Goal: Task Accomplishment & Management: Use online tool/utility

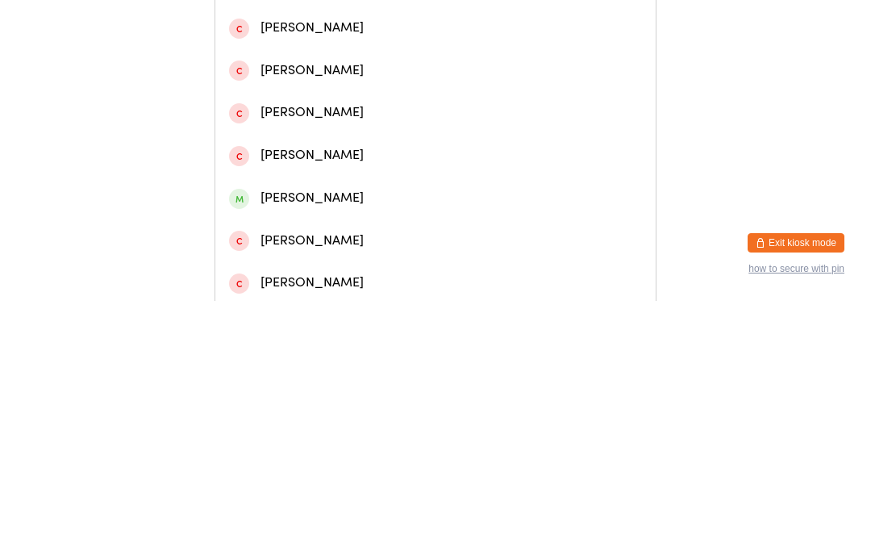
scroll to position [246, 0]
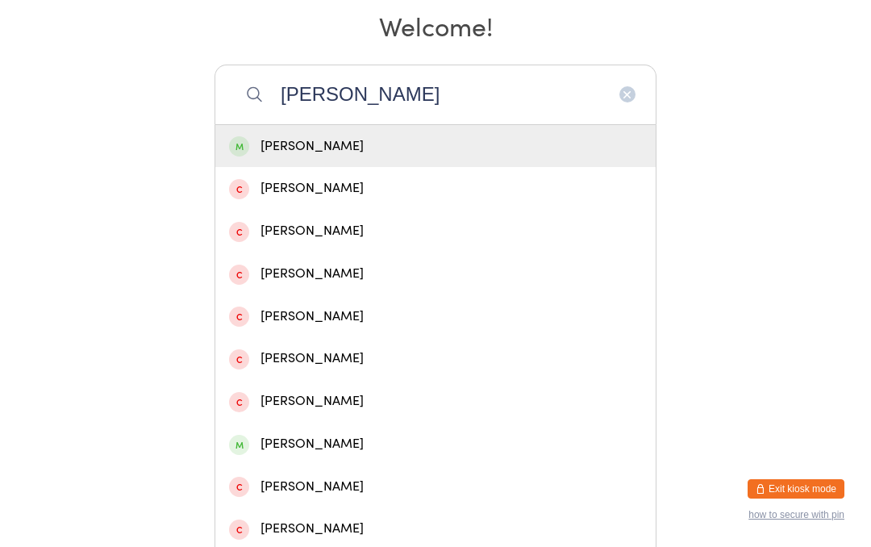
type input "[PERSON_NAME]"
click at [414, 154] on div "[PERSON_NAME]" at bounding box center [435, 146] width 413 height 22
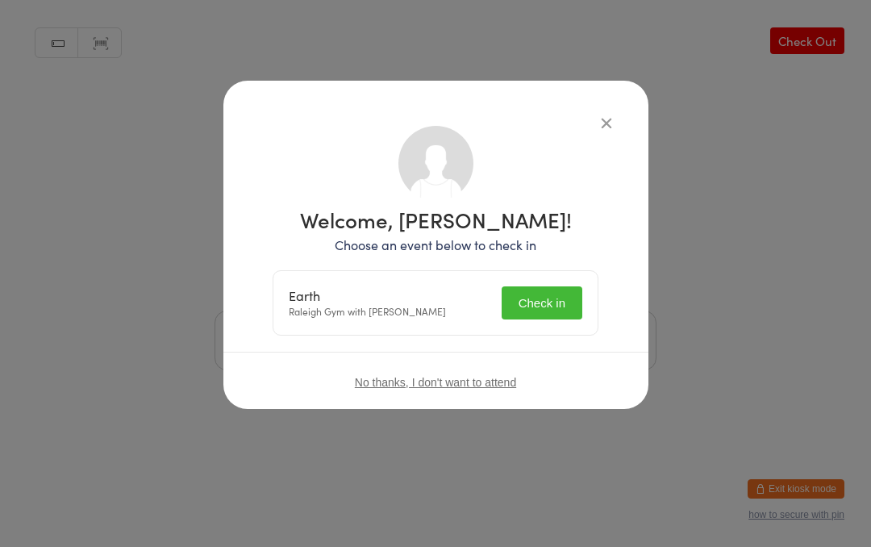
click at [543, 297] on button "Check in" at bounding box center [541, 302] width 81 height 33
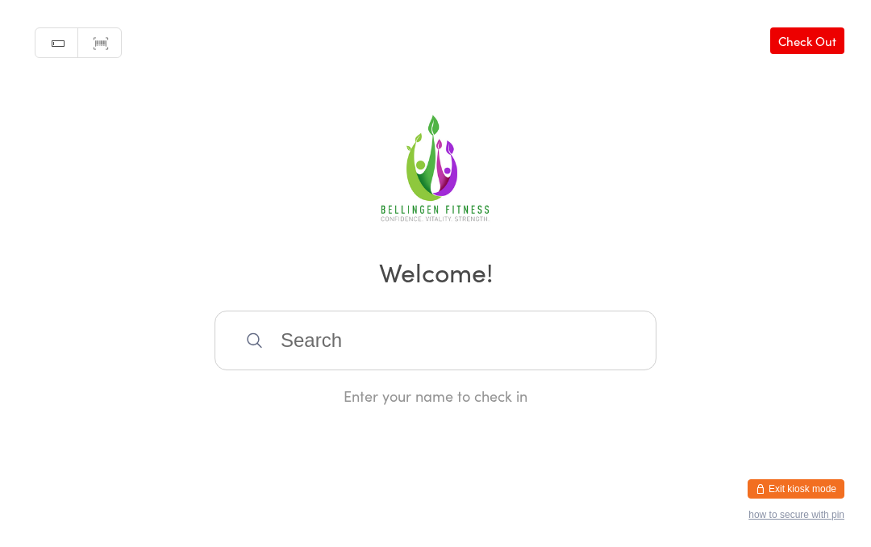
click at [367, 343] on input "search" at bounding box center [435, 340] width 442 height 60
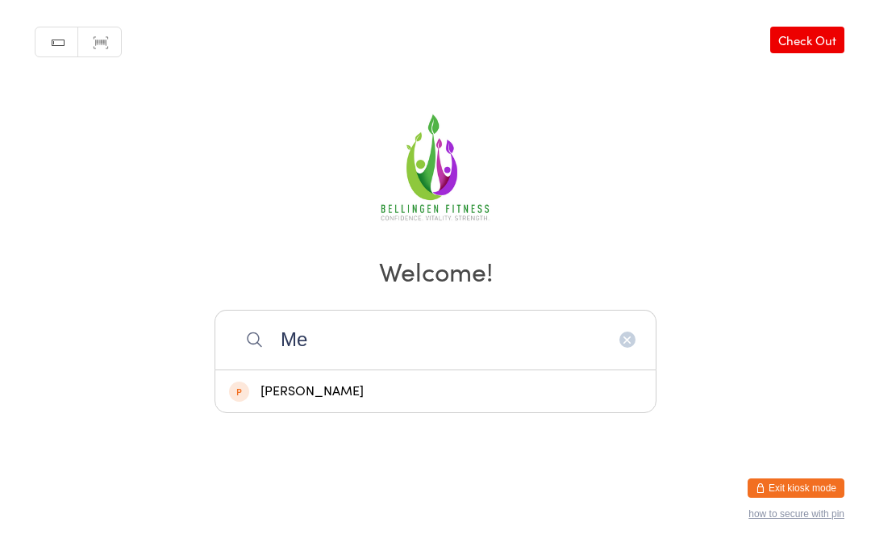
click at [292, 355] on input "Me" at bounding box center [435, 340] width 442 height 60
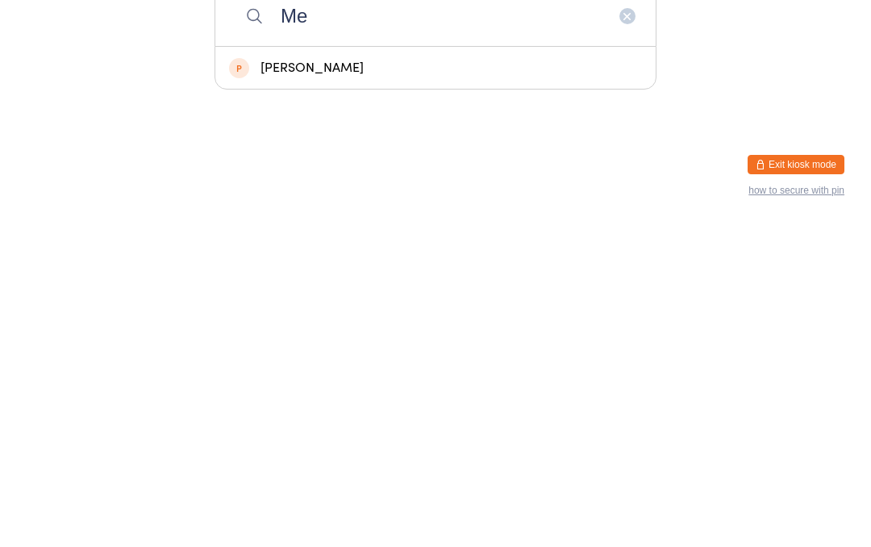
click at [330, 310] on input "Me" at bounding box center [435, 340] width 442 height 60
type input "M"
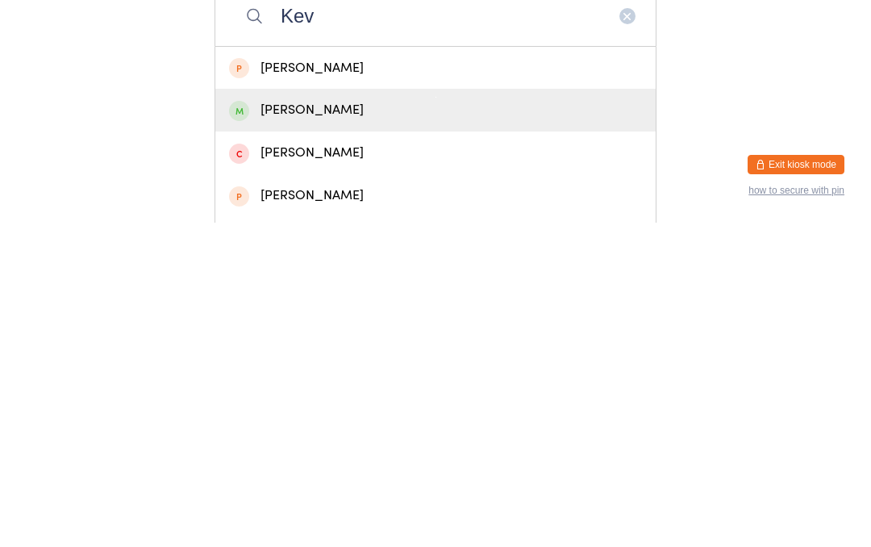
type input "Kev"
click at [314, 423] on div "[PERSON_NAME]" at bounding box center [435, 434] width 413 height 22
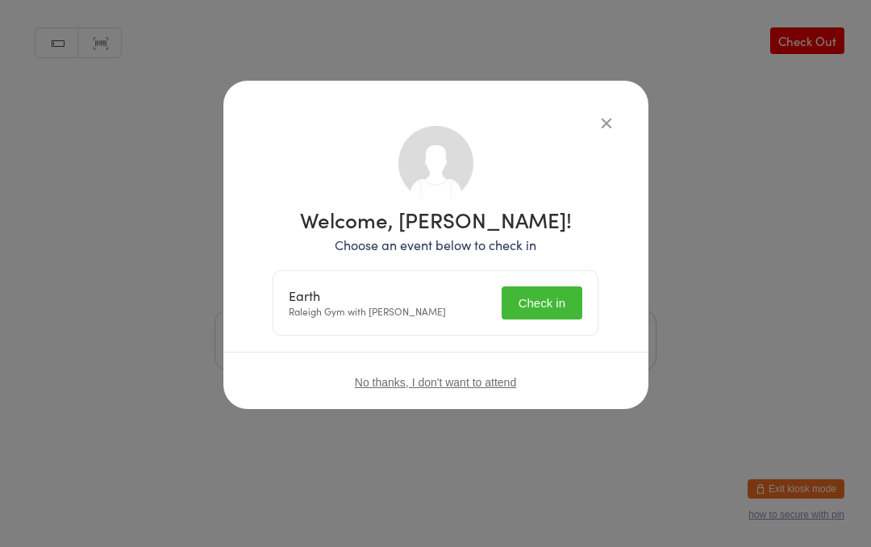
click at [536, 297] on button "Check in" at bounding box center [541, 302] width 81 height 33
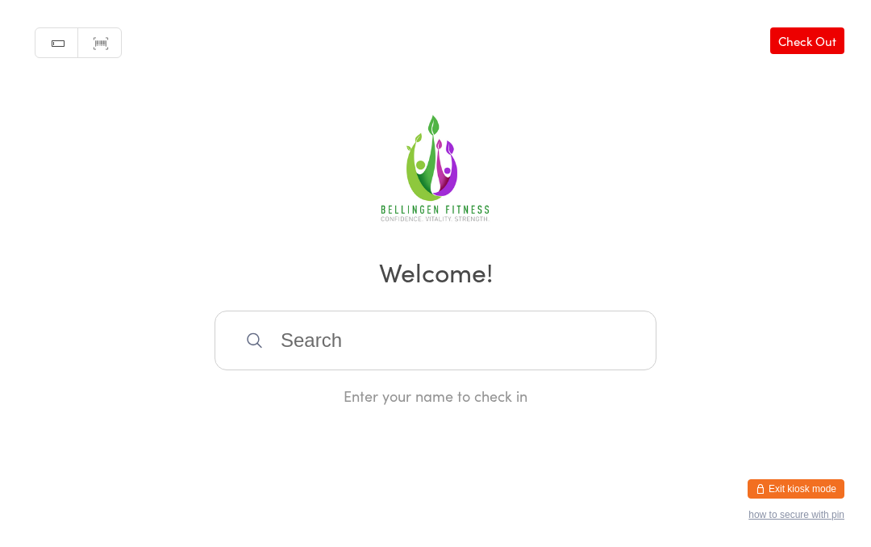
click at [481, 328] on input "search" at bounding box center [435, 340] width 442 height 60
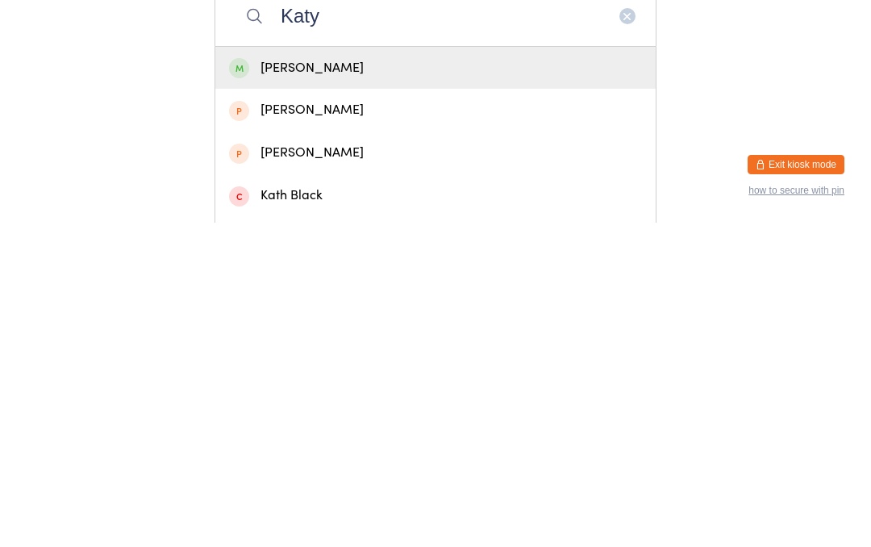
type input "Katy"
click at [391, 381] on div "[PERSON_NAME]" at bounding box center [435, 392] width 413 height 22
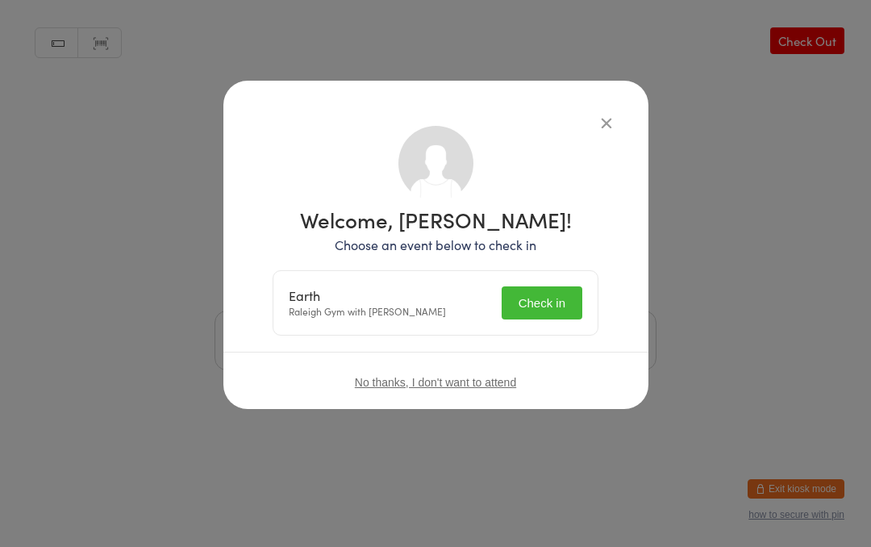
click at [557, 310] on button "Check in" at bounding box center [541, 302] width 81 height 33
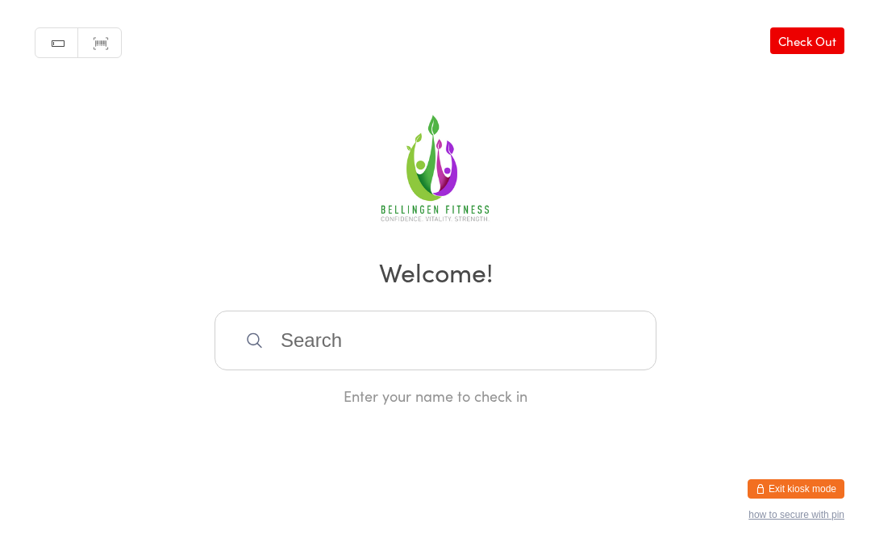
click at [311, 340] on input "search" at bounding box center [435, 340] width 442 height 60
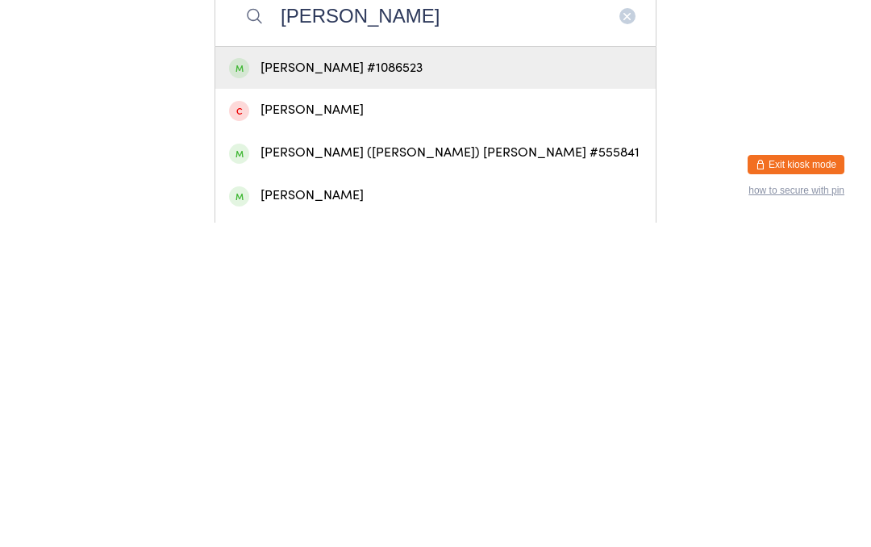
type input "[PERSON_NAME]"
click at [323, 381] on div "[PERSON_NAME] #1086523" at bounding box center [435, 392] width 413 height 22
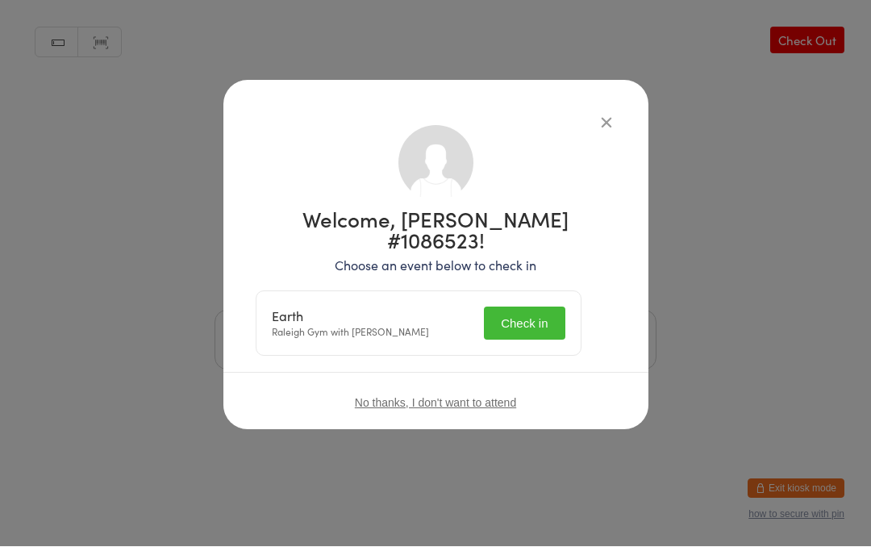
click at [530, 307] on button "Check in" at bounding box center [524, 323] width 81 height 33
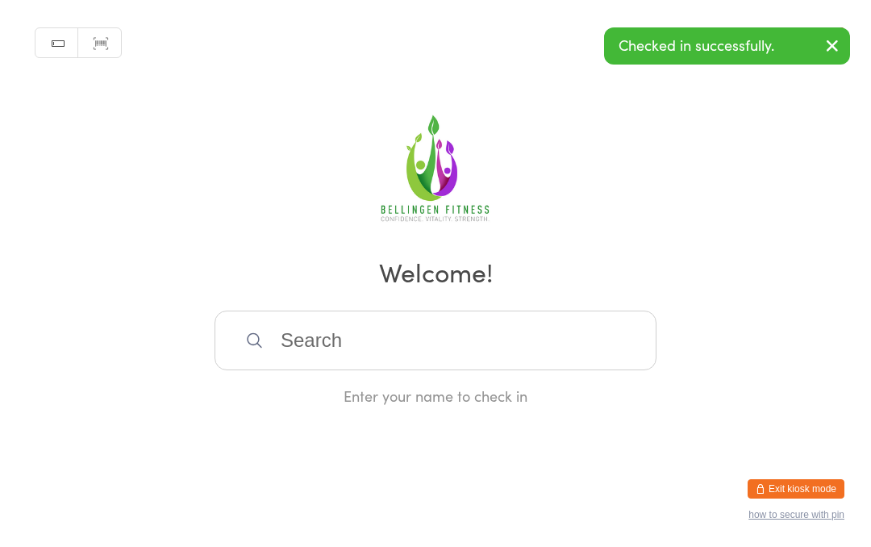
click at [338, 347] on input "search" at bounding box center [435, 340] width 442 height 60
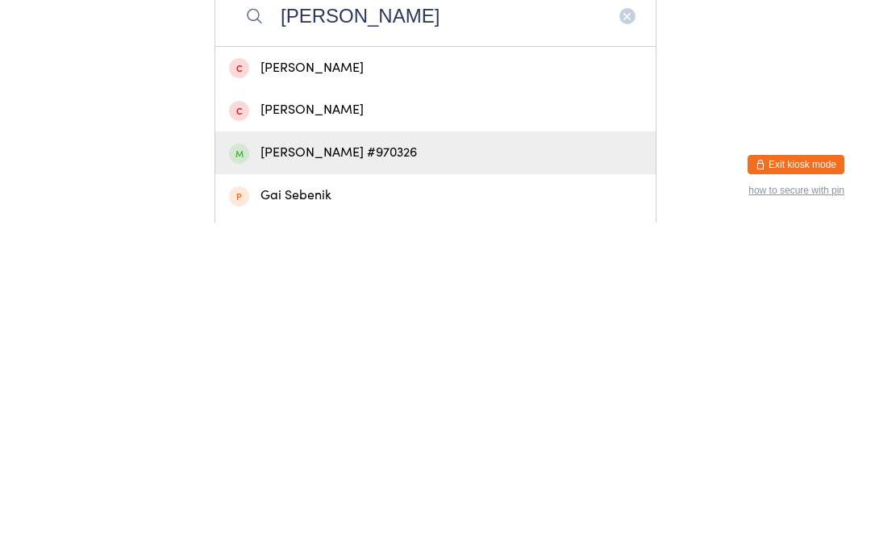
type input "[PERSON_NAME]"
click at [366, 466] on div "[PERSON_NAME] #970326" at bounding box center [435, 477] width 413 height 22
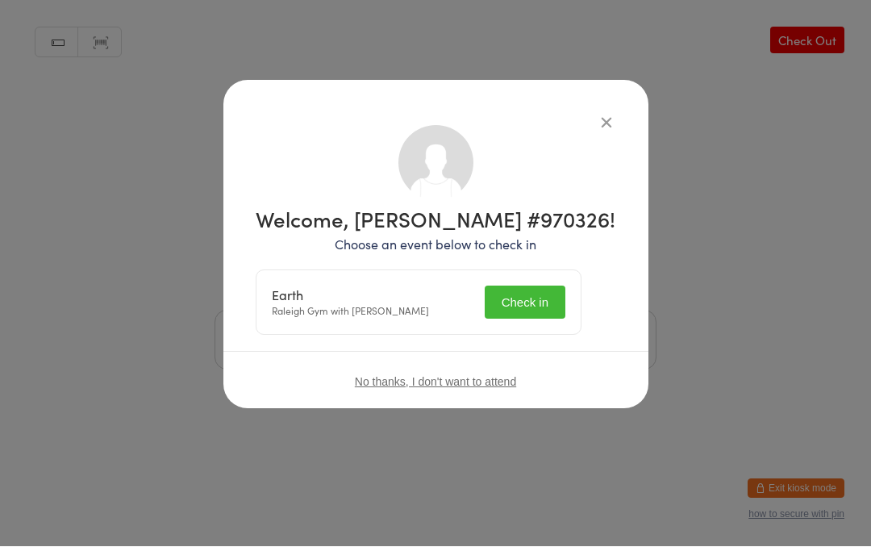
click at [542, 297] on button "Check in" at bounding box center [524, 302] width 81 height 33
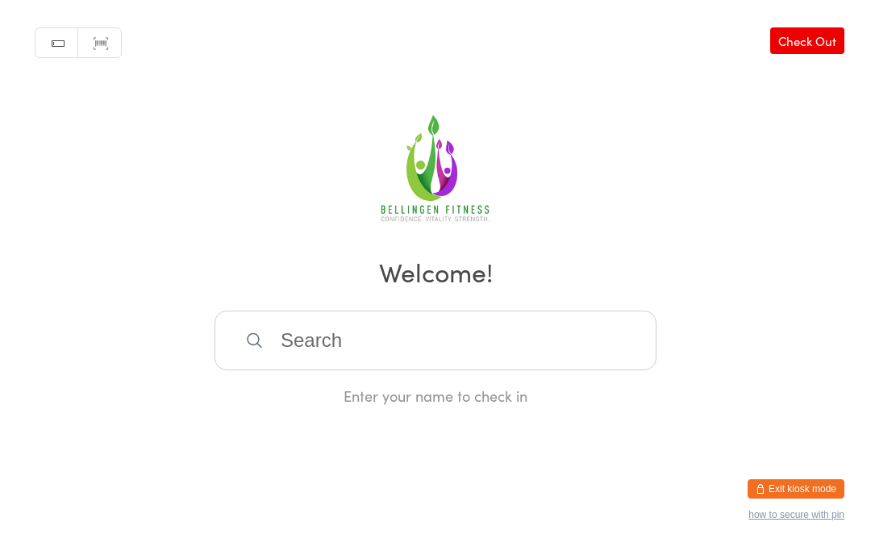
click at [301, 353] on input "search" at bounding box center [435, 340] width 442 height 60
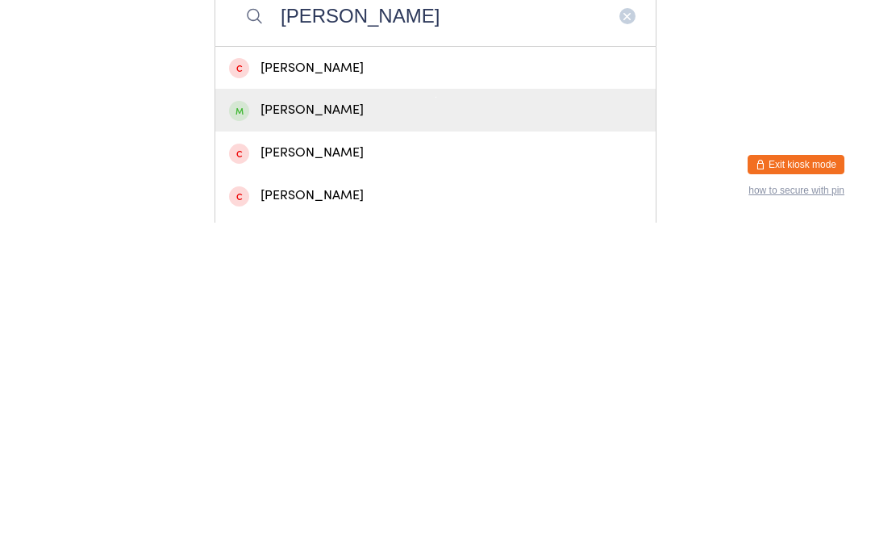
type input "[PERSON_NAME]"
click at [318, 423] on div "[PERSON_NAME]" at bounding box center [435, 434] width 413 height 22
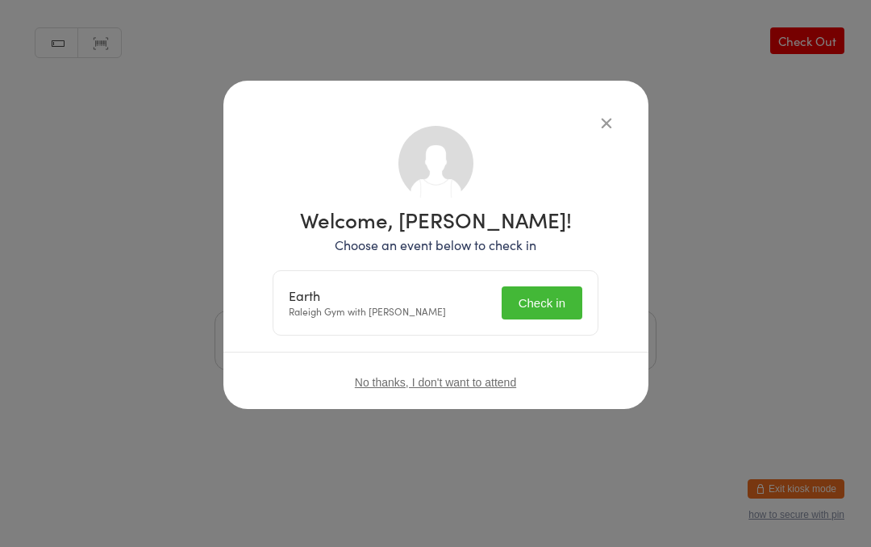
click at [534, 315] on button "Check in" at bounding box center [541, 302] width 81 height 33
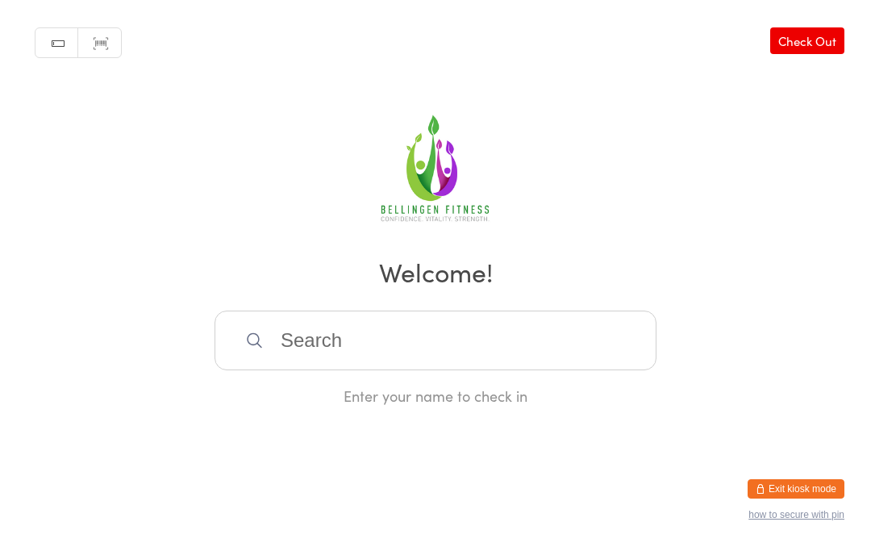
click at [382, 351] on input "search" at bounding box center [435, 340] width 442 height 60
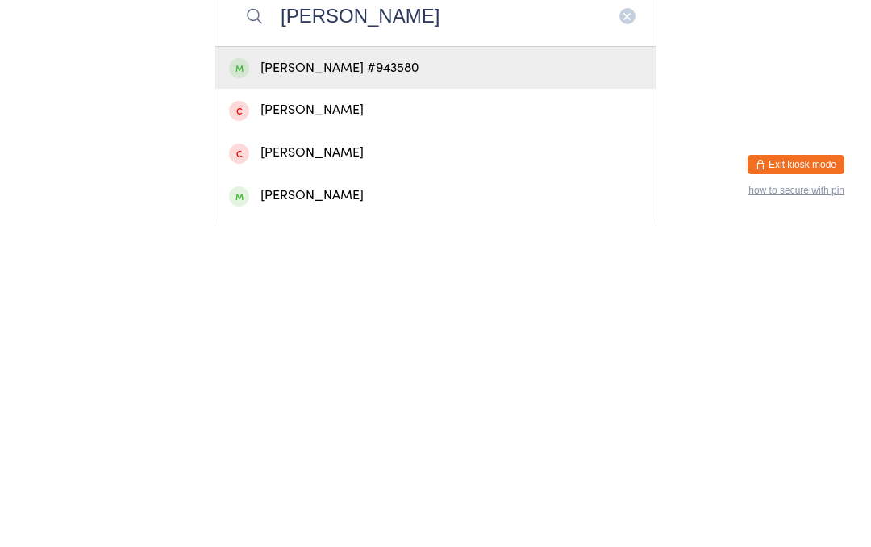
type input "[PERSON_NAME]"
click at [405, 381] on div "[PERSON_NAME] #943580" at bounding box center [435, 392] width 413 height 22
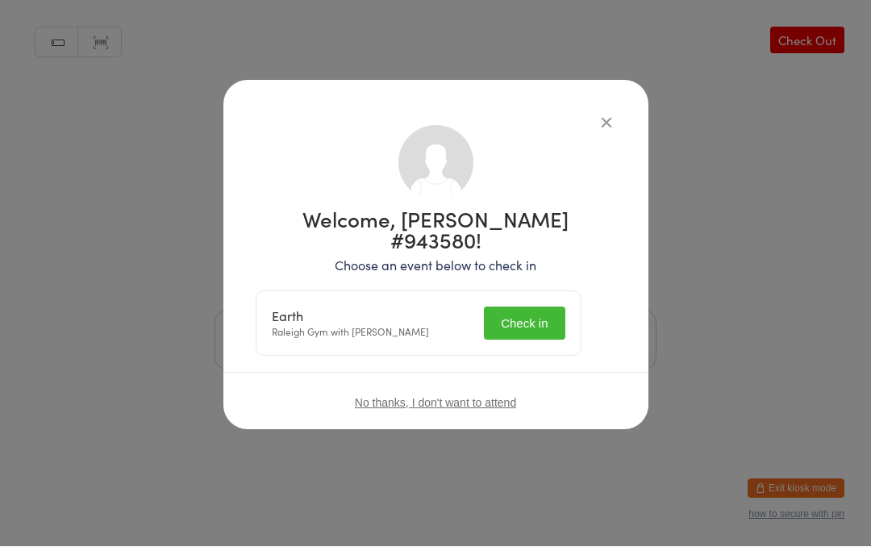
click at [527, 307] on button "Check in" at bounding box center [524, 323] width 81 height 33
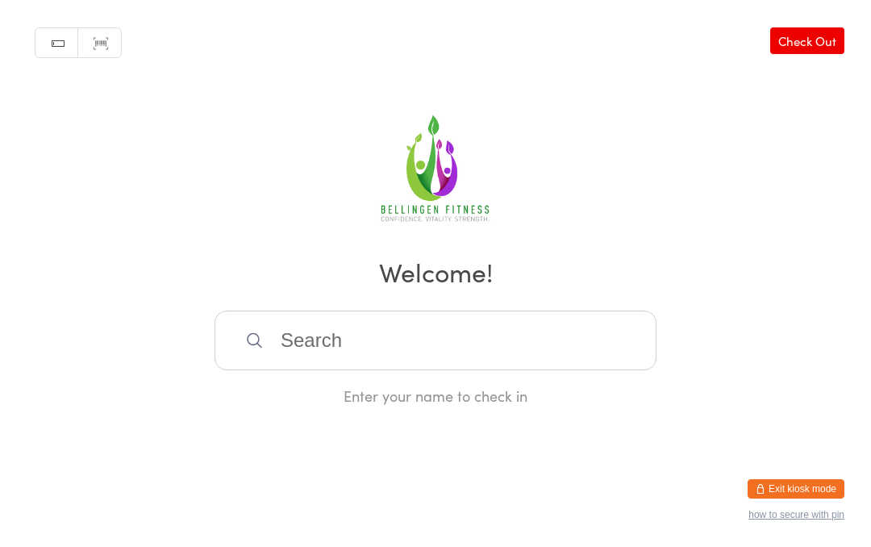
click at [378, 358] on input "search" at bounding box center [435, 340] width 442 height 60
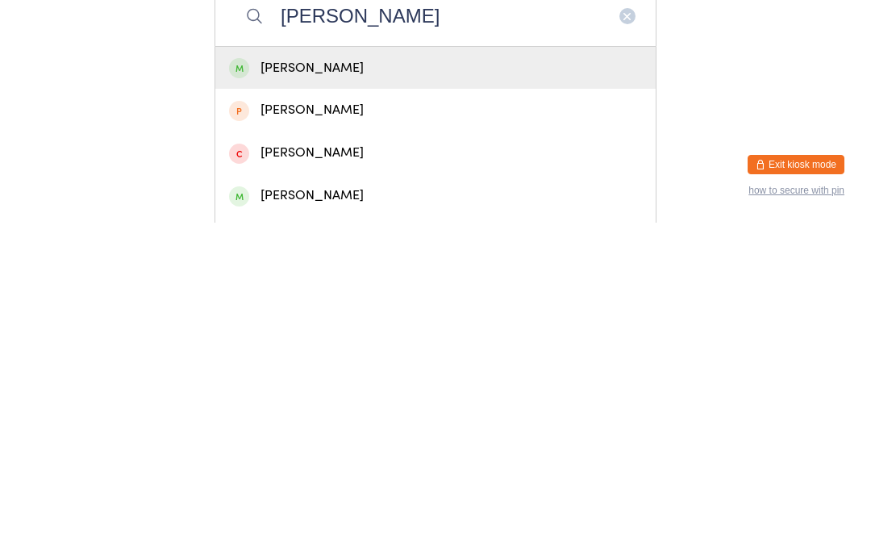
type input "[PERSON_NAME]"
click at [408, 381] on div "[PERSON_NAME]" at bounding box center [435, 392] width 413 height 22
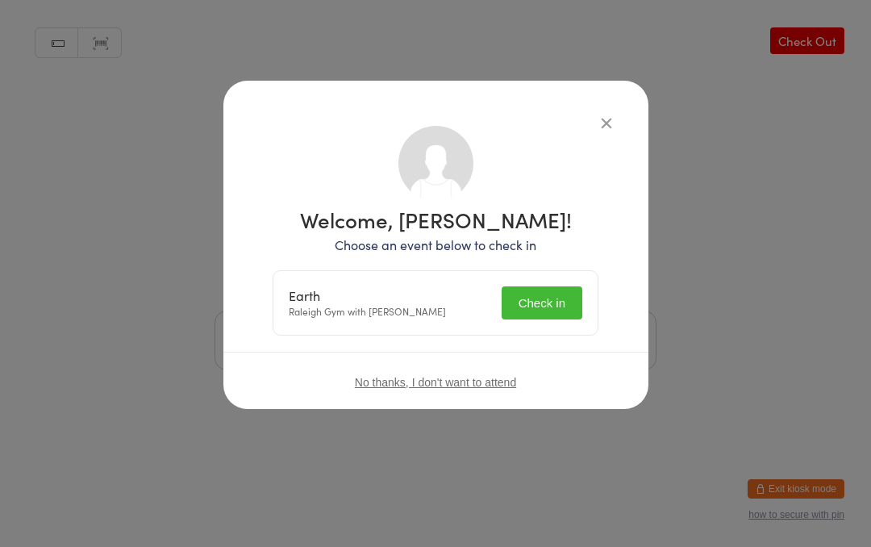
click at [555, 318] on button "Check in" at bounding box center [541, 302] width 81 height 33
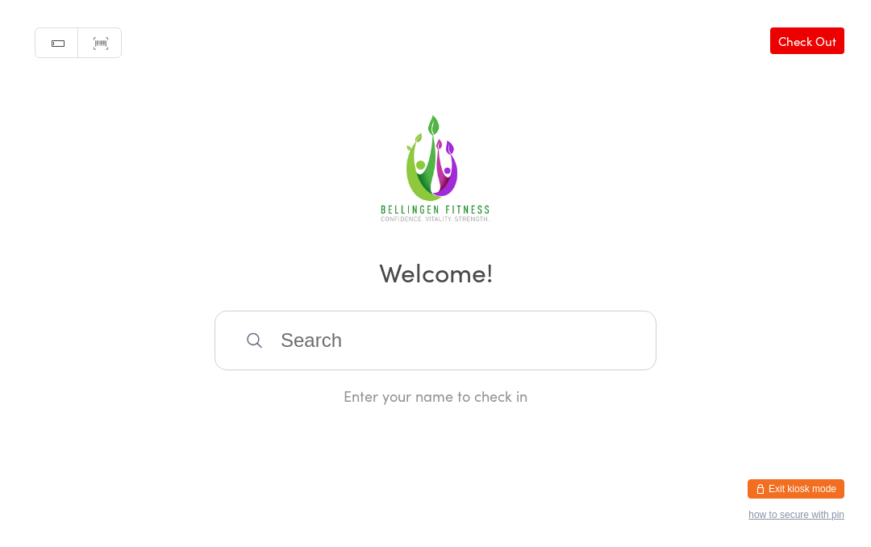
click at [333, 354] on input "search" at bounding box center [435, 340] width 442 height 60
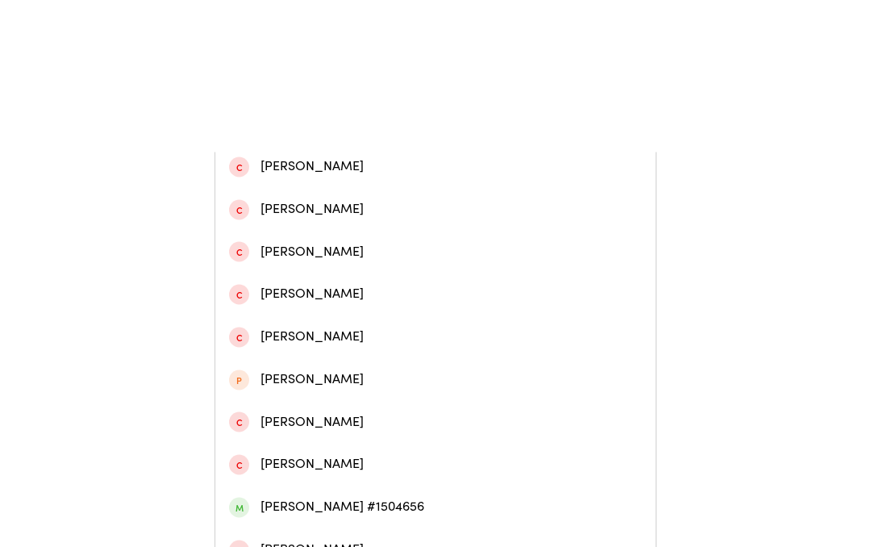
scroll to position [488, 0]
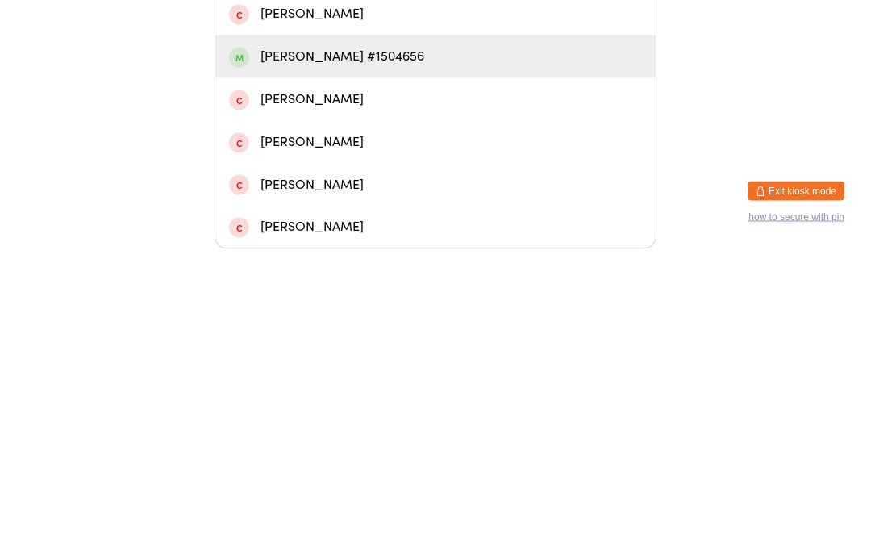
type input "[PERSON_NAME]"
click at [366, 343] on div "[PERSON_NAME] #1504656" at bounding box center [435, 354] width 413 height 22
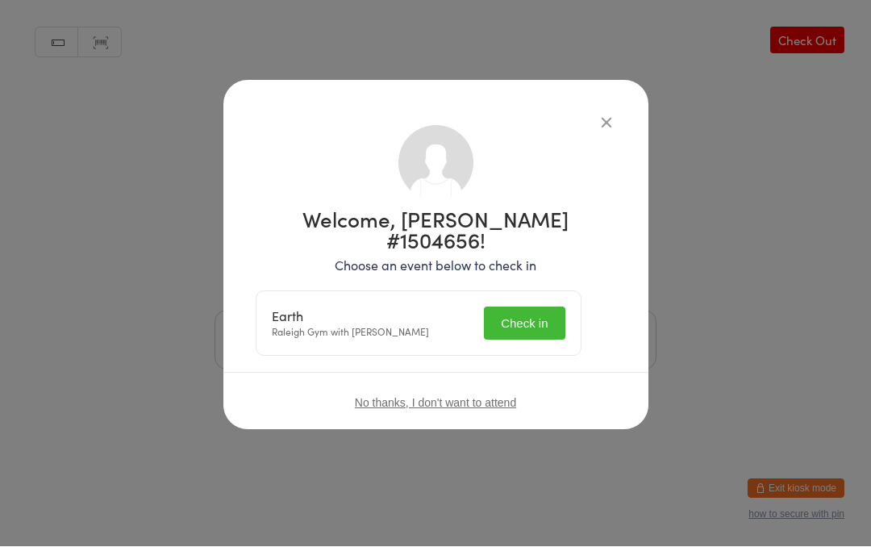
click at [530, 307] on button "Check in" at bounding box center [524, 323] width 81 height 33
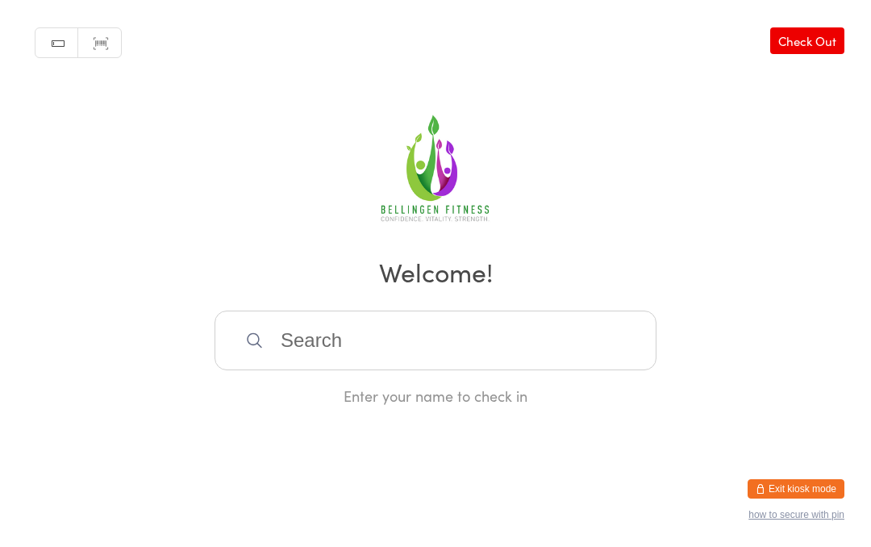
click at [294, 350] on input "search" at bounding box center [435, 340] width 442 height 60
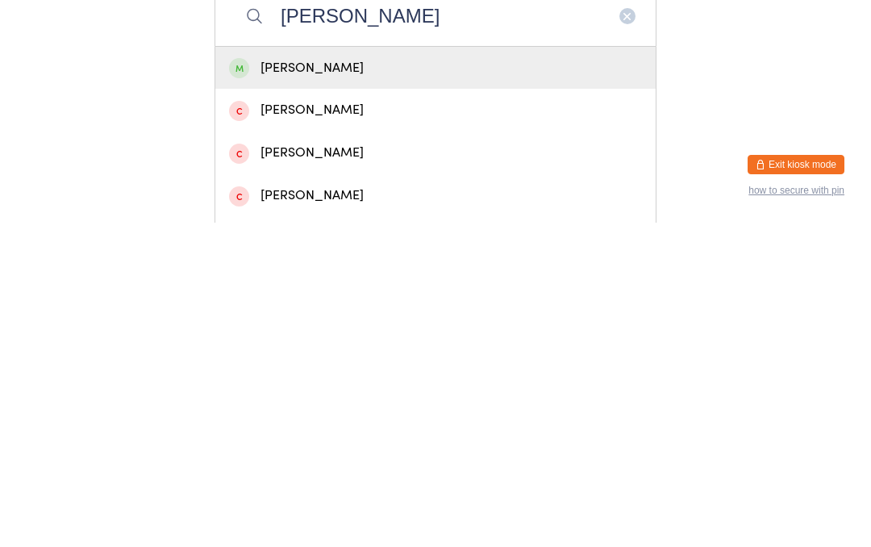
type input "[PERSON_NAME]"
click at [297, 371] on div "[PERSON_NAME]" at bounding box center [435, 392] width 440 height 43
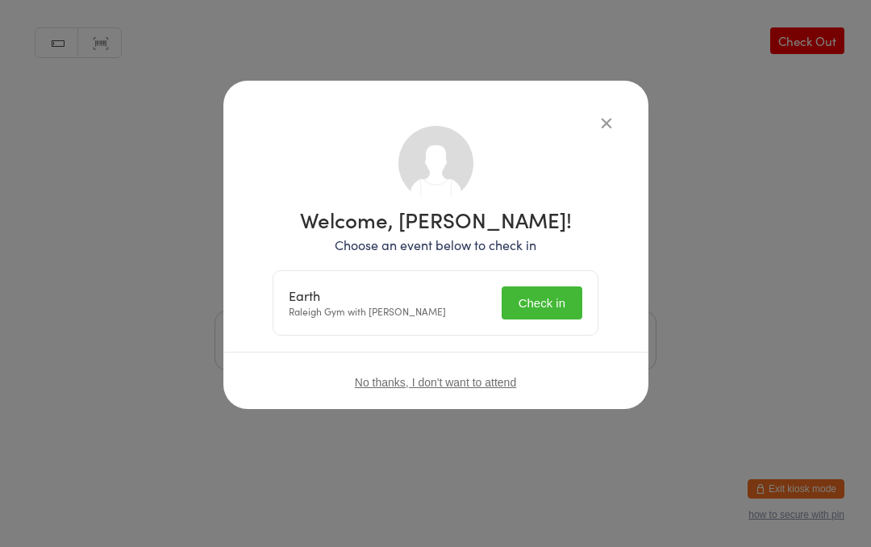
click at [534, 299] on button "Check in" at bounding box center [541, 302] width 81 height 33
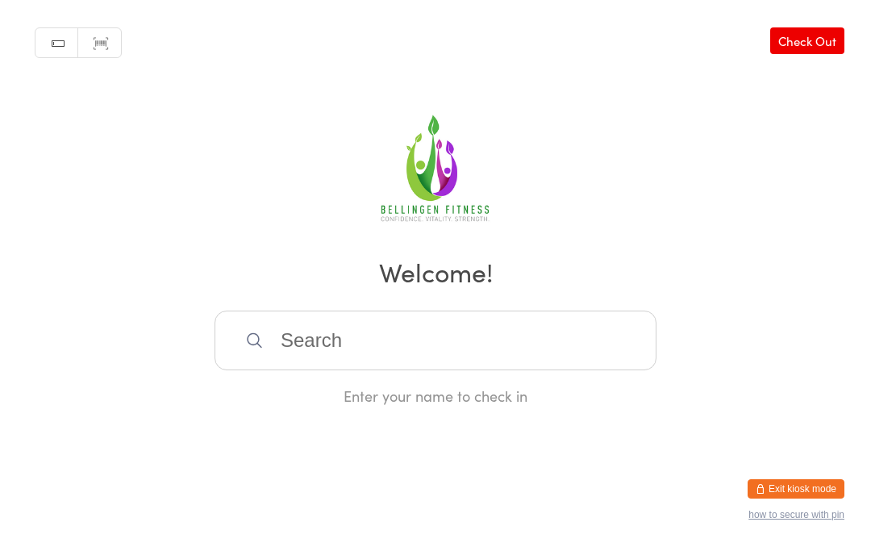
click at [321, 355] on input "search" at bounding box center [435, 340] width 442 height 60
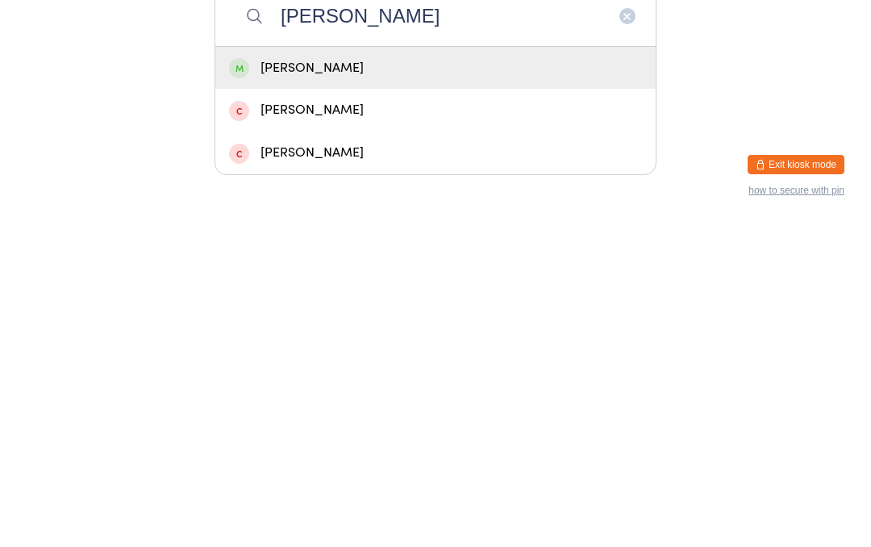
type input "[PERSON_NAME]"
click at [347, 381] on div "[PERSON_NAME]" at bounding box center [435, 392] width 413 height 22
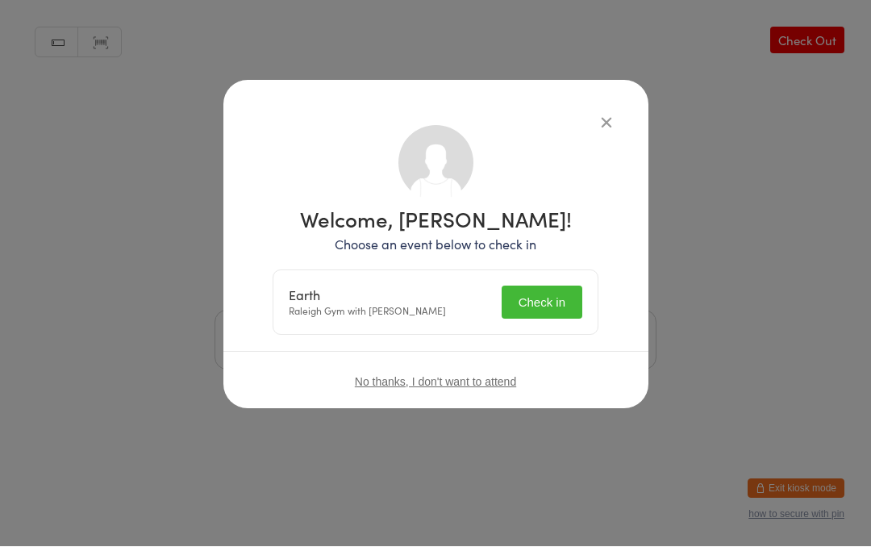
click at [551, 300] on button "Check in" at bounding box center [541, 302] width 81 height 33
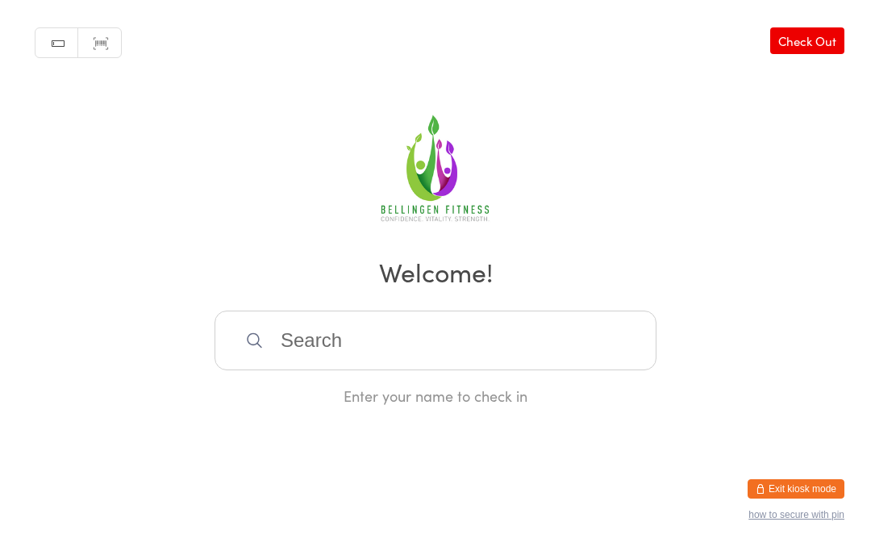
click at [366, 370] on input "search" at bounding box center [435, 340] width 442 height 60
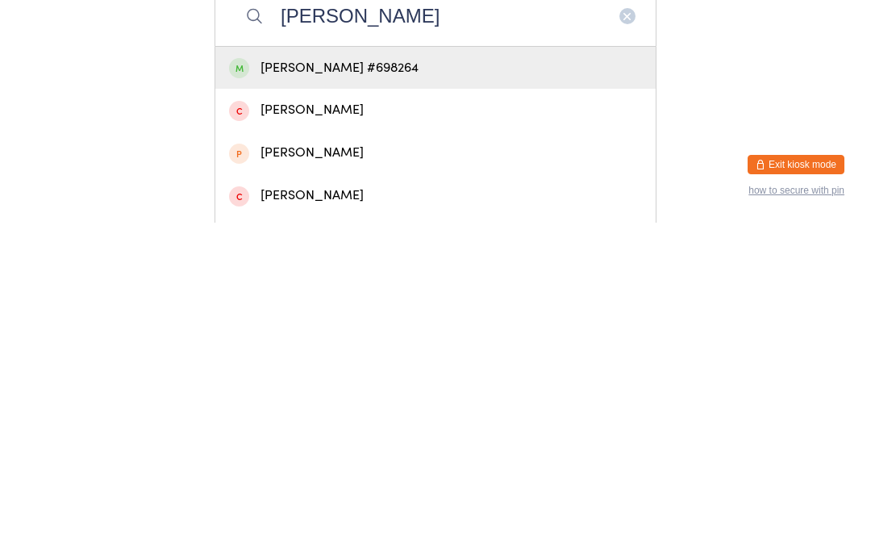
type input "[PERSON_NAME]"
click at [372, 381] on div "[PERSON_NAME] #698264" at bounding box center [435, 392] width 413 height 22
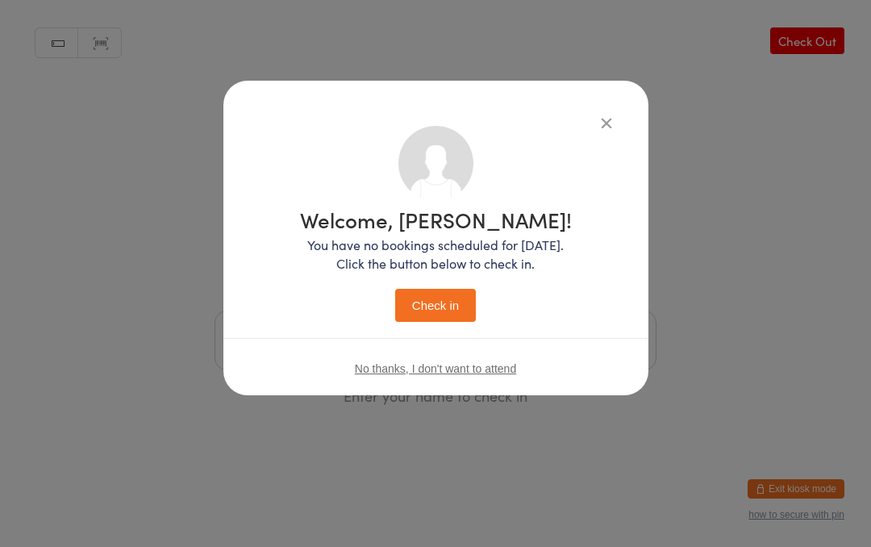
click at [436, 306] on button "Check in" at bounding box center [435, 305] width 81 height 33
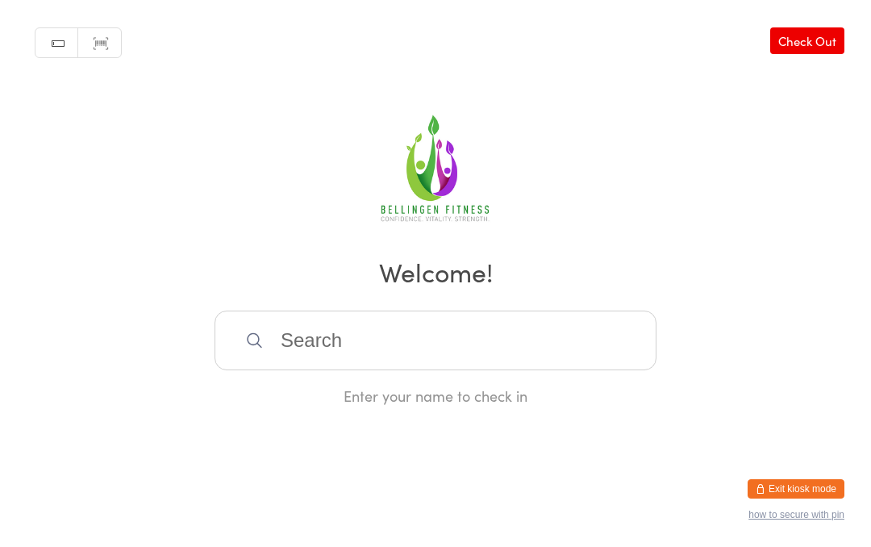
click at [393, 352] on input "search" at bounding box center [435, 340] width 442 height 60
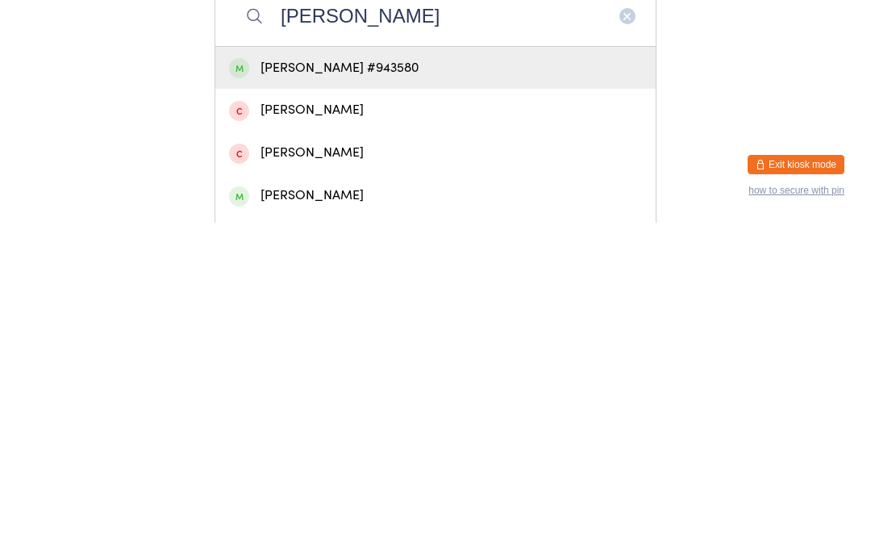
type input "[PERSON_NAME]"
click at [306, 381] on div "[PERSON_NAME] #943580" at bounding box center [435, 392] width 413 height 22
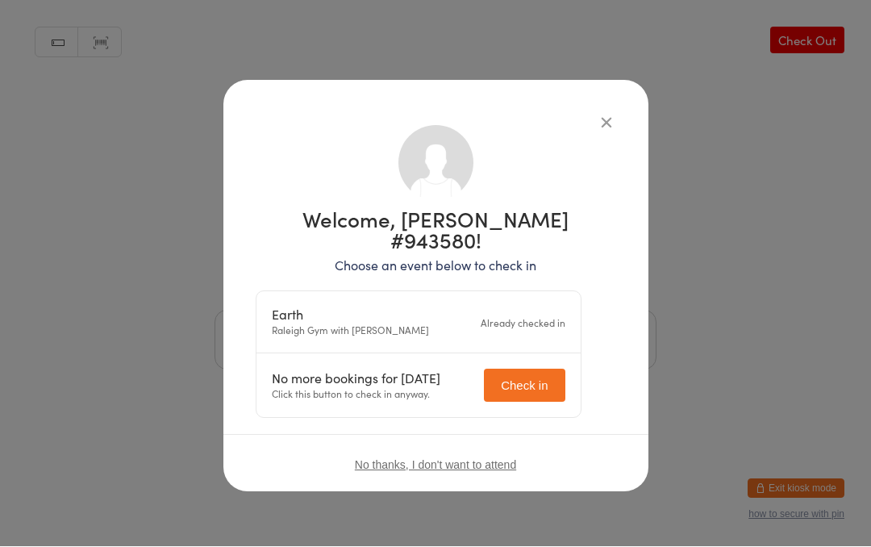
click at [609, 114] on button "button" at bounding box center [605, 122] width 19 height 19
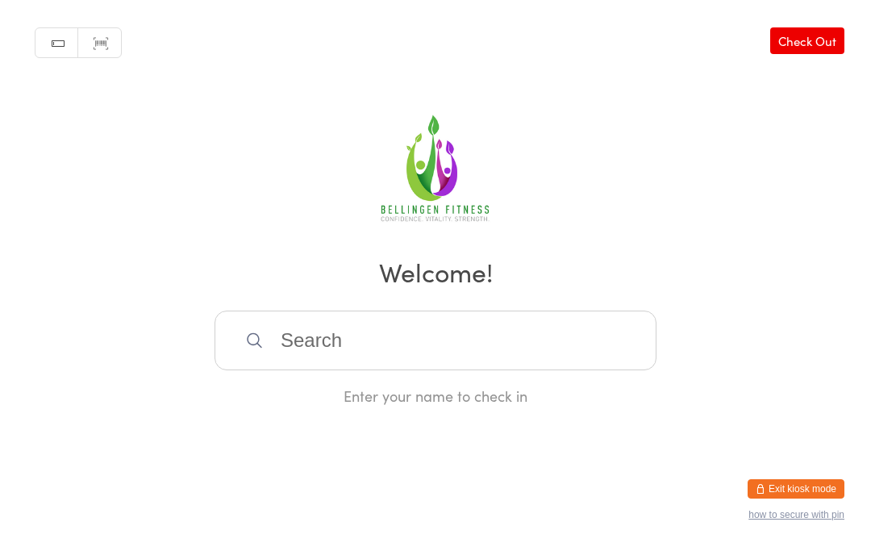
click at [360, 359] on input "search" at bounding box center [435, 340] width 442 height 60
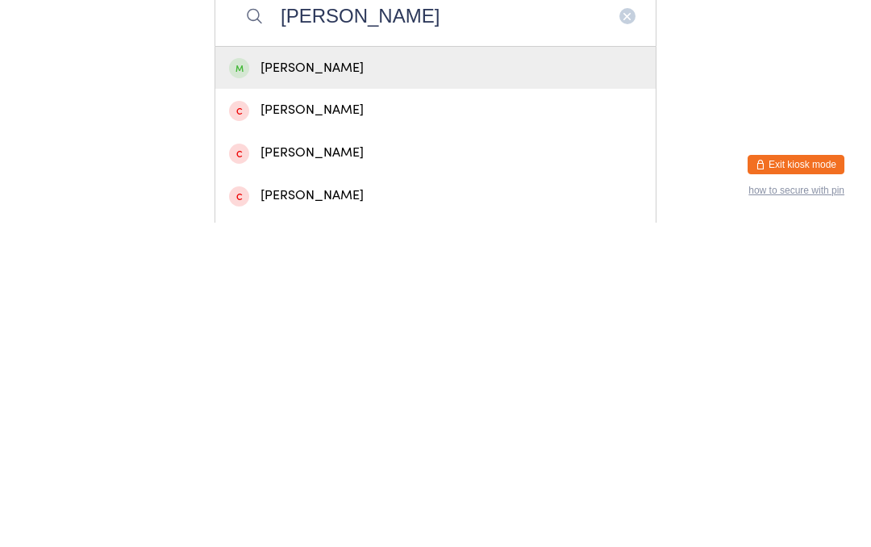
type input "[PERSON_NAME]"
click at [414, 381] on div "[PERSON_NAME]" at bounding box center [435, 392] width 413 height 22
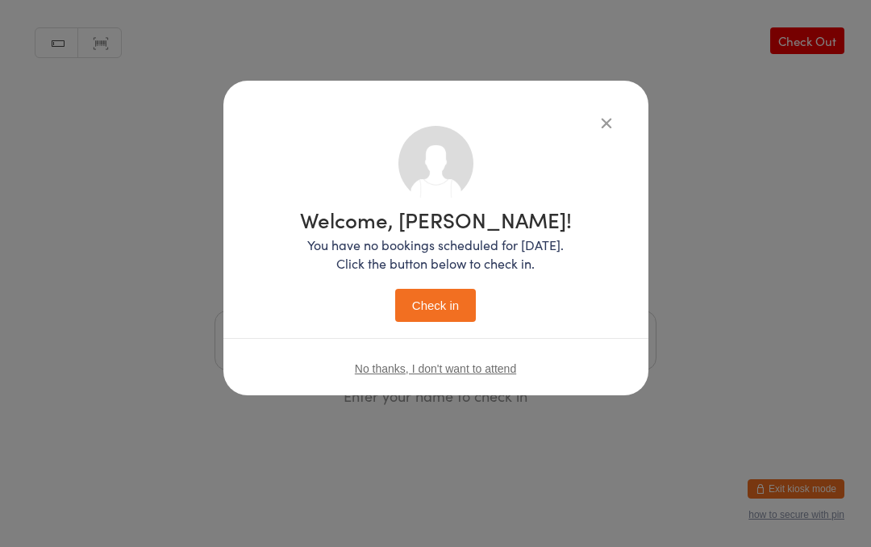
click at [441, 300] on button "Check in" at bounding box center [435, 305] width 81 height 33
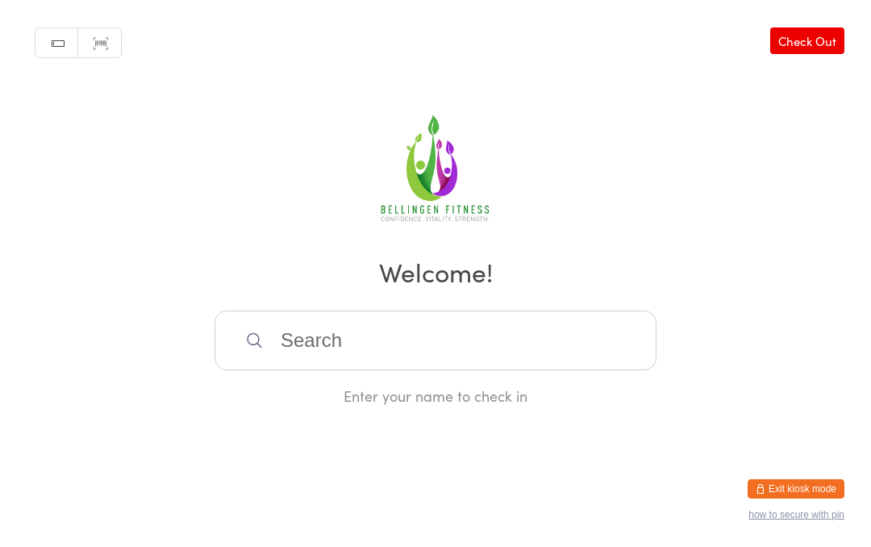
click at [364, 331] on input "search" at bounding box center [435, 340] width 442 height 60
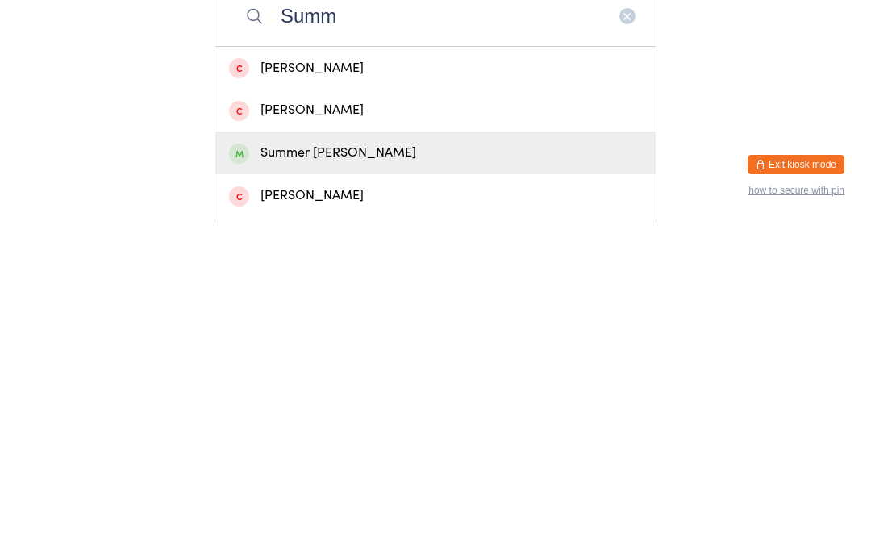
type input "Summ"
click at [292, 466] on div "Summer [PERSON_NAME]" at bounding box center [435, 477] width 413 height 22
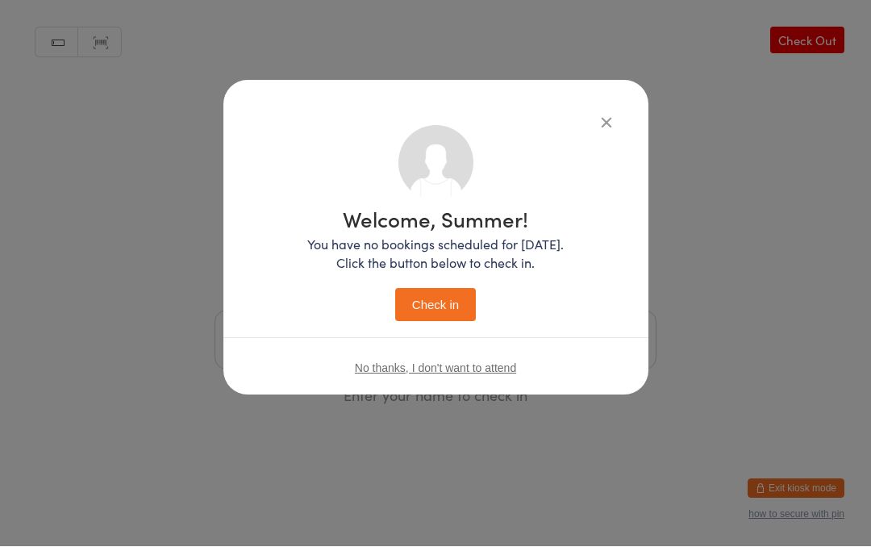
click at [431, 298] on button "Check in" at bounding box center [435, 305] width 81 height 33
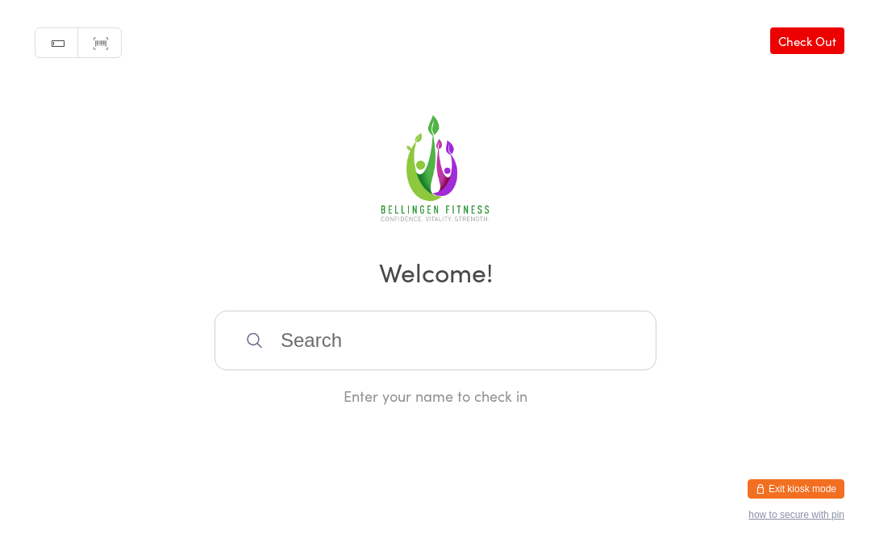
click at [412, 343] on input "search" at bounding box center [435, 340] width 442 height 60
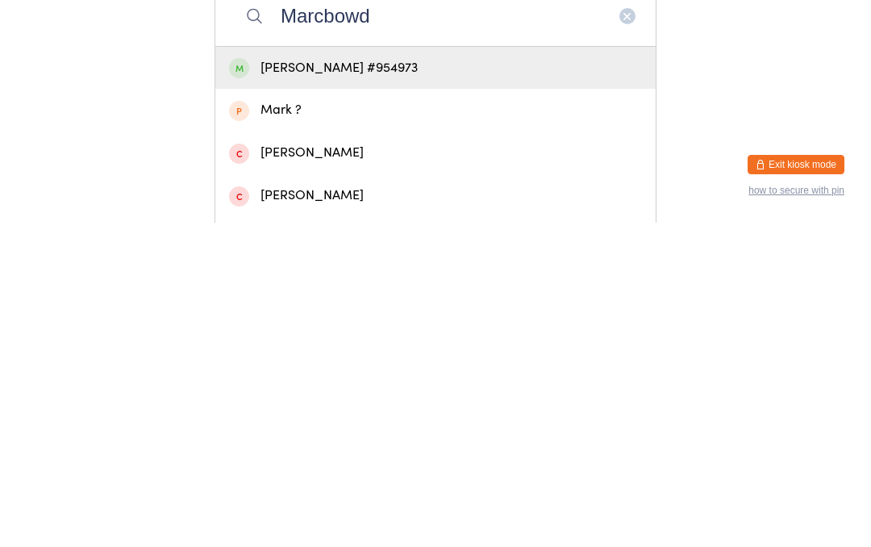
type input "Marcbowd"
click at [396, 381] on div "[PERSON_NAME] #954973" at bounding box center [435, 392] width 413 height 22
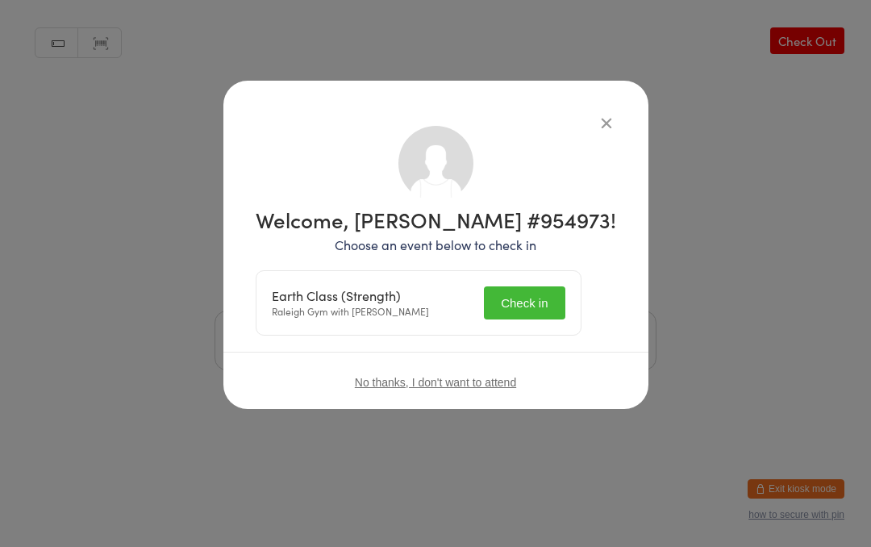
click at [543, 301] on button "Check in" at bounding box center [524, 302] width 81 height 33
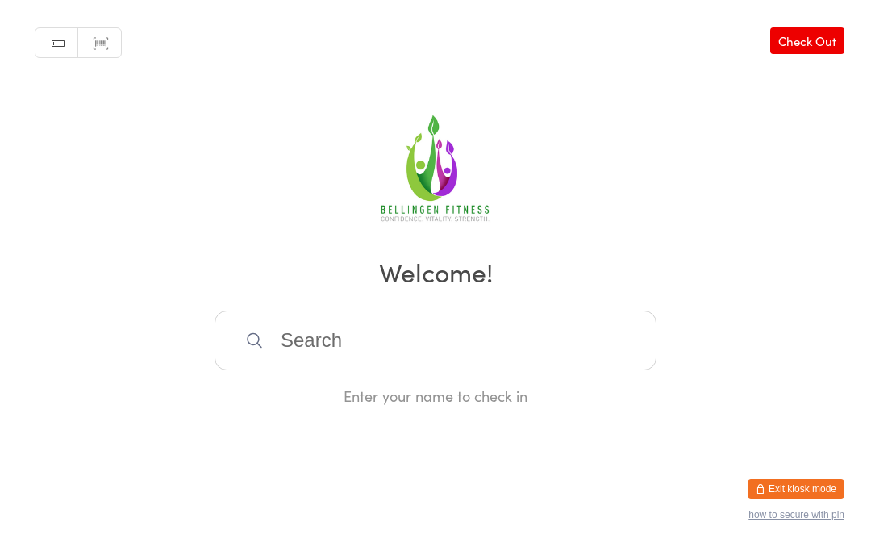
click at [468, 344] on input "search" at bounding box center [435, 340] width 442 height 60
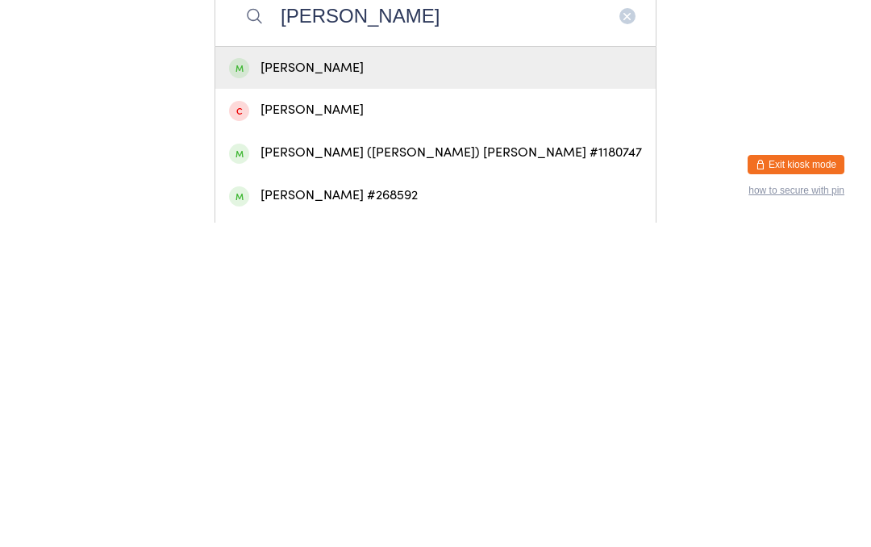
type input "[PERSON_NAME]"
click at [317, 381] on div "[PERSON_NAME]" at bounding box center [435, 392] width 413 height 22
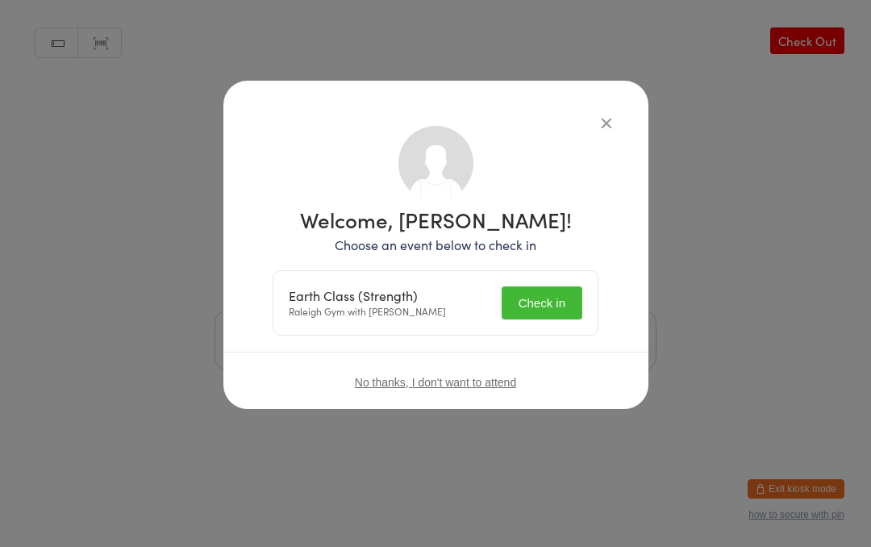
click at [542, 299] on button "Check in" at bounding box center [541, 302] width 81 height 33
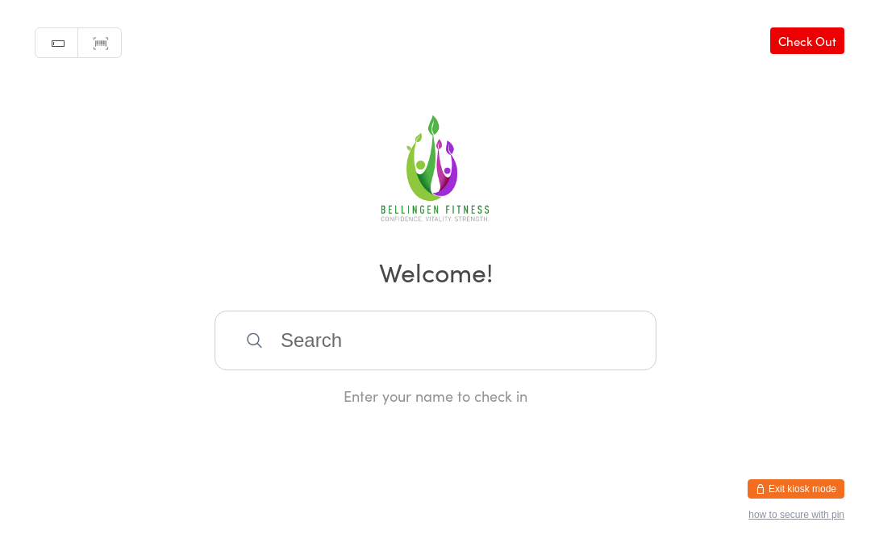
click at [301, 343] on input "search" at bounding box center [435, 340] width 442 height 60
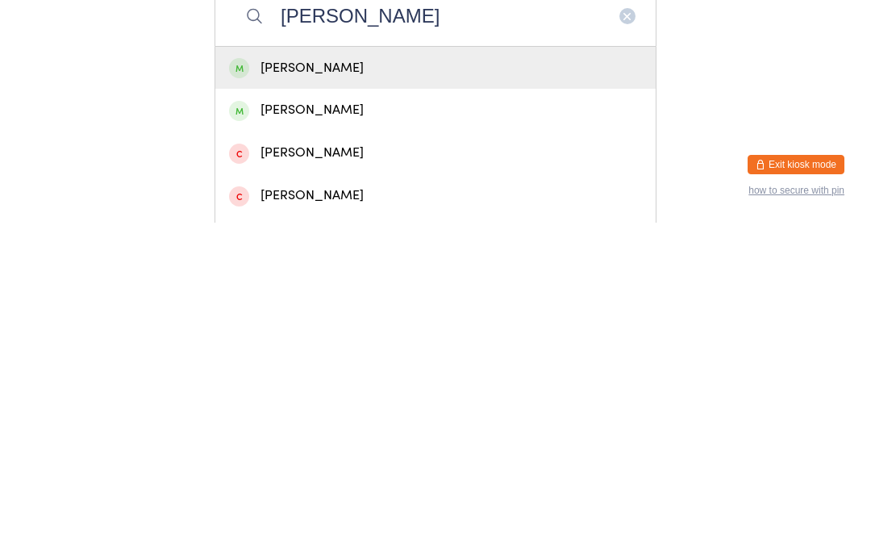
type input "[PERSON_NAME]"
click at [271, 381] on div "[PERSON_NAME]" at bounding box center [435, 392] width 413 height 22
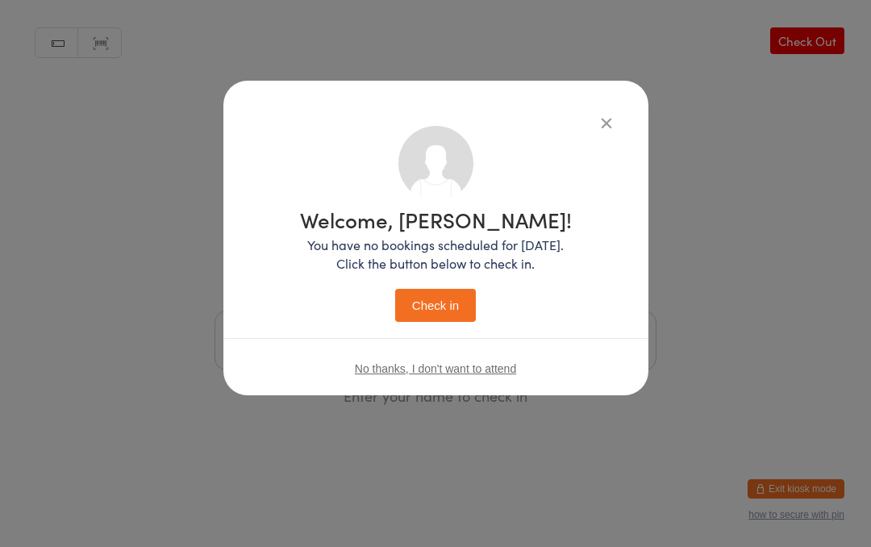
click at [430, 305] on button "Check in" at bounding box center [435, 305] width 81 height 33
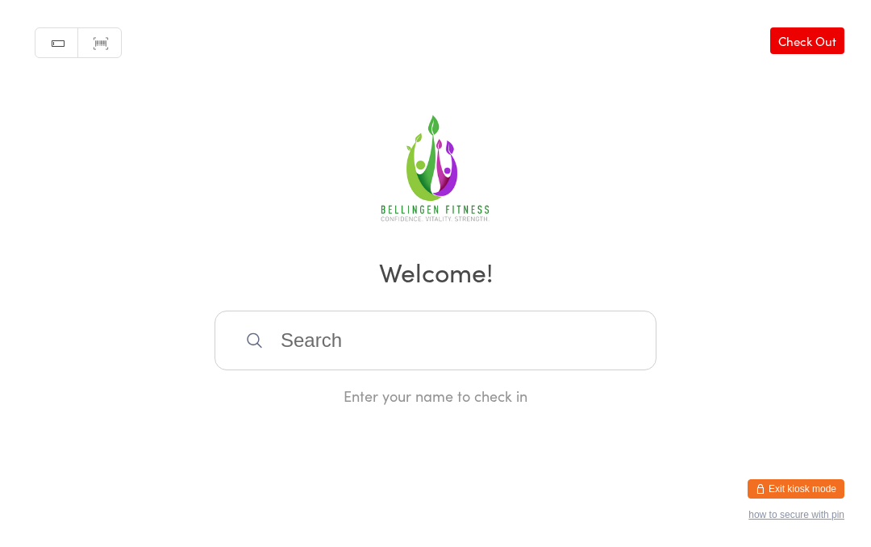
click at [526, 366] on input "search" at bounding box center [435, 340] width 442 height 60
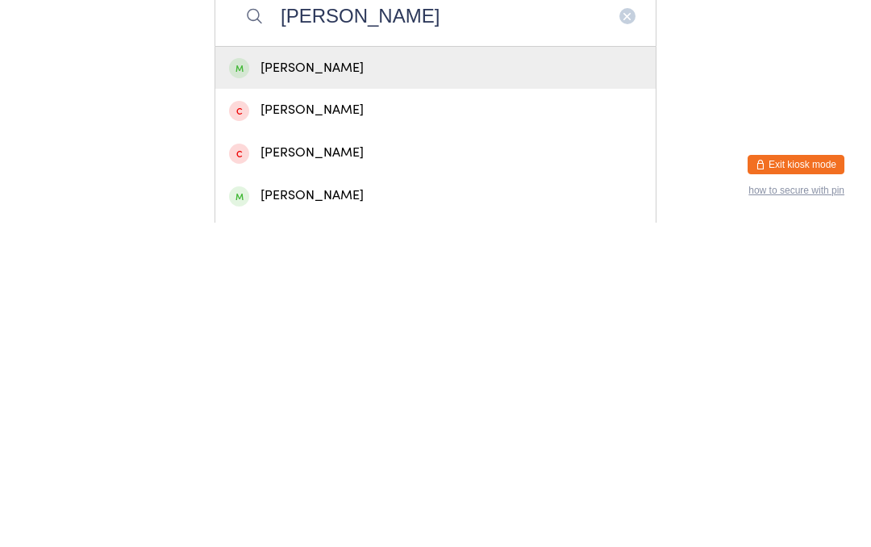
type input "[PERSON_NAME]"
click at [369, 381] on div "[PERSON_NAME]" at bounding box center [435, 392] width 413 height 22
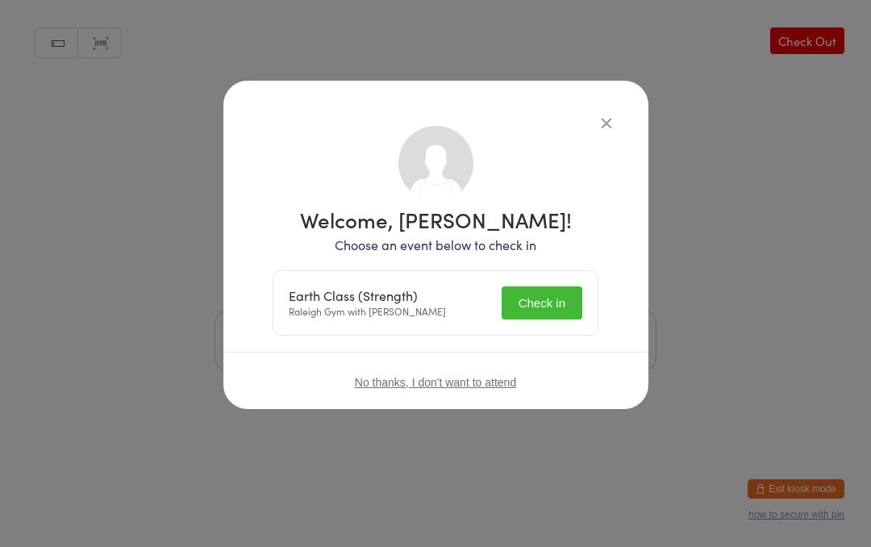
click at [533, 308] on button "Check in" at bounding box center [541, 302] width 81 height 33
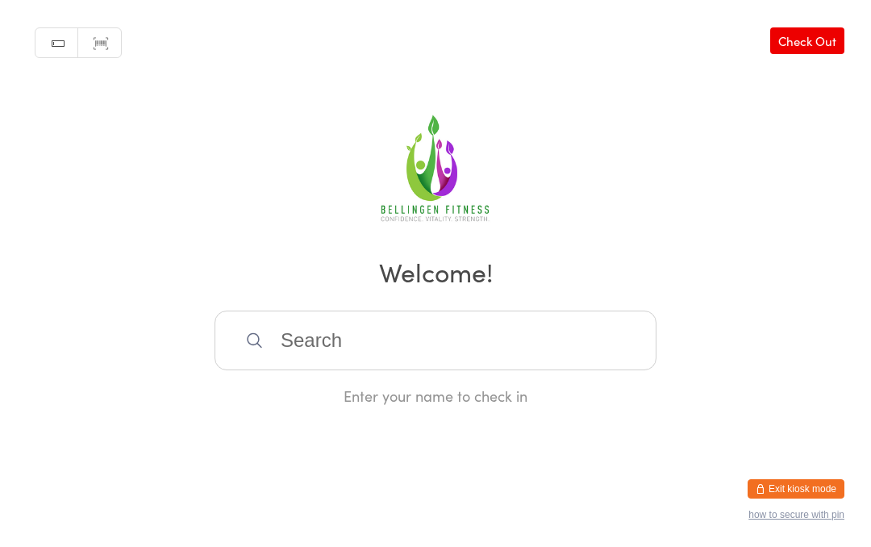
click at [335, 355] on input "search" at bounding box center [435, 340] width 442 height 60
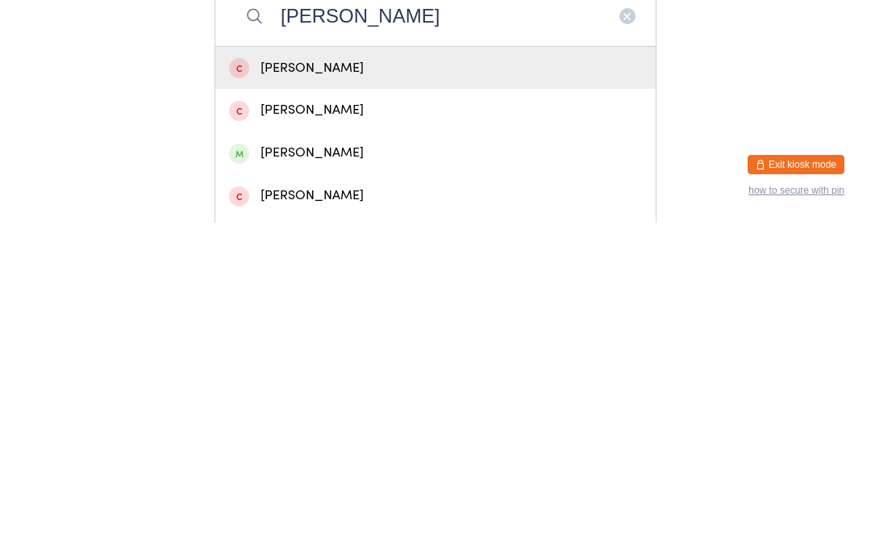
type input "[PERSON_NAME]"
click at [345, 466] on div "[PERSON_NAME]" at bounding box center [435, 477] width 413 height 22
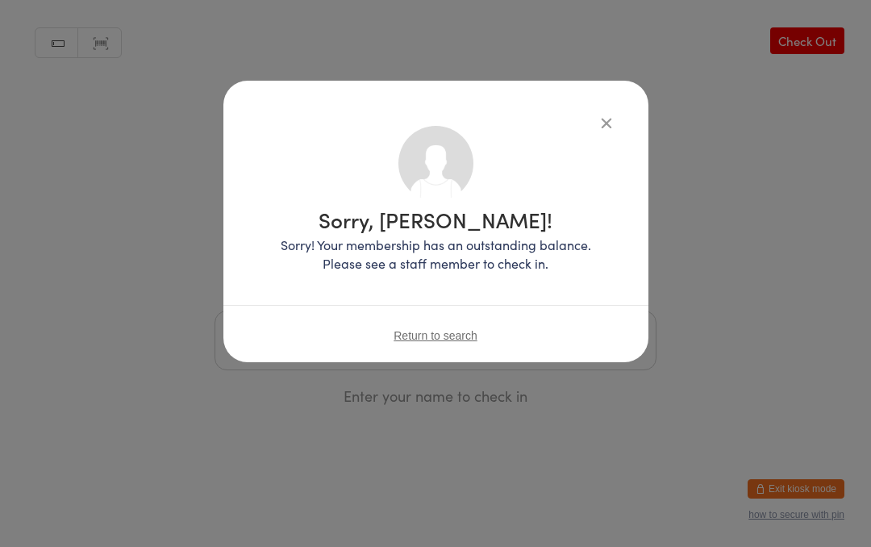
click at [599, 119] on icon "button" at bounding box center [606, 123] width 18 height 18
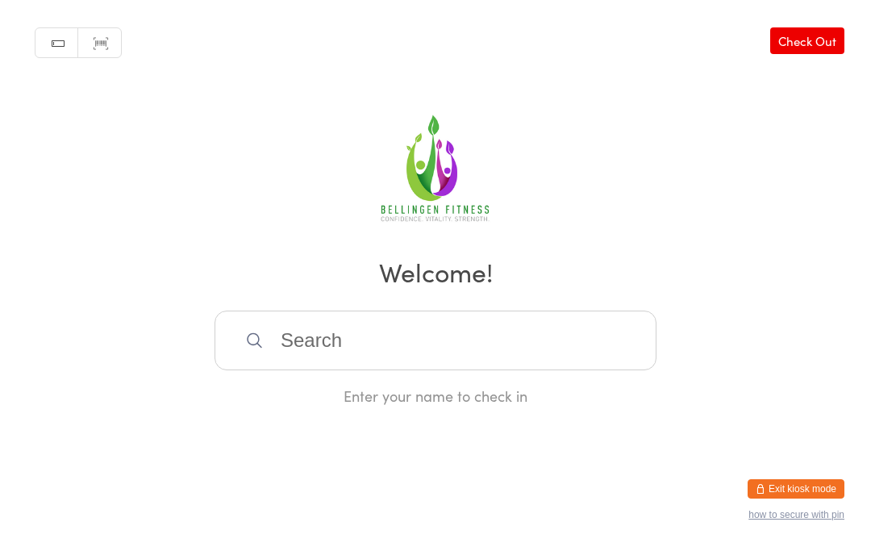
click at [326, 360] on input "search" at bounding box center [435, 340] width 442 height 60
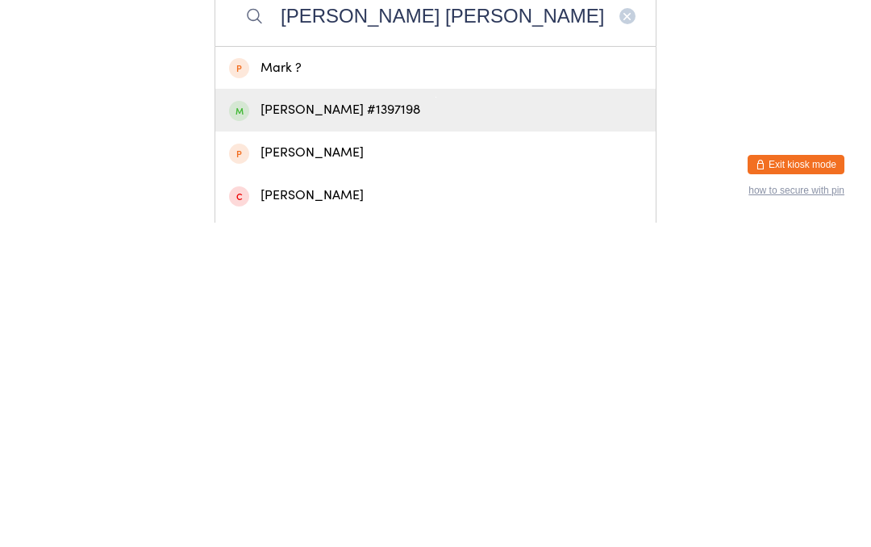
type input "[PERSON_NAME] [PERSON_NAME]"
click at [282, 423] on div "[PERSON_NAME] #1397198" at bounding box center [435, 434] width 413 height 22
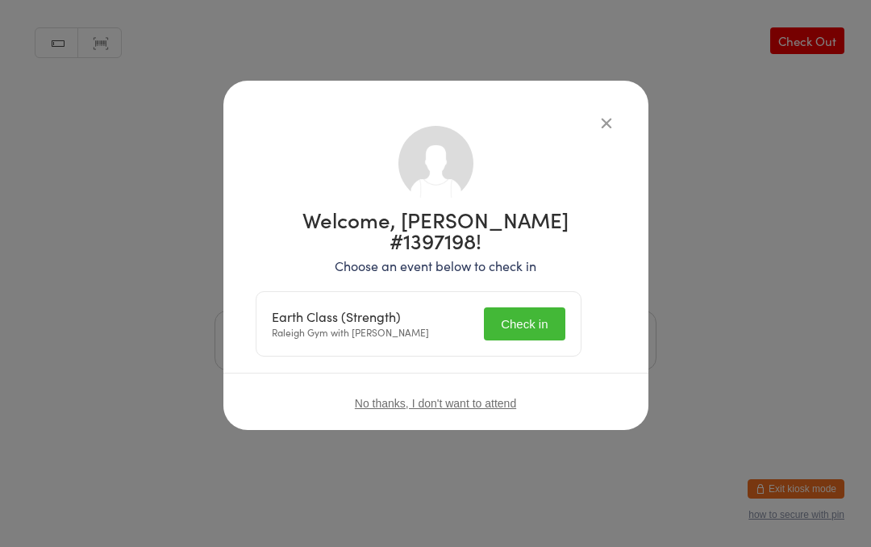
click at [542, 307] on button "Check in" at bounding box center [524, 323] width 81 height 33
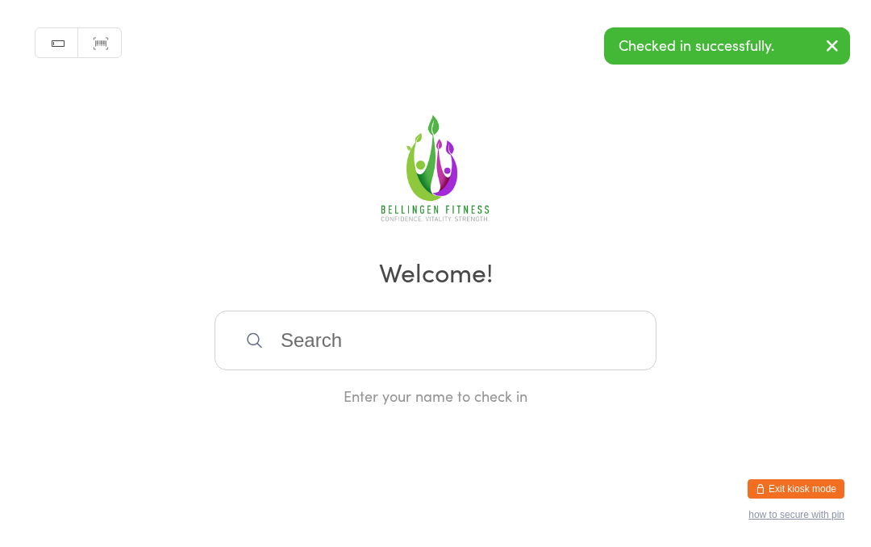
click at [304, 330] on input "search" at bounding box center [435, 340] width 442 height 60
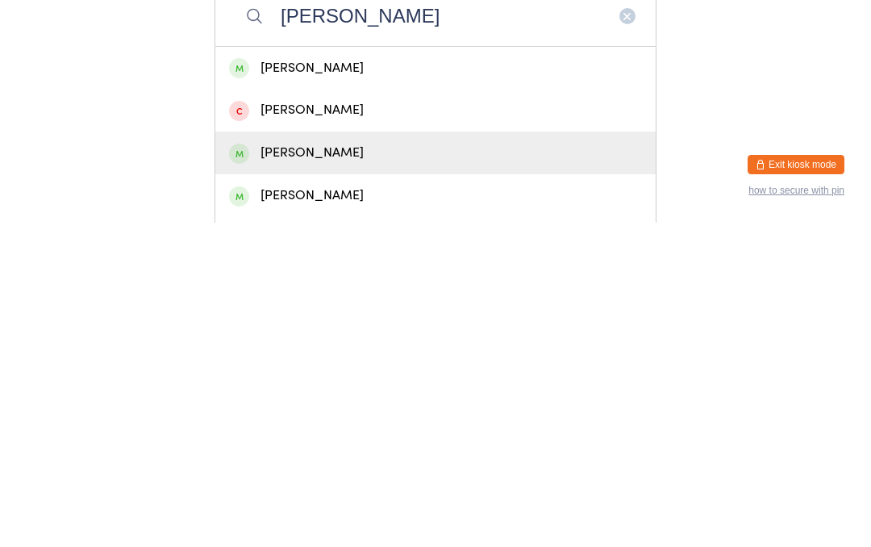
type input "[PERSON_NAME]"
click at [368, 466] on div "[PERSON_NAME]" at bounding box center [435, 477] width 413 height 22
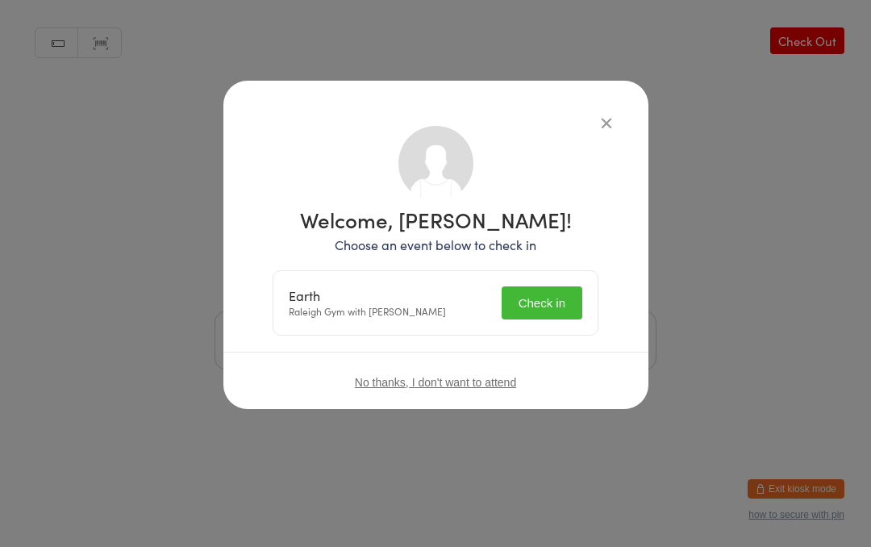
click at [559, 266] on div "Welcome, [PERSON_NAME]! Choose an event below to check in Earth [GEOGRAPHIC_DAT…" at bounding box center [435, 272] width 326 height 127
click at [555, 301] on button "Check in" at bounding box center [541, 302] width 81 height 33
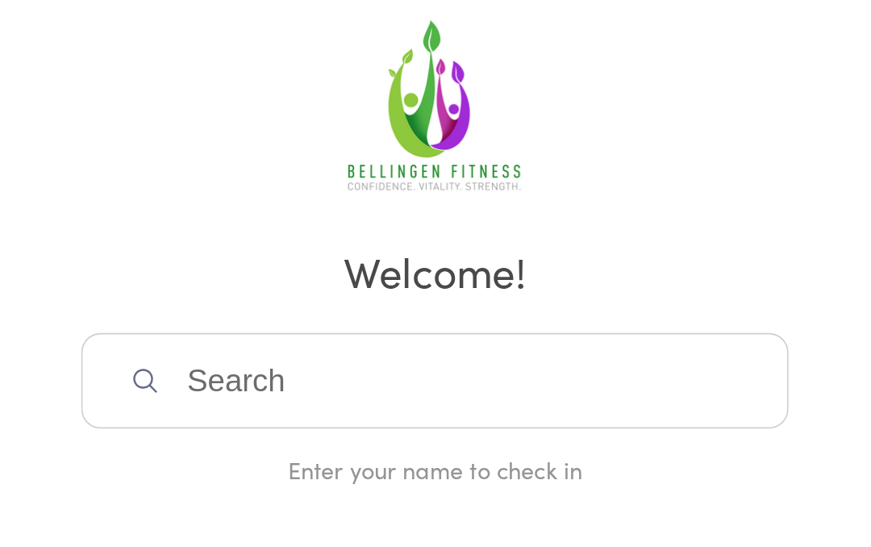
click at [235, 310] on input "search" at bounding box center [435, 340] width 442 height 60
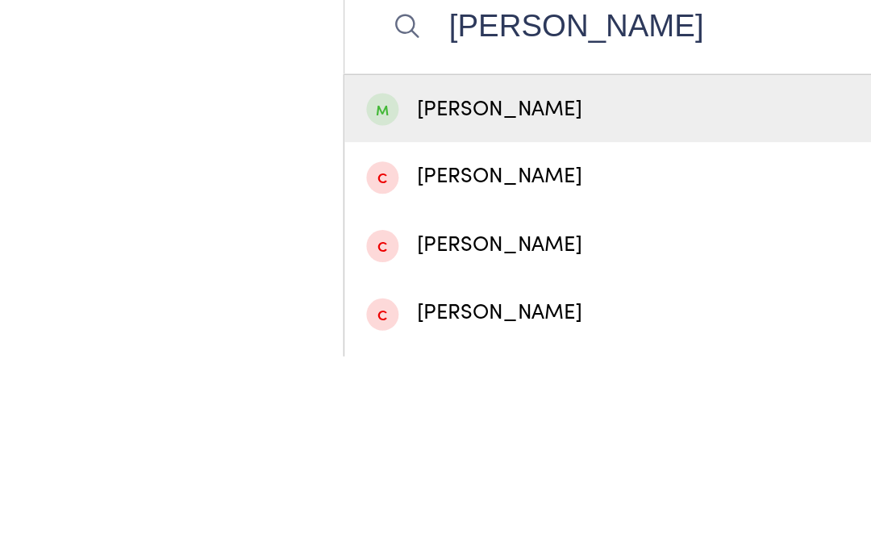
type input "[PERSON_NAME]"
click at [290, 371] on div "[PERSON_NAME]" at bounding box center [435, 392] width 440 height 43
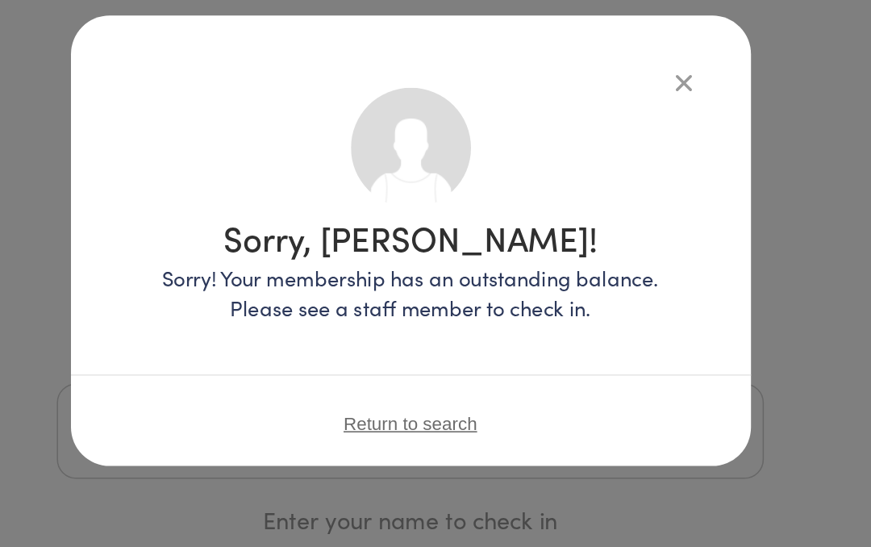
click at [597, 114] on icon "button" at bounding box center [606, 123] width 18 height 18
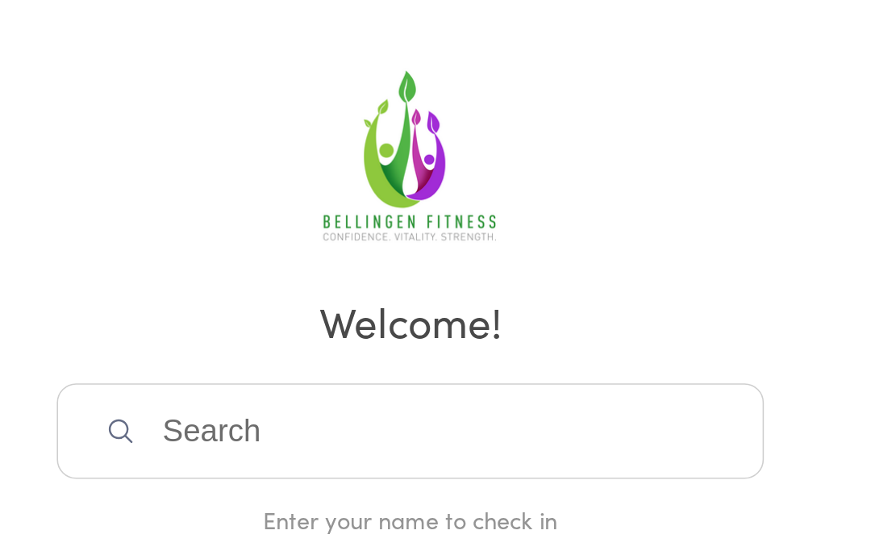
click at [214, 310] on input "search" at bounding box center [435, 340] width 442 height 60
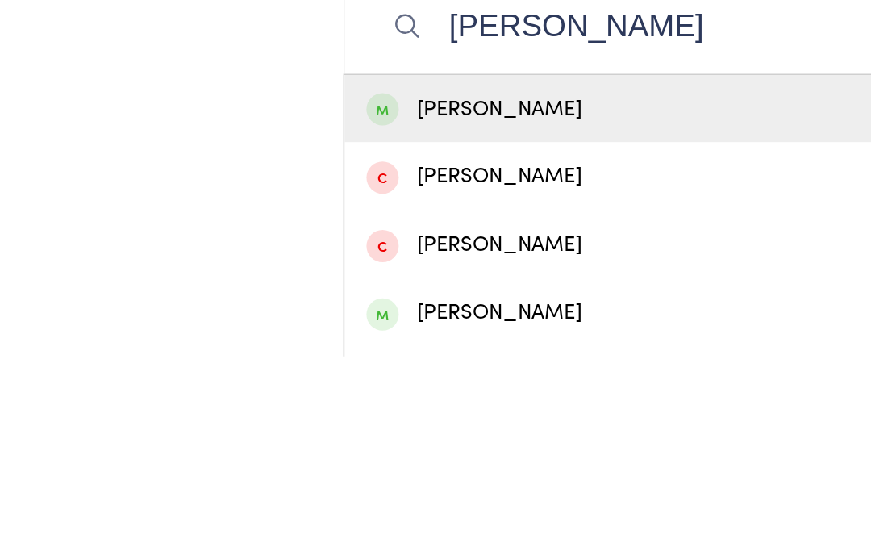
type input "[PERSON_NAME]"
click at [330, 381] on div "[PERSON_NAME]" at bounding box center [435, 392] width 413 height 22
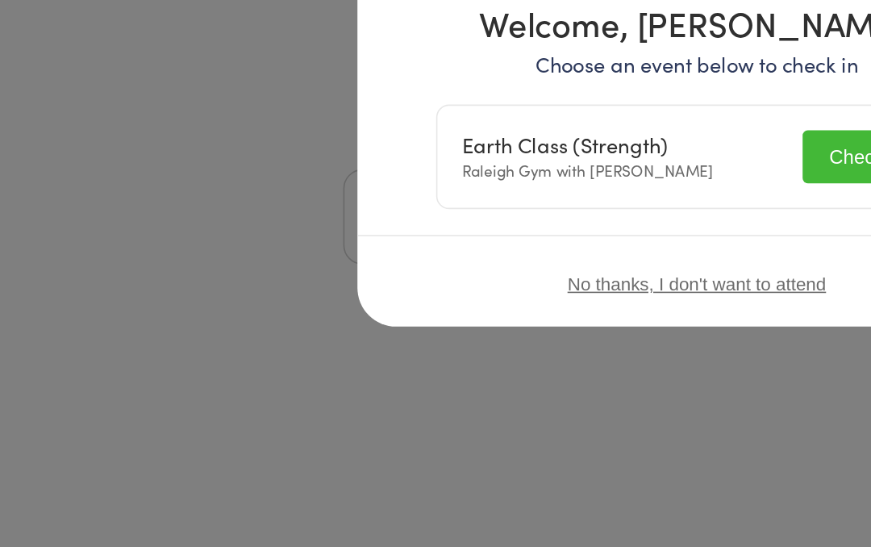
click at [518, 286] on button "Check in" at bounding box center [541, 302] width 81 height 33
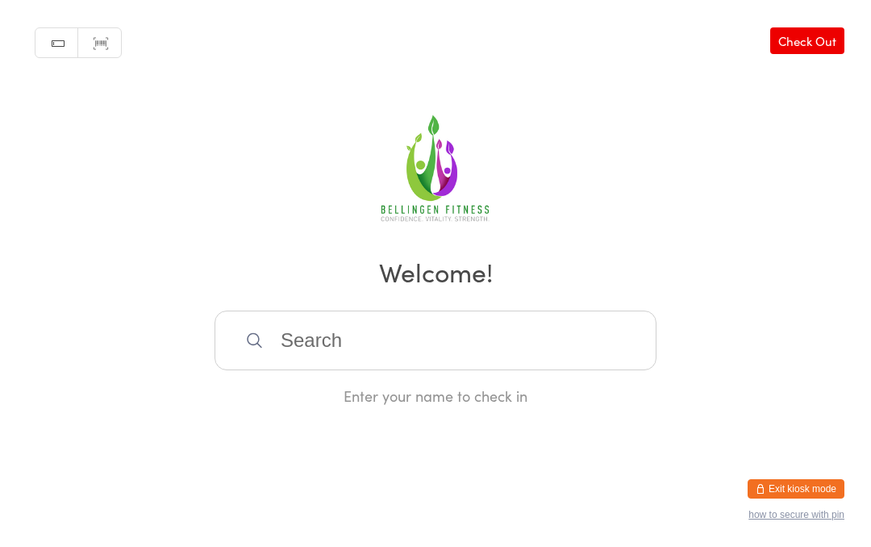
click at [414, 351] on input "search" at bounding box center [435, 340] width 442 height 60
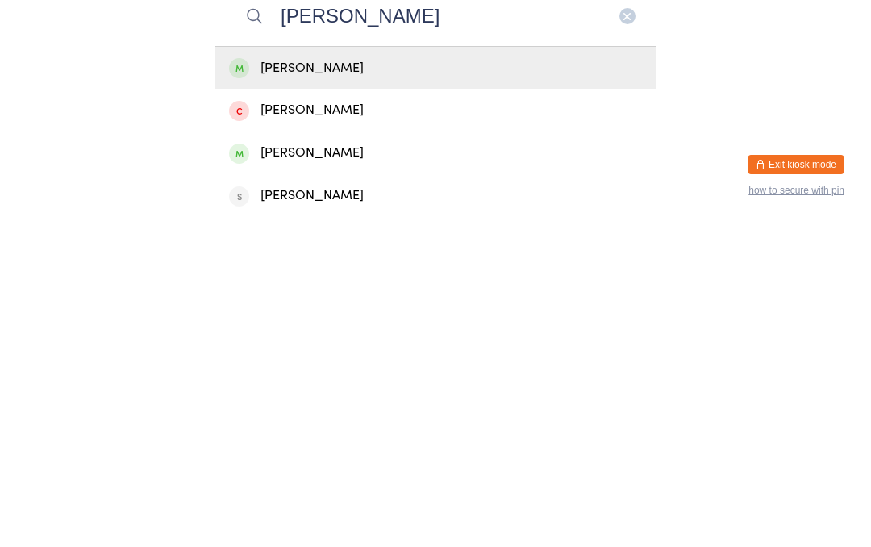
type input "[PERSON_NAME]"
click at [361, 381] on div "[PERSON_NAME]" at bounding box center [435, 392] width 413 height 22
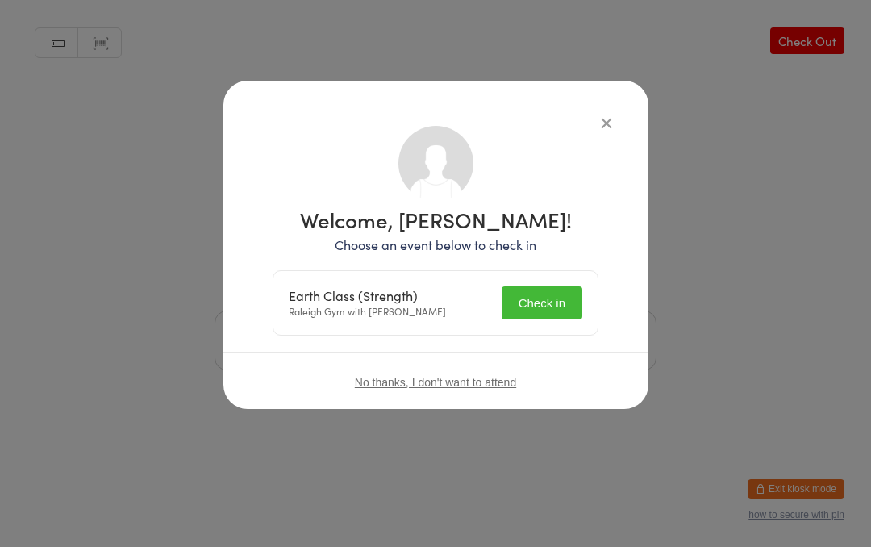
click at [562, 300] on button "Check in" at bounding box center [541, 302] width 81 height 33
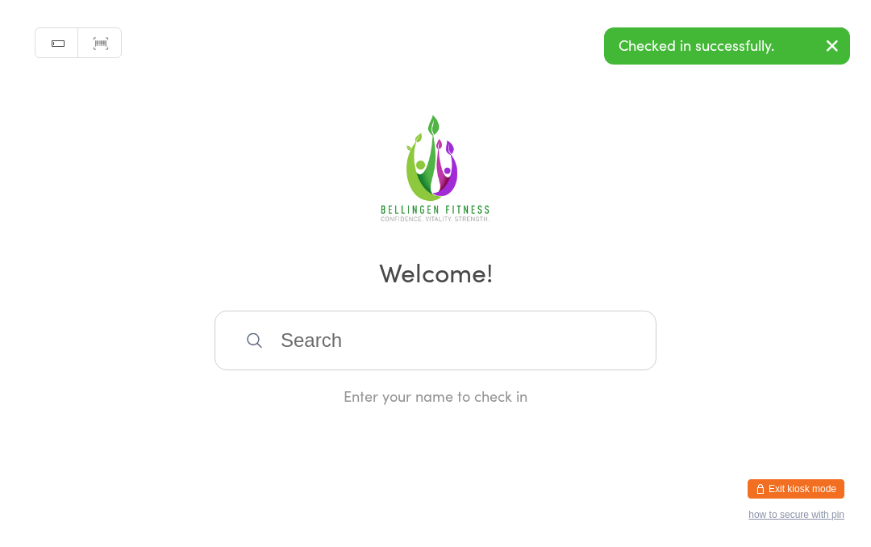
click at [407, 369] on input "search" at bounding box center [435, 340] width 442 height 60
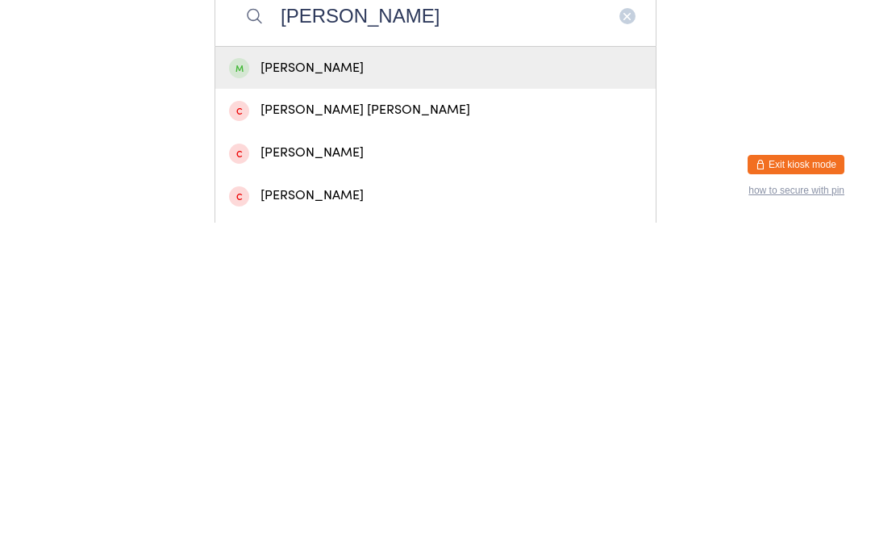
type input "[PERSON_NAME]"
click at [298, 381] on div "[PERSON_NAME]" at bounding box center [435, 392] width 413 height 22
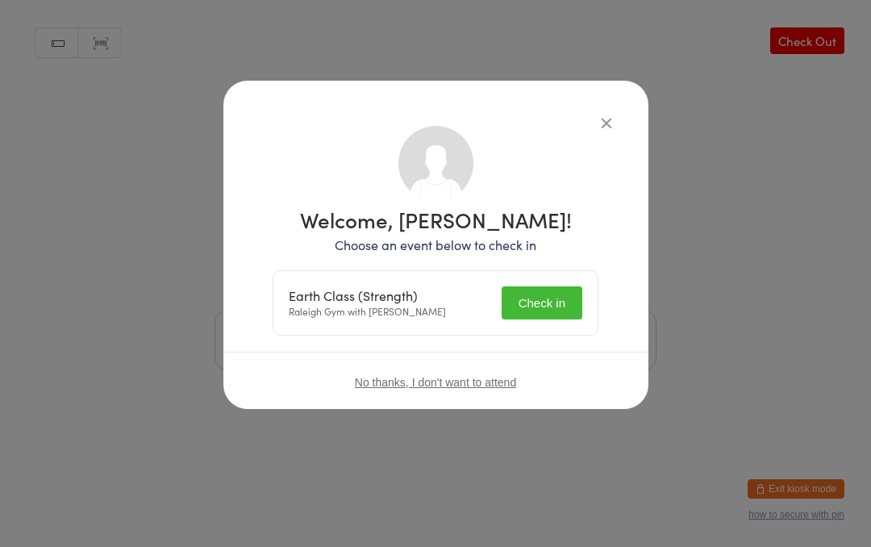
click at [534, 304] on button "Check in" at bounding box center [541, 302] width 81 height 33
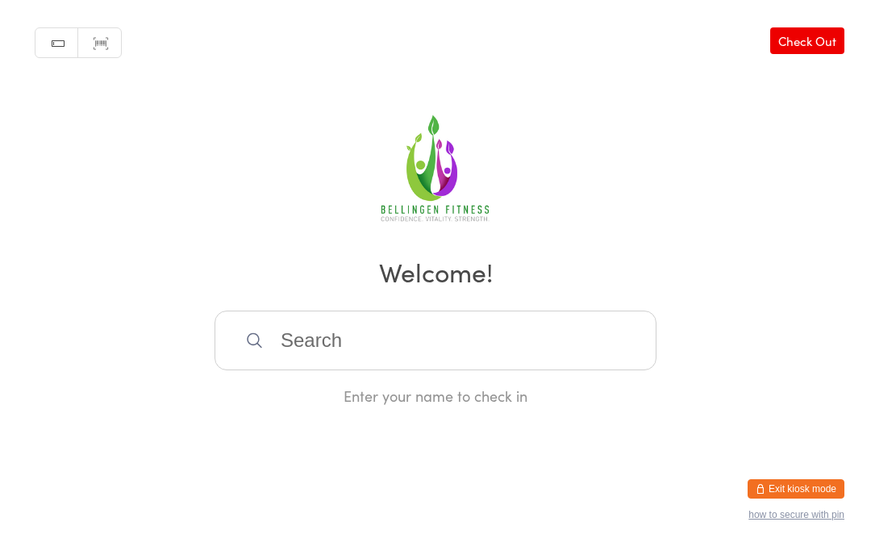
click at [363, 346] on input "search" at bounding box center [435, 340] width 442 height 60
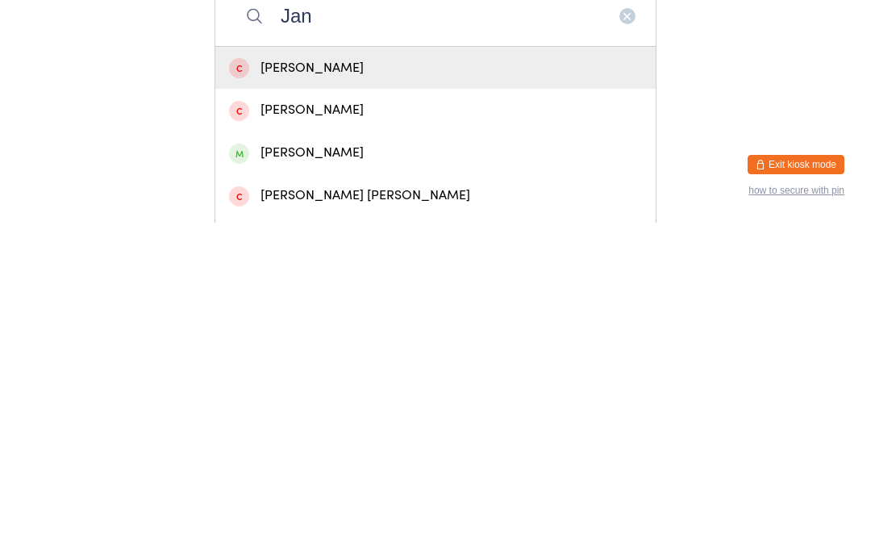
type input "Jan"
click at [295, 466] on div "[PERSON_NAME]" at bounding box center [435, 477] width 413 height 22
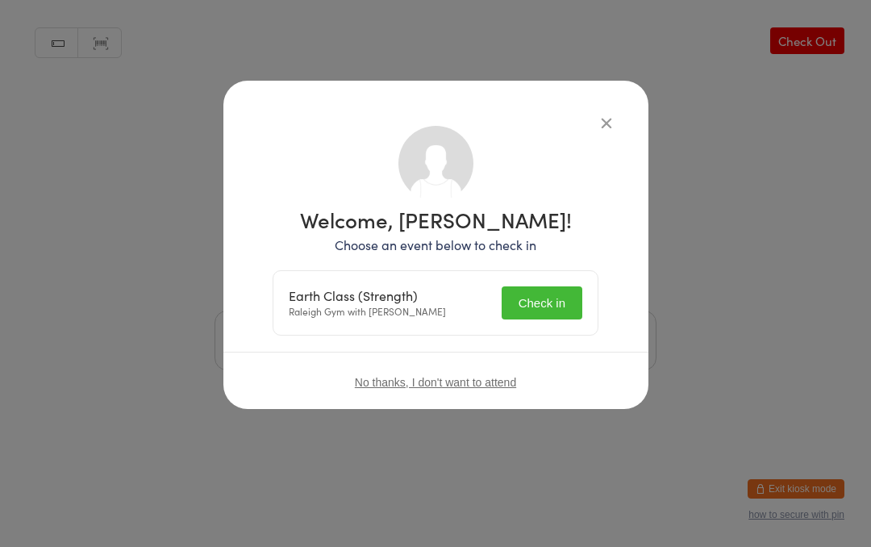
click at [532, 303] on button "Check in" at bounding box center [541, 302] width 81 height 33
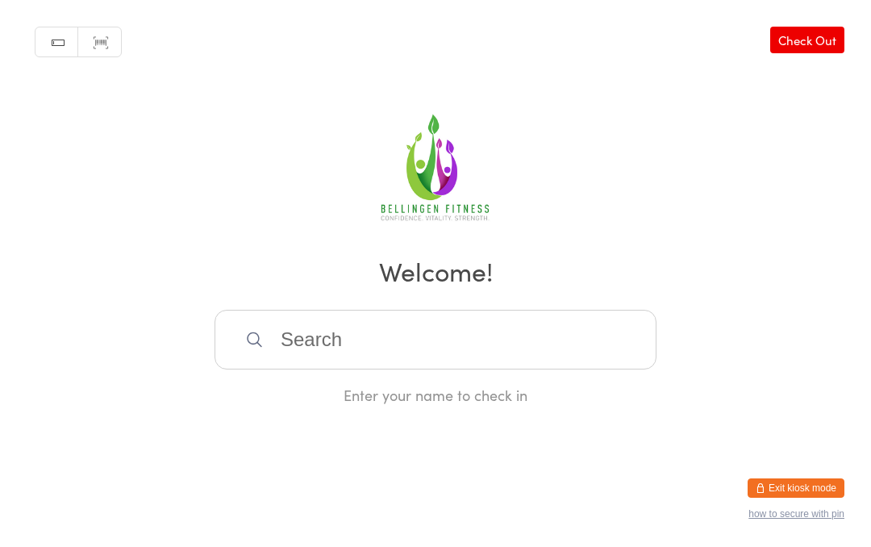
click at [355, 370] on input "search" at bounding box center [435, 340] width 442 height 60
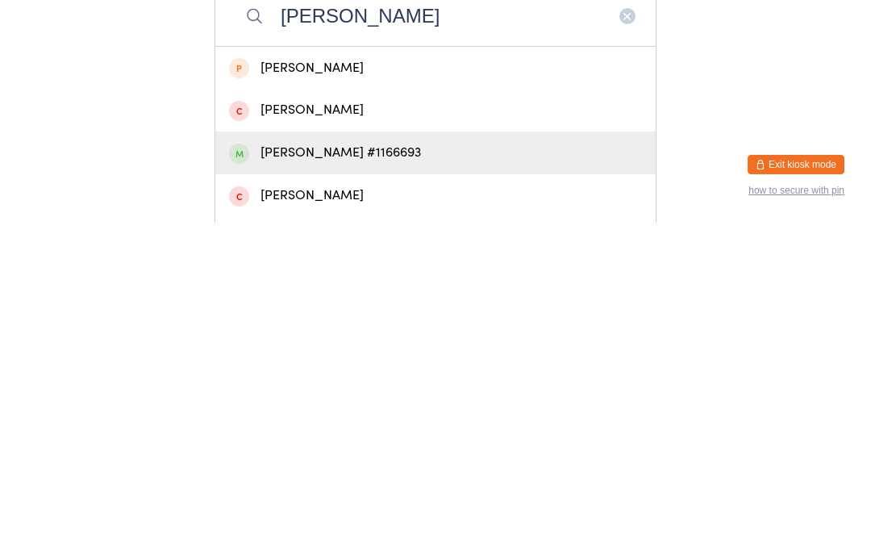
type input "[PERSON_NAME]"
click at [384, 466] on div "[PERSON_NAME] #1166693" at bounding box center [435, 477] width 413 height 22
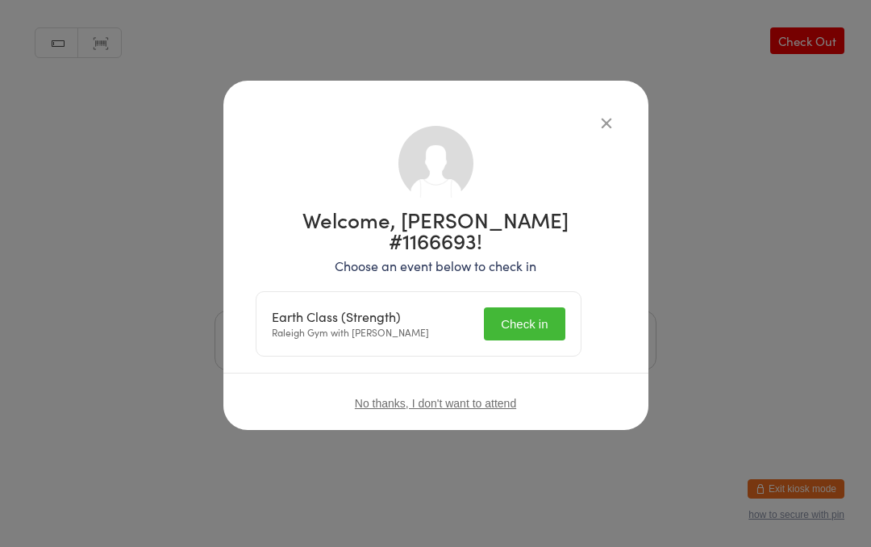
click at [522, 317] on button "Check in" at bounding box center [524, 323] width 81 height 33
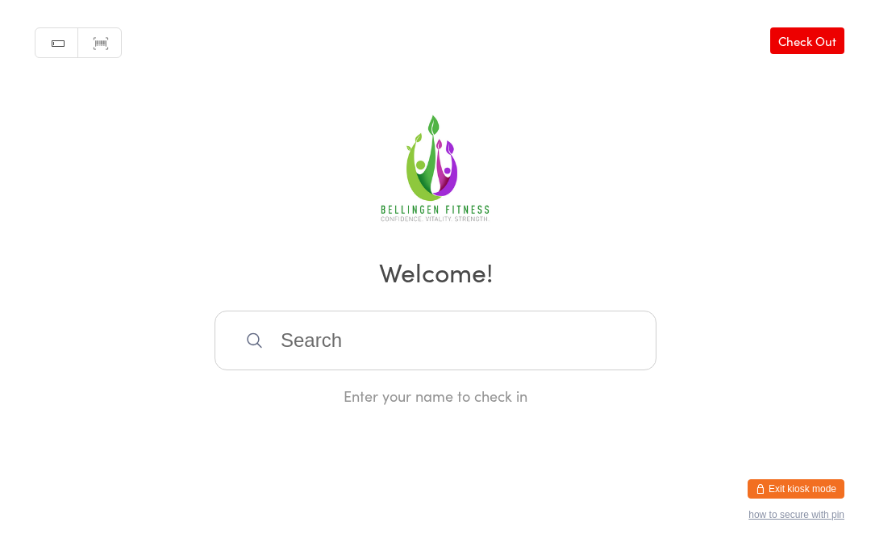
click at [549, 361] on input "search" at bounding box center [435, 340] width 442 height 60
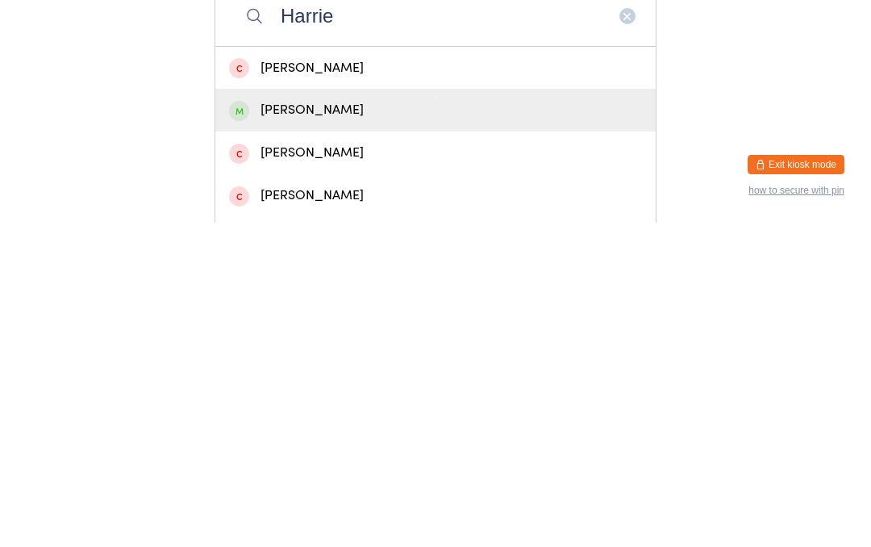
type input "Harrie"
click at [393, 423] on div "[PERSON_NAME]" at bounding box center [435, 434] width 413 height 22
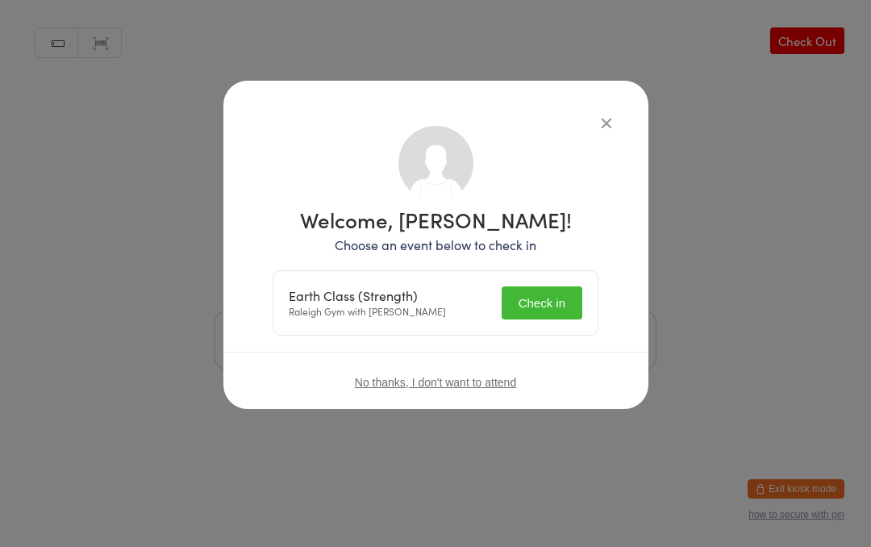
click at [557, 294] on button "Check in" at bounding box center [541, 302] width 81 height 33
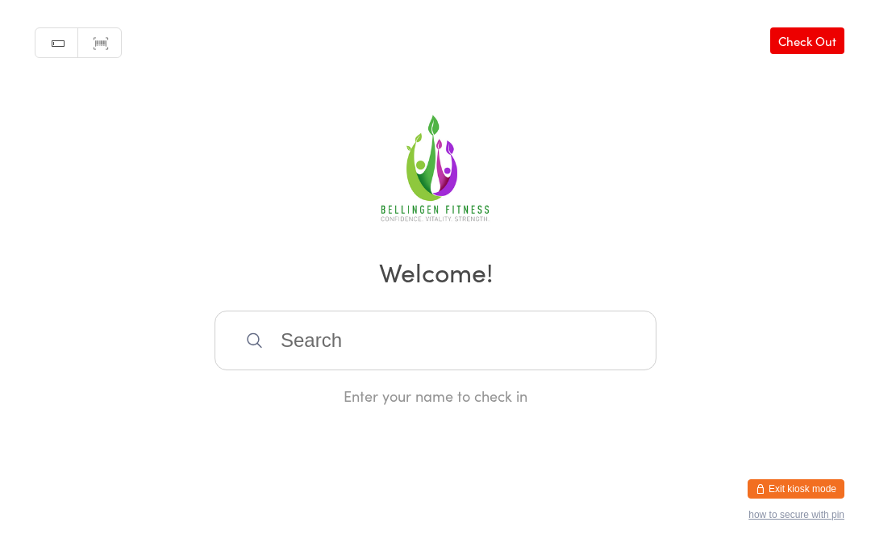
click at [333, 370] on input "search" at bounding box center [435, 340] width 442 height 60
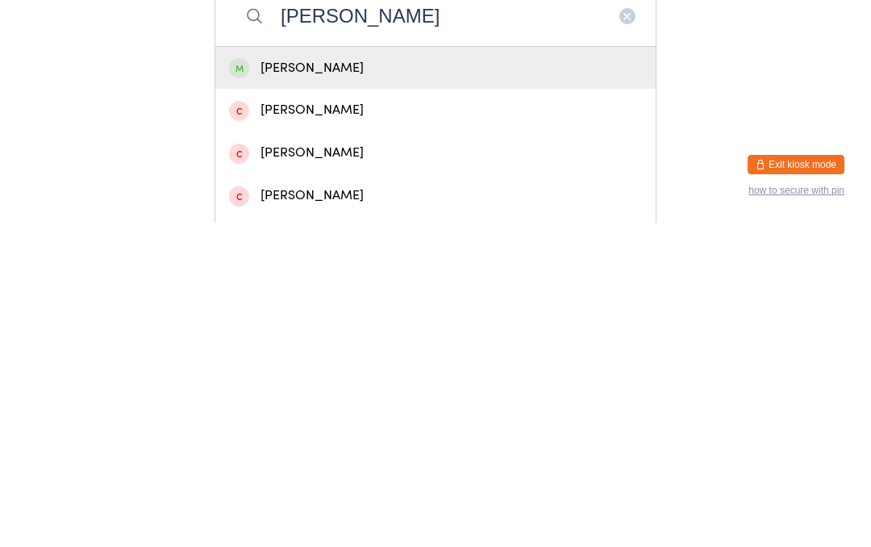
type input "[PERSON_NAME]"
click at [364, 381] on div "[PERSON_NAME]" at bounding box center [435, 392] width 413 height 22
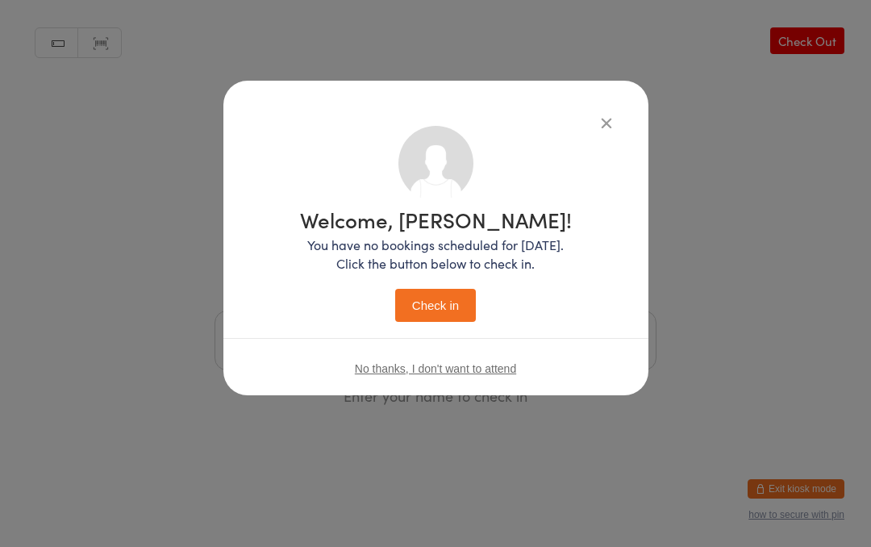
click at [434, 295] on button "Check in" at bounding box center [435, 305] width 81 height 33
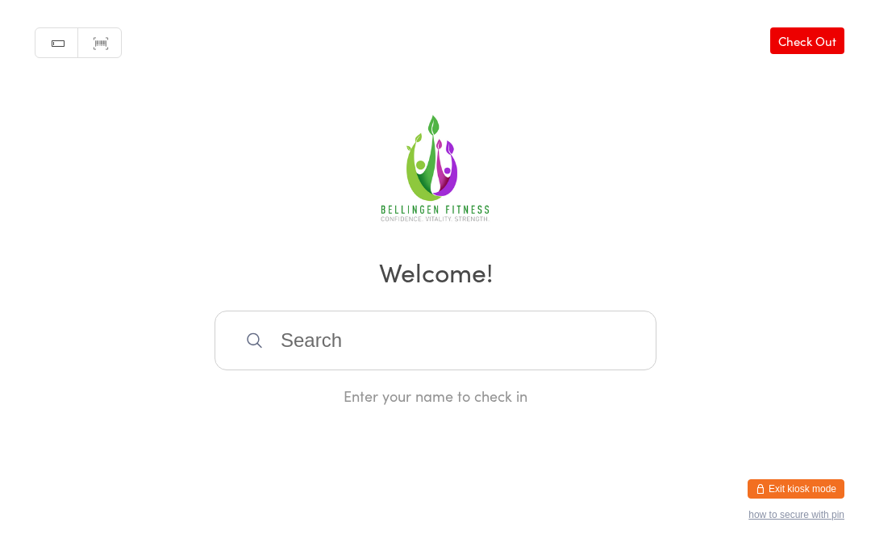
click at [421, 358] on input "search" at bounding box center [435, 340] width 442 height 60
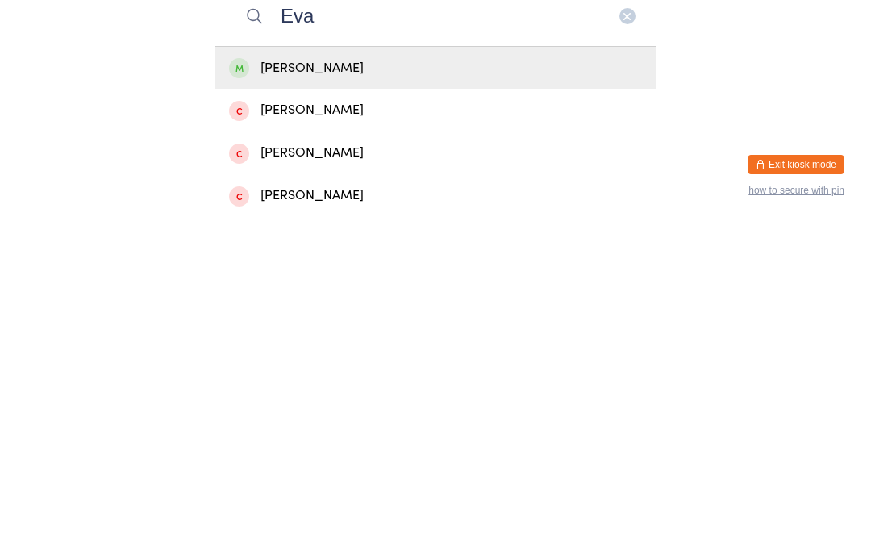
type input "Eva"
click at [384, 381] on div "[PERSON_NAME]" at bounding box center [435, 392] width 413 height 22
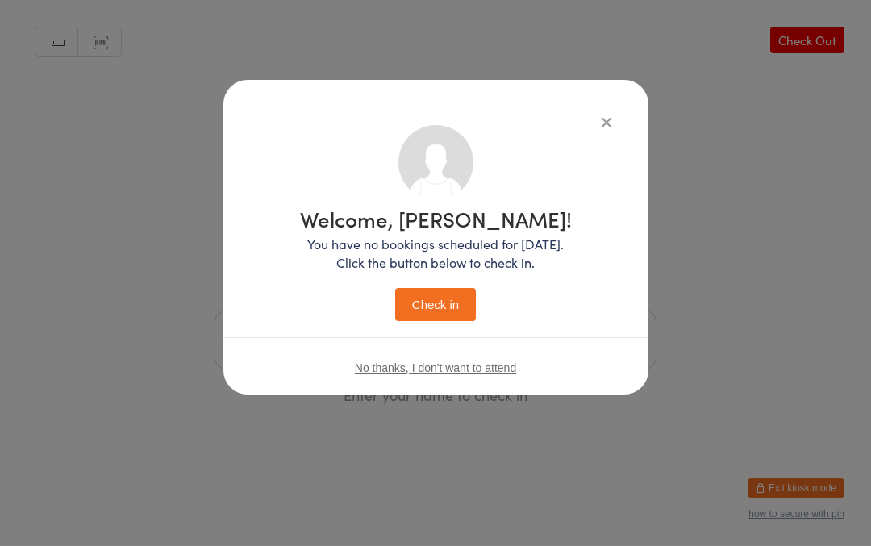
click at [447, 293] on button "Check in" at bounding box center [435, 305] width 81 height 33
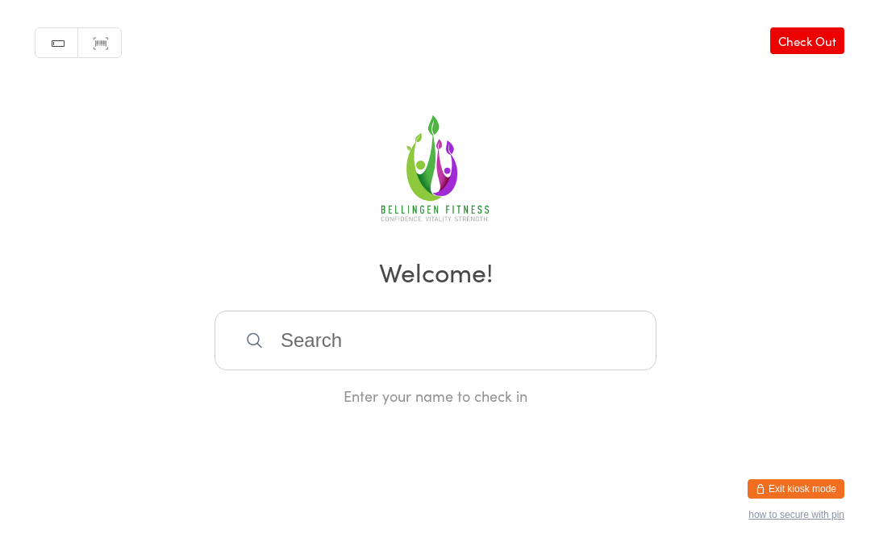
click at [311, 342] on input "search" at bounding box center [435, 340] width 442 height 60
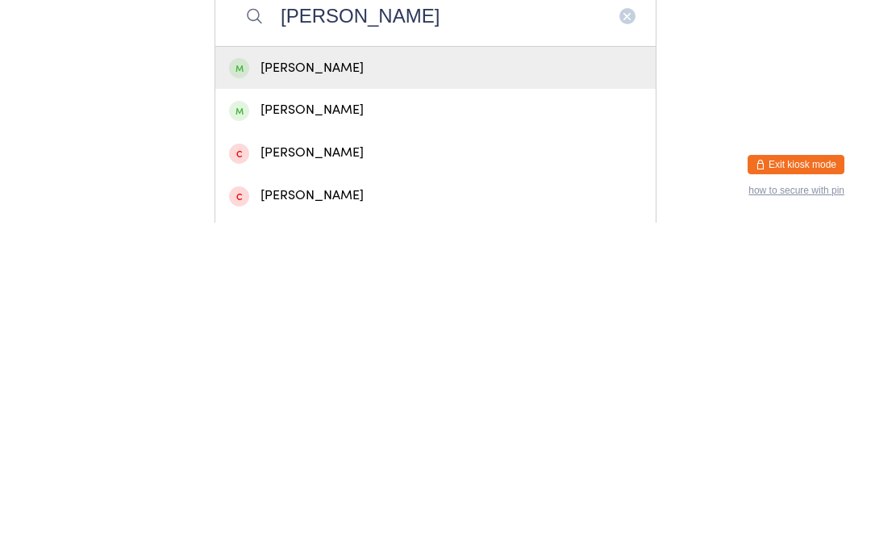
type input "[PERSON_NAME]"
click at [330, 371] on div "[PERSON_NAME]" at bounding box center [435, 392] width 440 height 43
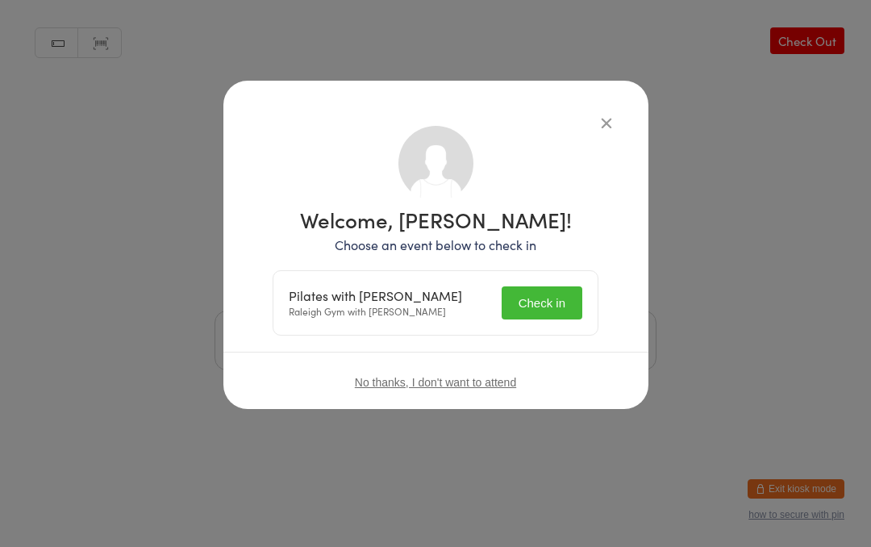
click at [544, 297] on button "Check in" at bounding box center [541, 302] width 81 height 33
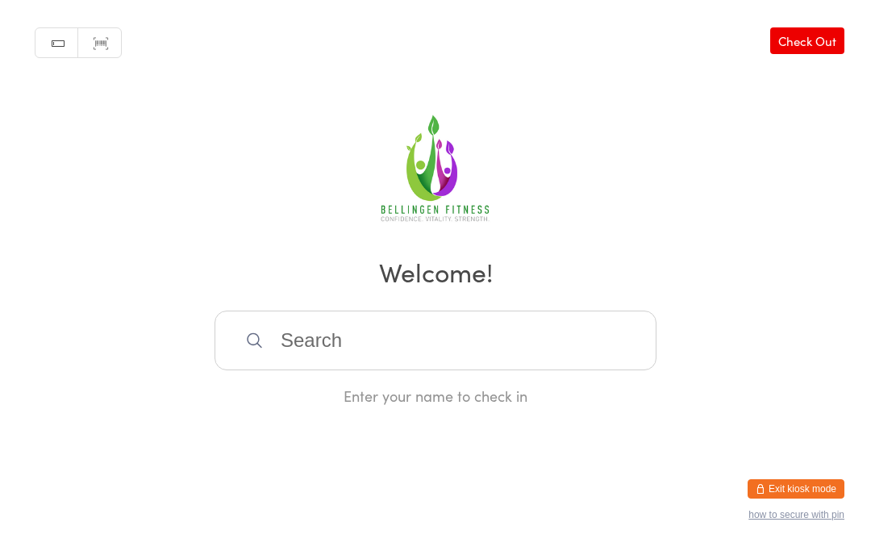
click at [317, 356] on input "search" at bounding box center [435, 340] width 442 height 60
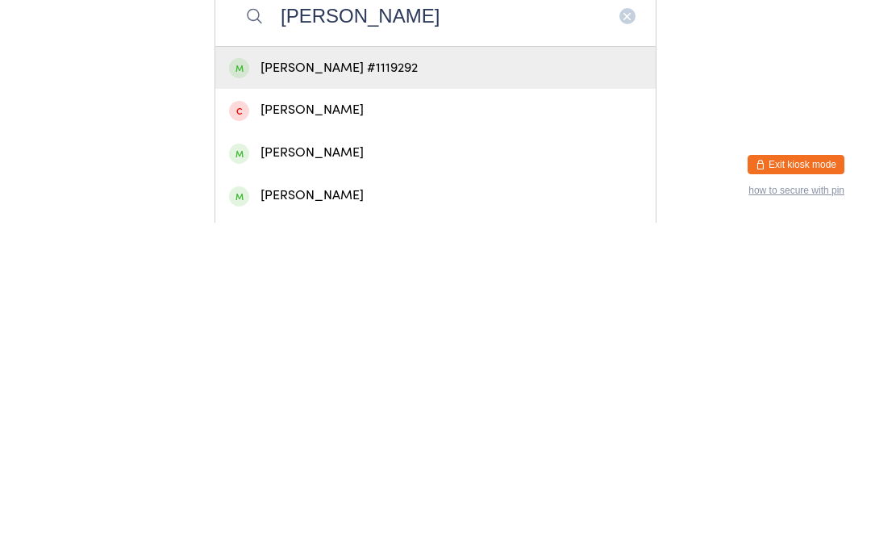
type input "Chris truran"
click at [331, 381] on div "Chris Truran #1119292" at bounding box center [435, 392] width 413 height 22
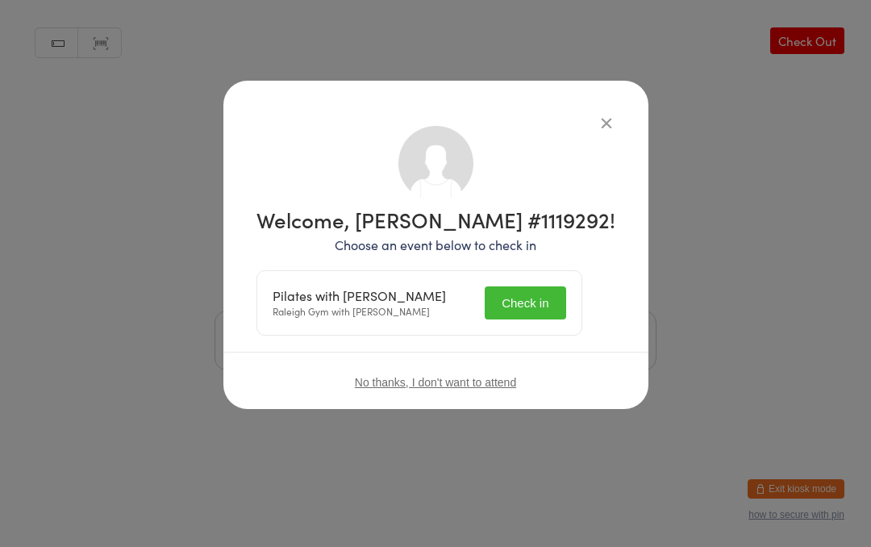
click at [555, 299] on button "Check in" at bounding box center [524, 302] width 81 height 33
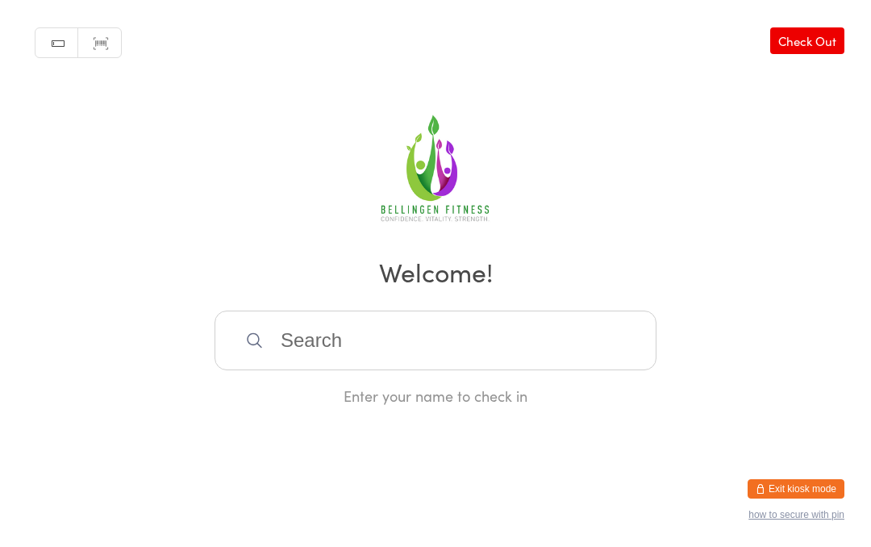
click at [296, 348] on input "search" at bounding box center [435, 340] width 442 height 60
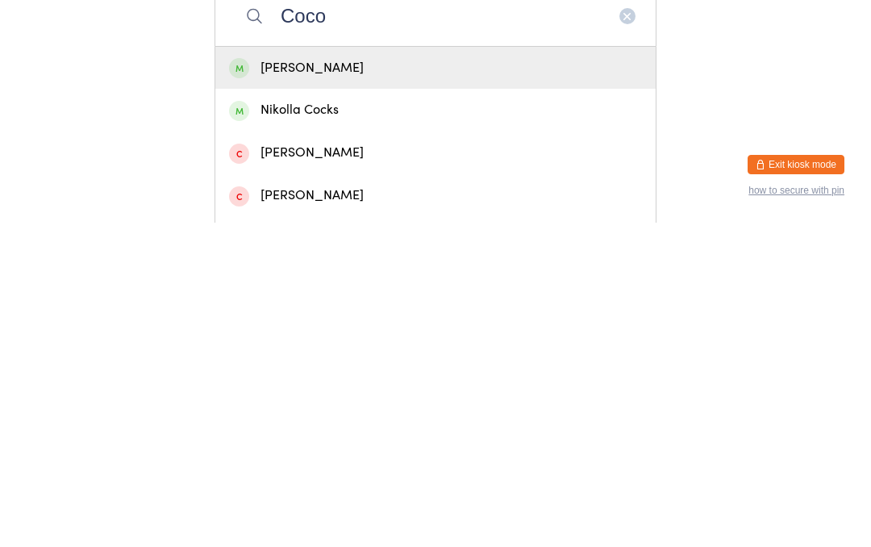
type input "Coco"
click at [324, 381] on div "Coco Elder" at bounding box center [435, 392] width 413 height 22
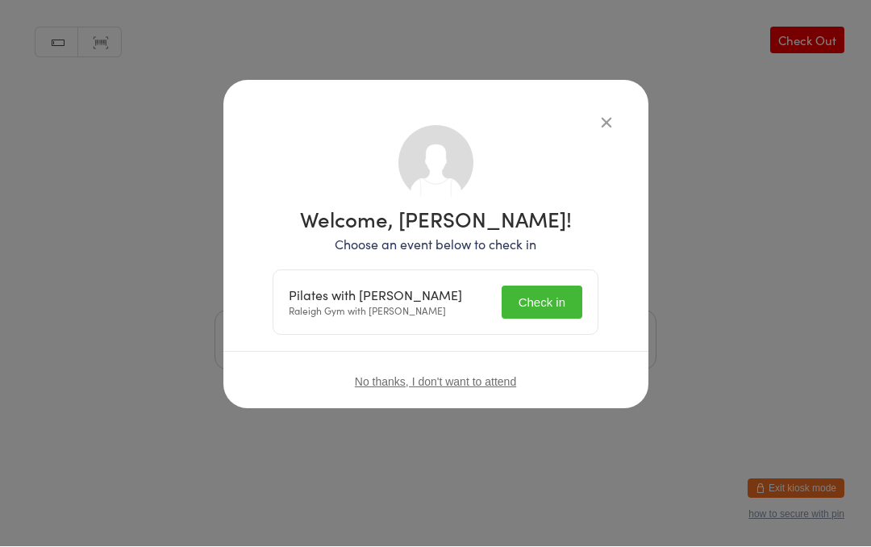
click at [538, 294] on button "Check in" at bounding box center [541, 302] width 81 height 33
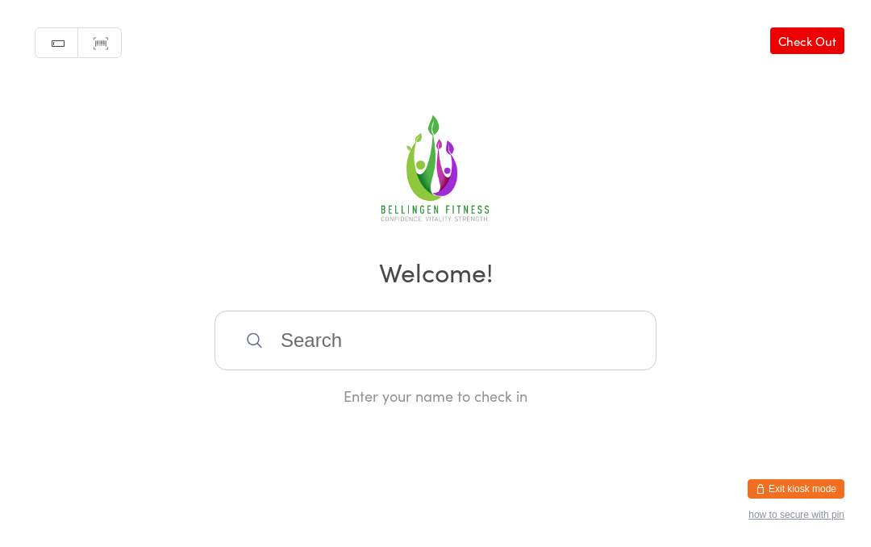
click at [375, 347] on input "search" at bounding box center [435, 340] width 442 height 60
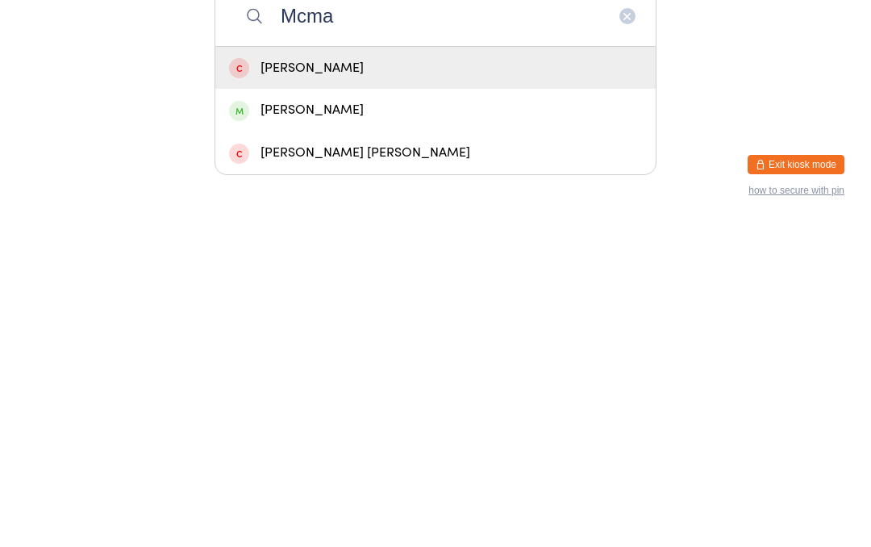
type input "Mcma"
click at [328, 413] on div "Karen McMahon" at bounding box center [435, 434] width 440 height 43
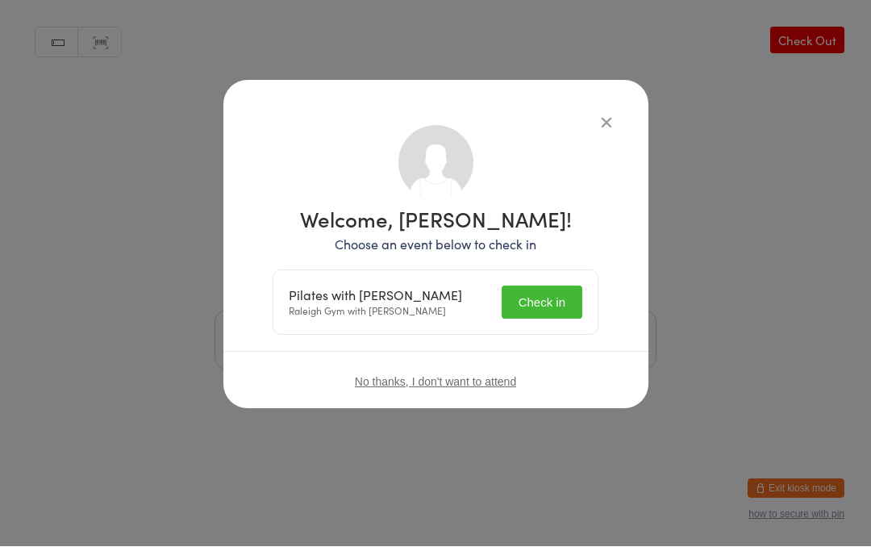
click at [542, 297] on button "Check in" at bounding box center [541, 302] width 81 height 33
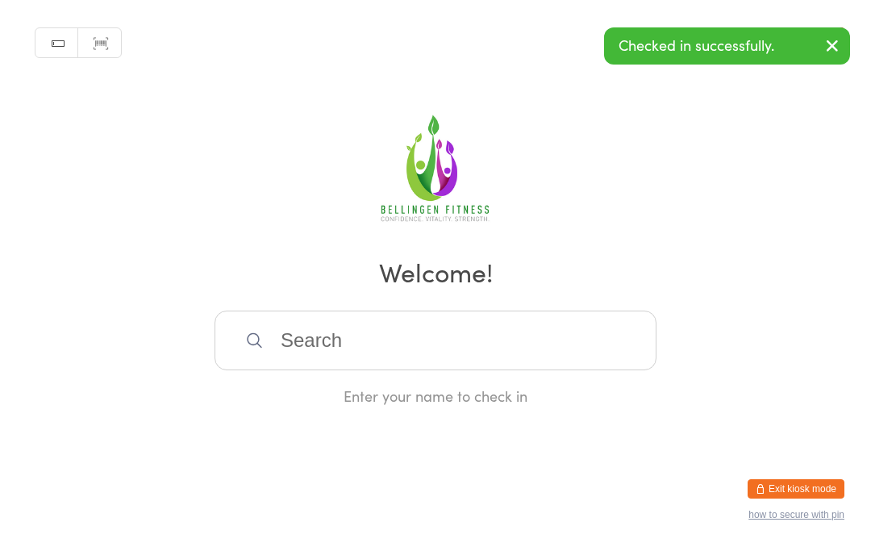
click at [304, 342] on input "search" at bounding box center [435, 340] width 442 height 60
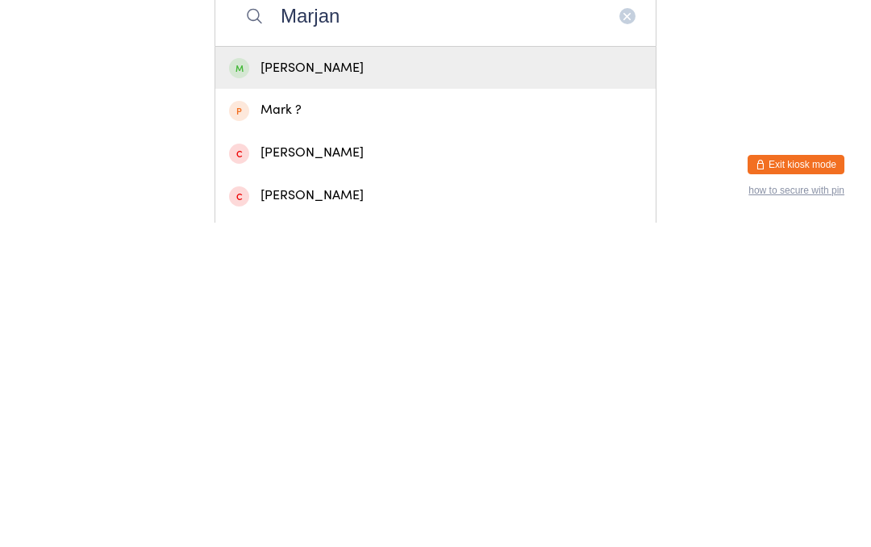
type input "Marjan"
click at [381, 381] on div "Marjan De Haan" at bounding box center [435, 392] width 413 height 22
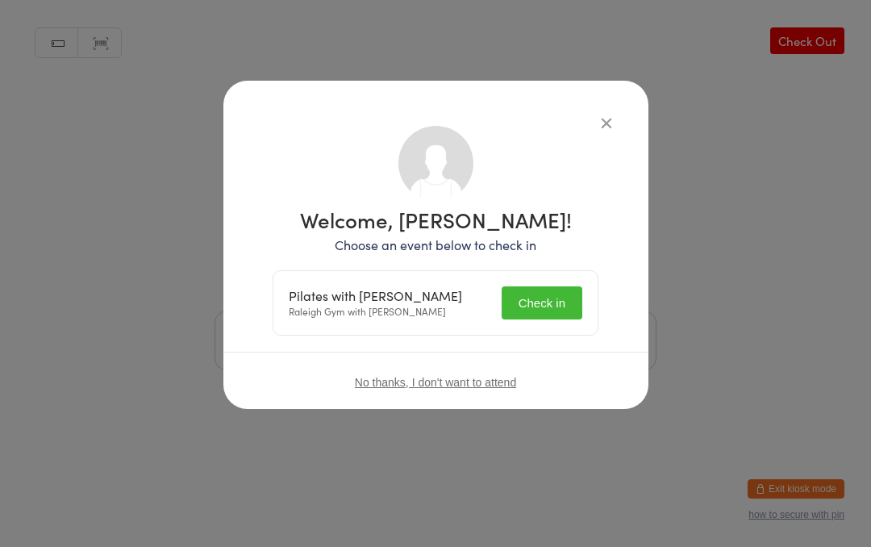
click at [551, 294] on button "Check in" at bounding box center [541, 302] width 81 height 33
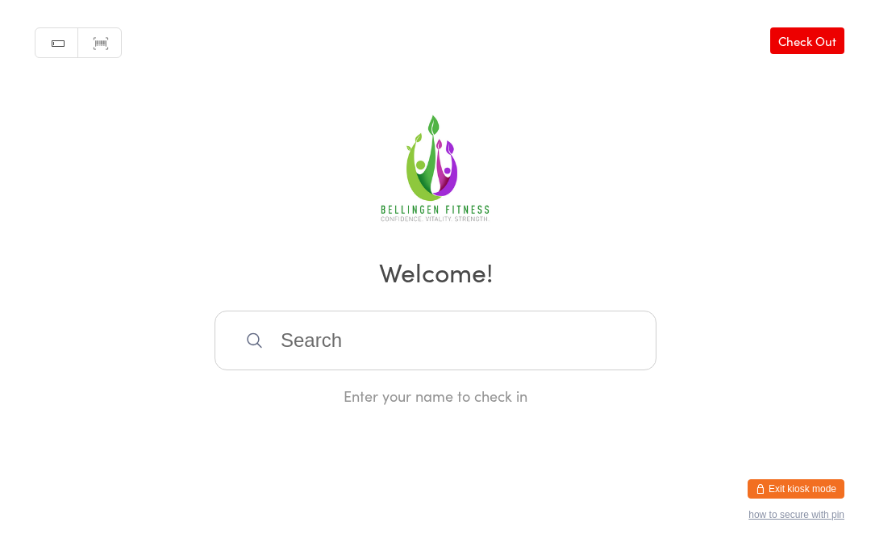
click at [376, 335] on input "search" at bounding box center [435, 340] width 442 height 60
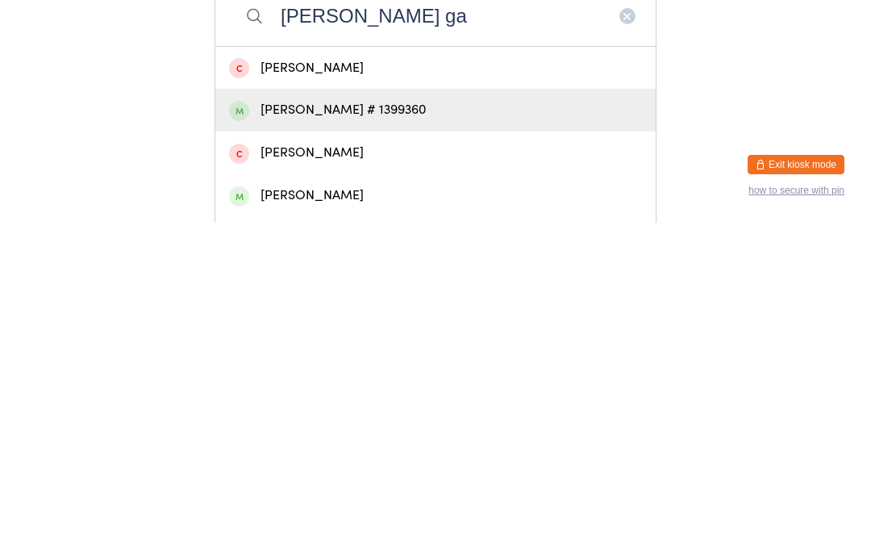
type input "Rachel ga"
click at [396, 423] on div "[PERSON_NAME] # 1399360" at bounding box center [435, 434] width 413 height 22
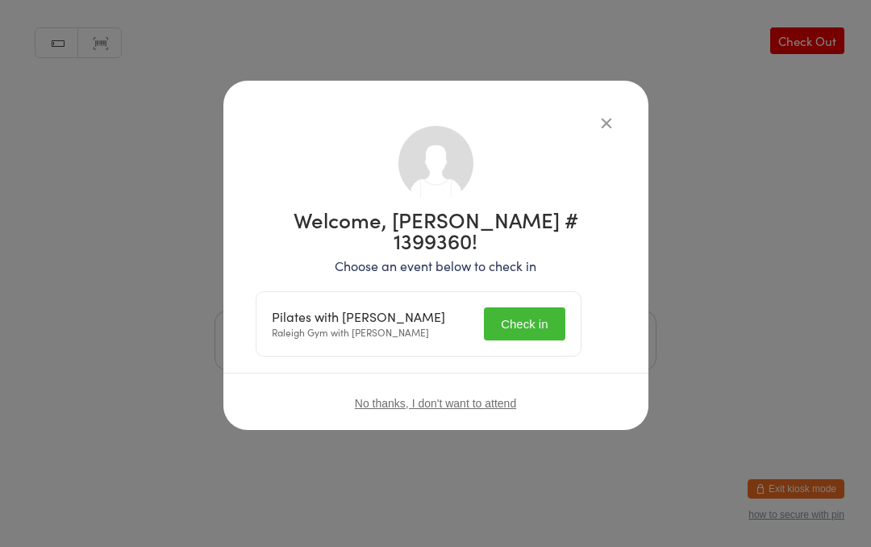
click at [542, 309] on button "Check in" at bounding box center [524, 323] width 81 height 33
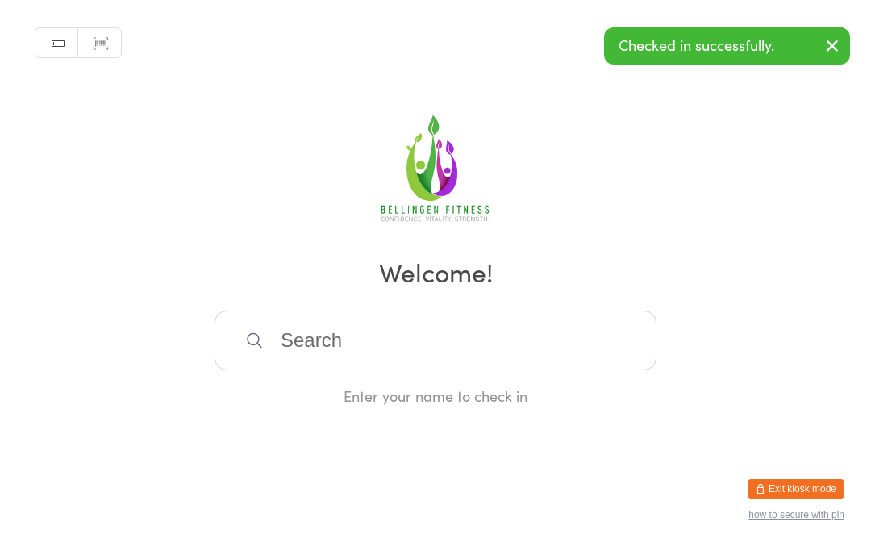
click at [363, 354] on input "search" at bounding box center [435, 340] width 442 height 60
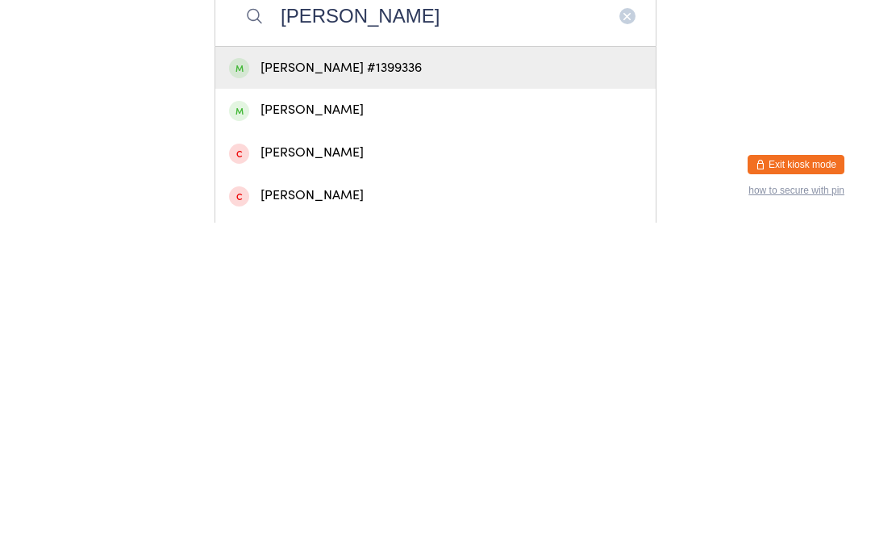
type input "Elijah kin"
click at [392, 381] on div "Elijah Kindred #1399336" at bounding box center [435, 392] width 413 height 22
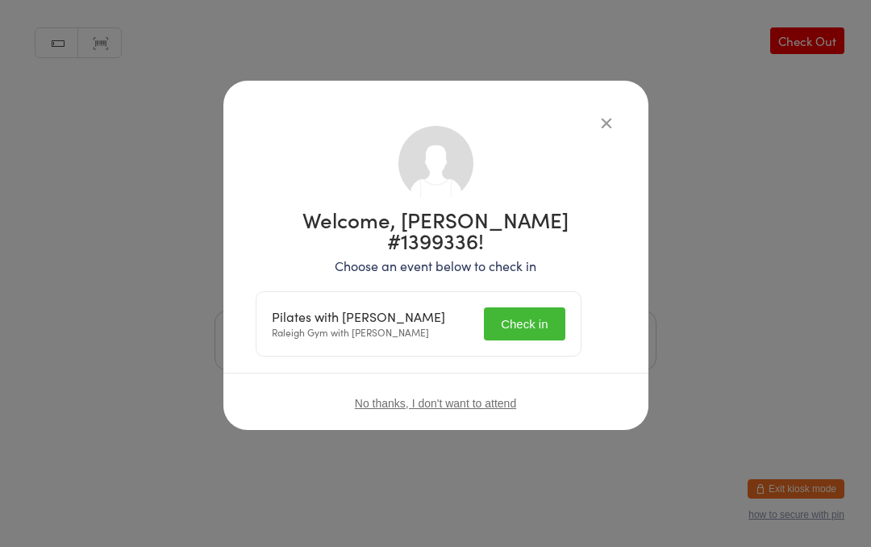
click at [541, 307] on button "Check in" at bounding box center [524, 323] width 81 height 33
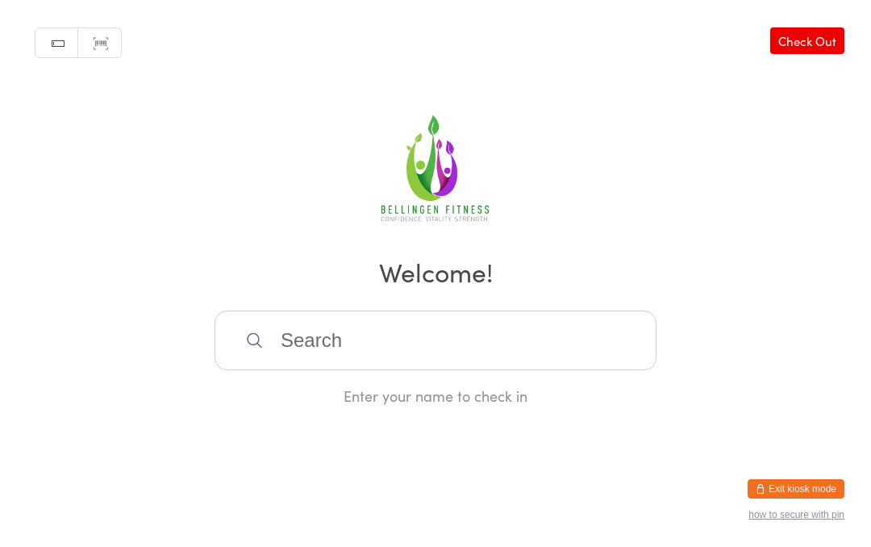
click at [269, 349] on input "search" at bounding box center [435, 340] width 442 height 60
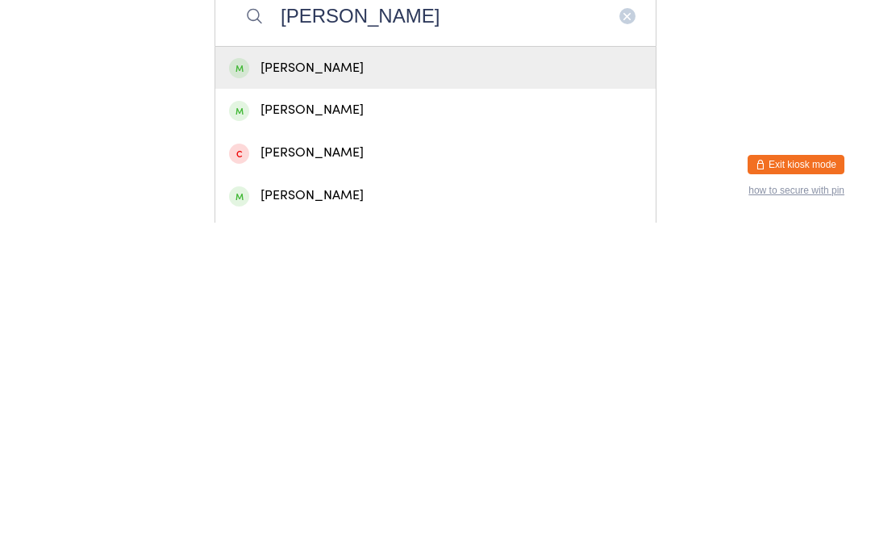
type input "Sarah m"
click at [318, 423] on div "Sarah McAulay" at bounding box center [435, 434] width 413 height 22
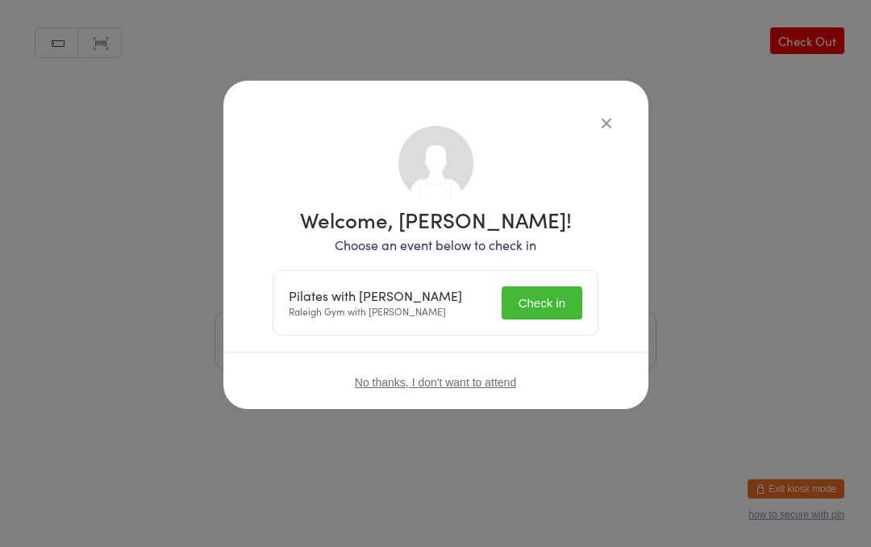
click at [548, 295] on button "Check in" at bounding box center [541, 302] width 81 height 33
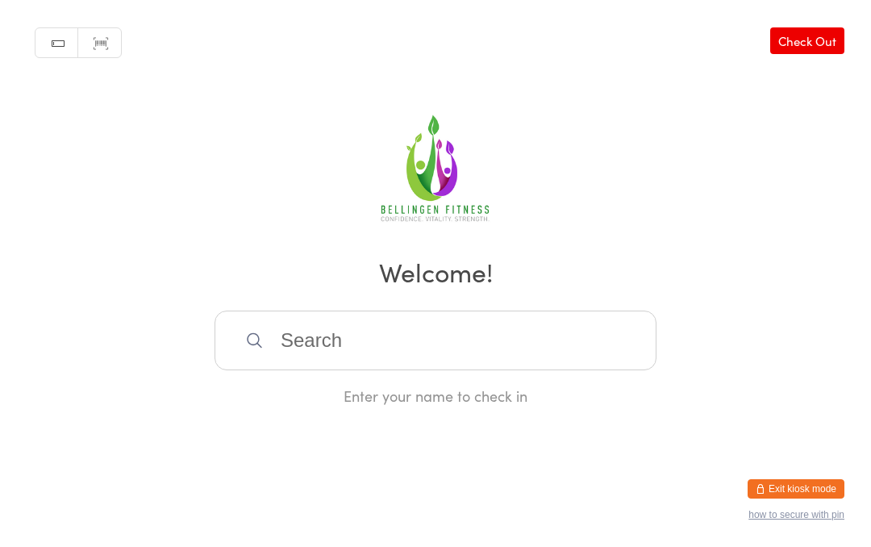
click at [429, 340] on input "search" at bounding box center [435, 340] width 442 height 60
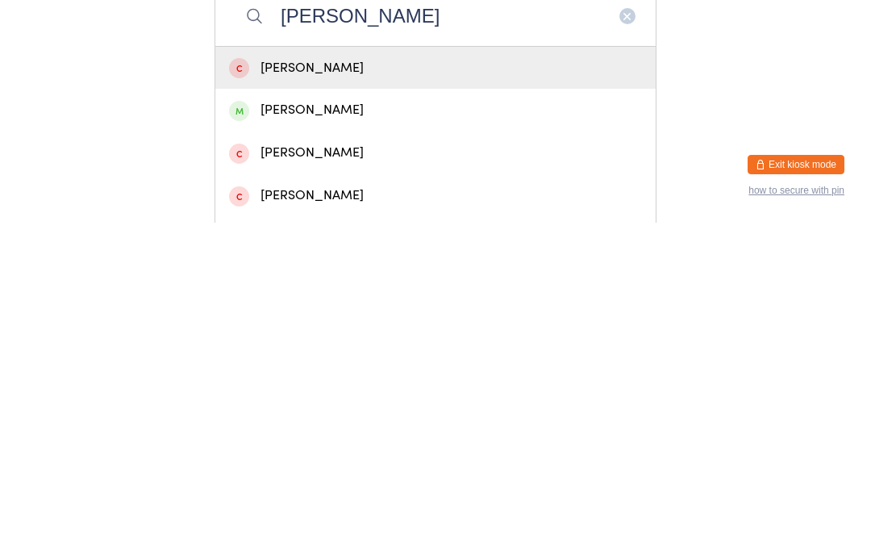
type input "Sue"
click at [318, 423] on div "Sue Colman" at bounding box center [435, 434] width 413 height 22
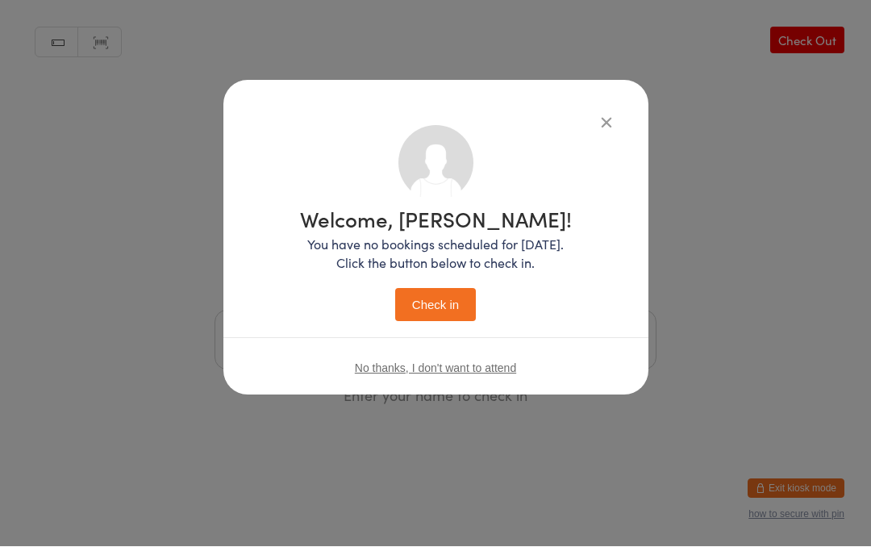
click at [447, 308] on button "Check in" at bounding box center [435, 305] width 81 height 33
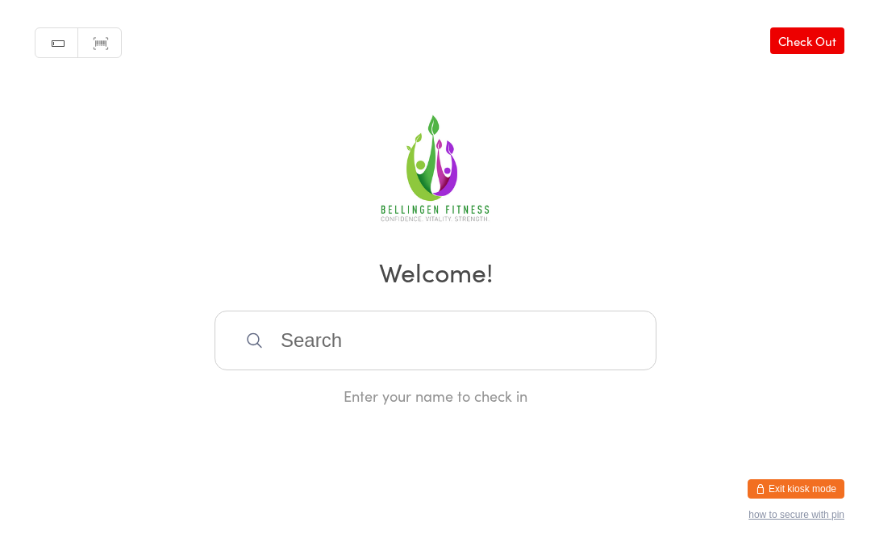
click at [328, 353] on input "search" at bounding box center [435, 340] width 442 height 60
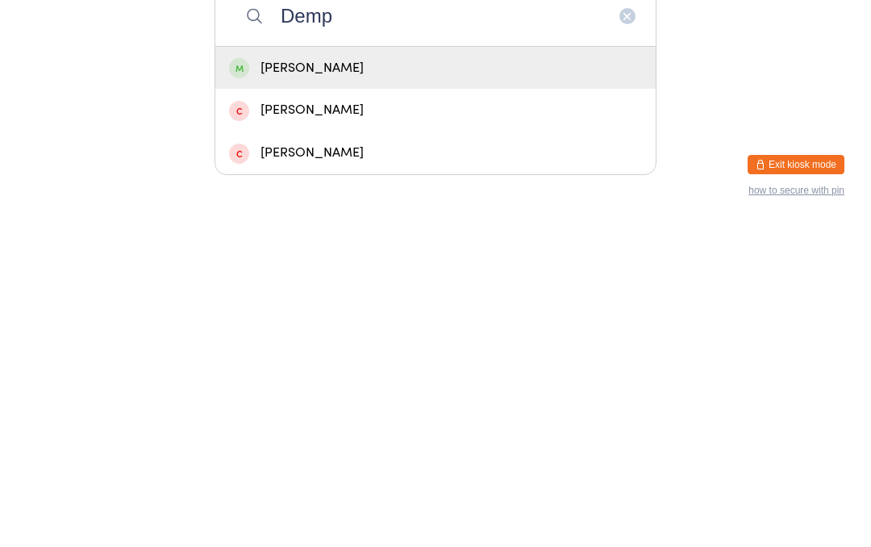
type input "Demp"
click at [330, 381] on div "[PERSON_NAME]" at bounding box center [435, 392] width 413 height 22
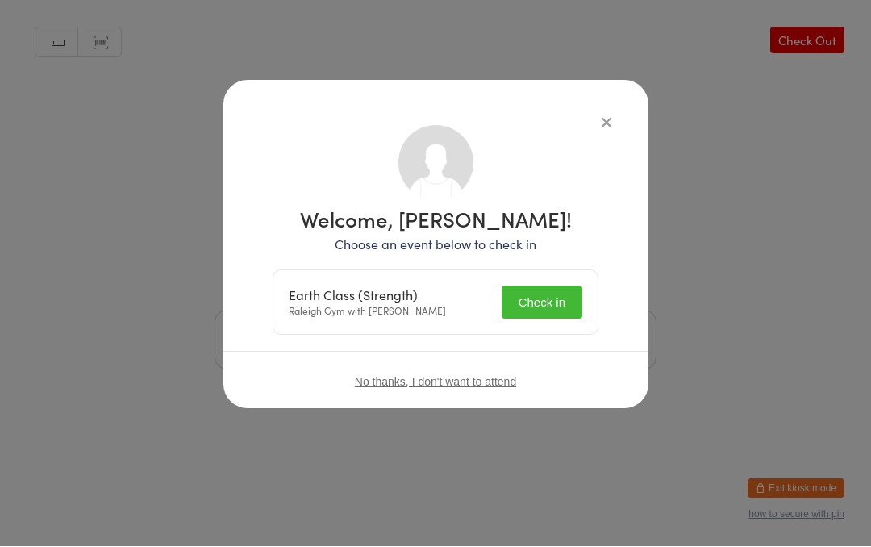
click at [548, 297] on button "Check in" at bounding box center [541, 302] width 81 height 33
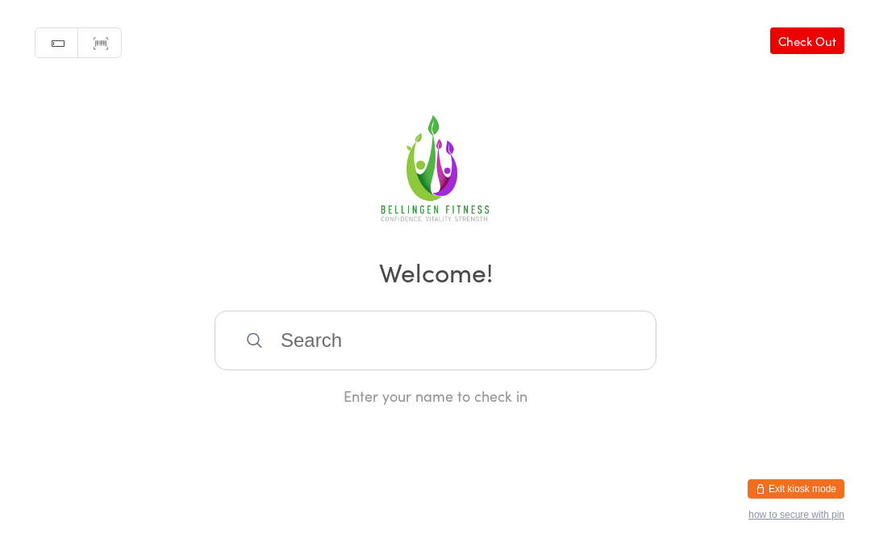
click at [367, 333] on input "search" at bounding box center [435, 340] width 442 height 60
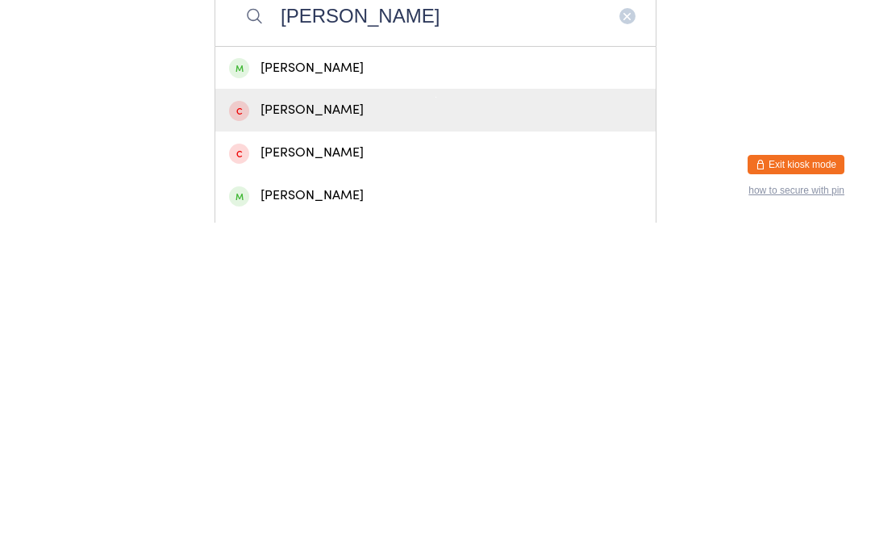
type input "Meliss"
click at [306, 423] on div "[PERSON_NAME]" at bounding box center [435, 434] width 413 height 22
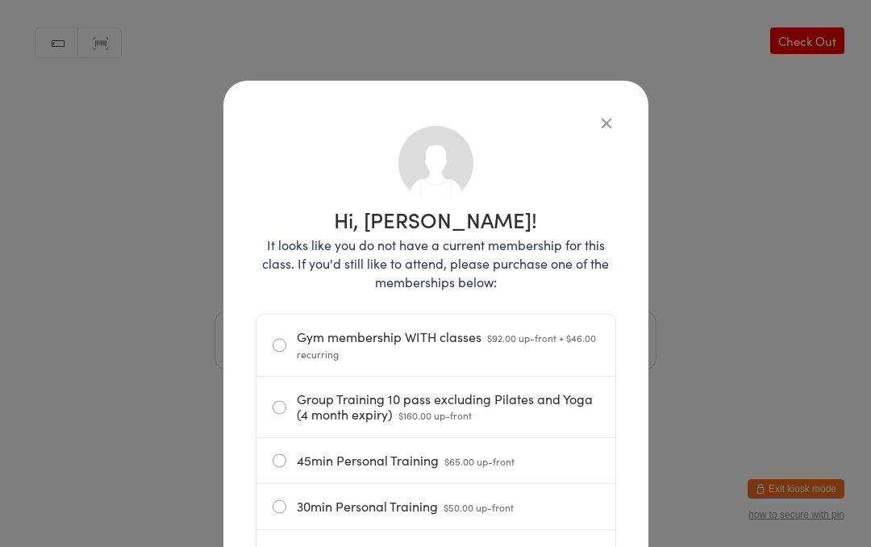
click at [596, 115] on button "button" at bounding box center [605, 122] width 19 height 19
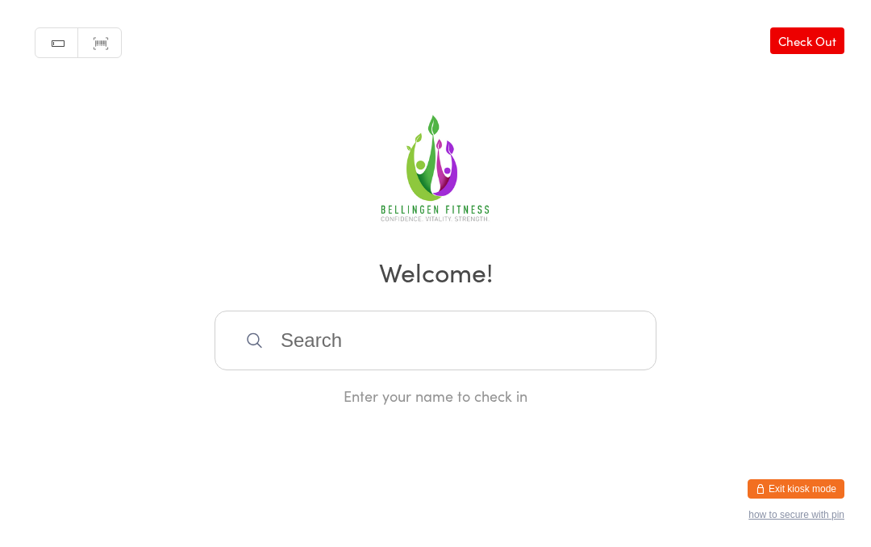
click at [355, 348] on input "search" at bounding box center [435, 340] width 442 height 60
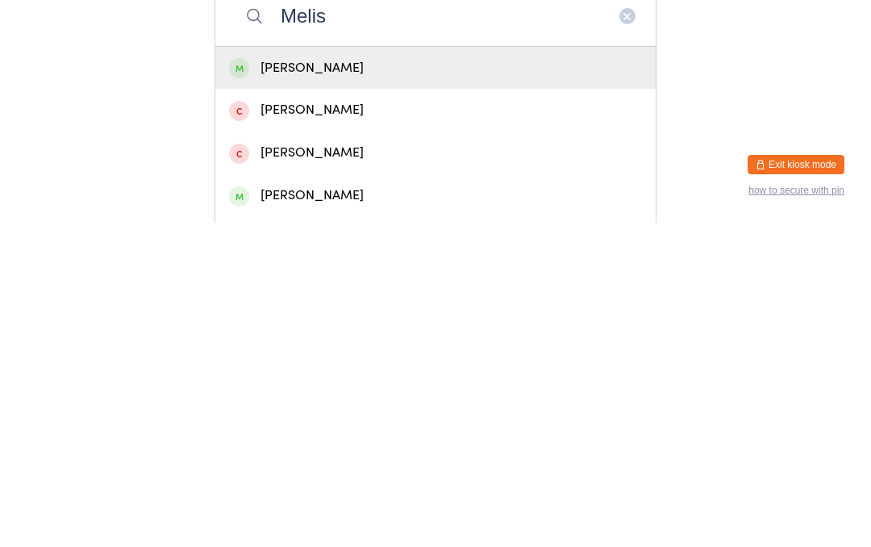
type input "Melis"
click at [300, 381] on div "Melissa Beit" at bounding box center [435, 392] width 413 height 22
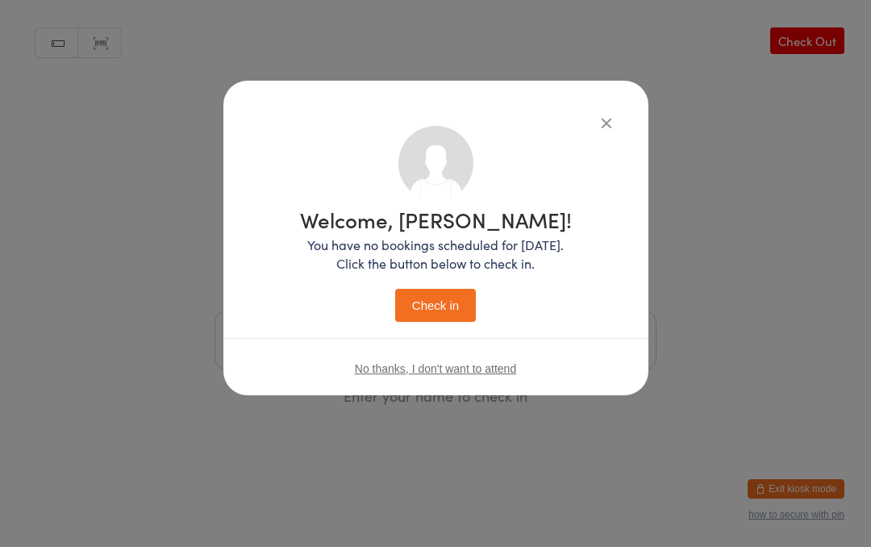
click at [437, 291] on button "Check in" at bounding box center [435, 305] width 81 height 33
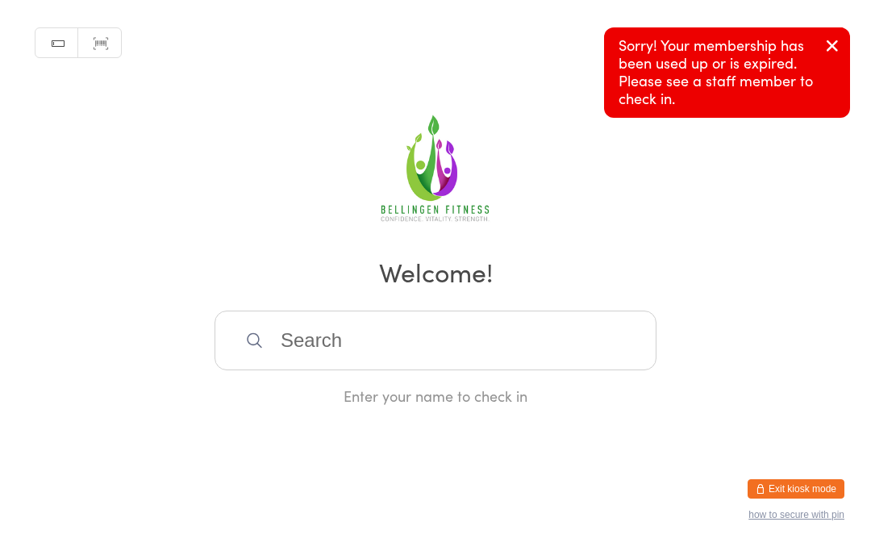
click at [839, 33] on button "button" at bounding box center [831, 46] width 35 height 37
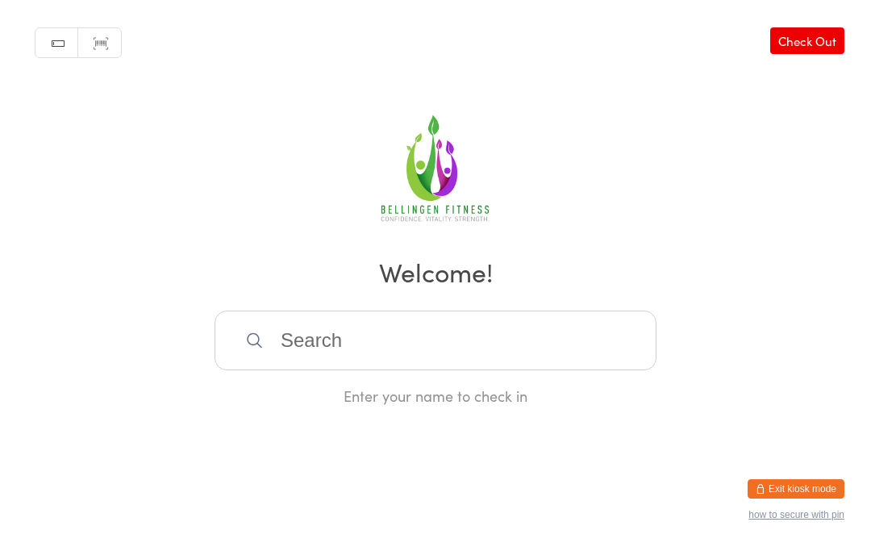
click at [463, 330] on input "search" at bounding box center [435, 340] width 442 height 60
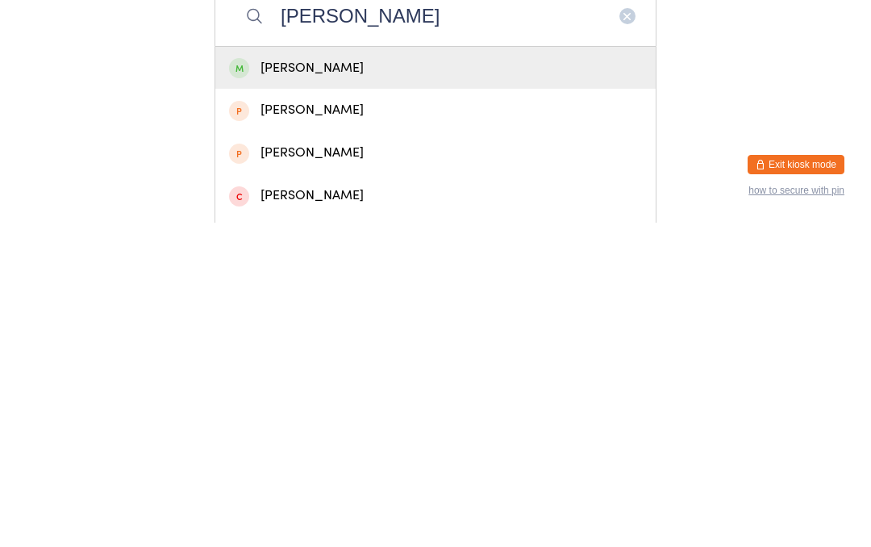
type input "Fiona"
click at [414, 381] on div "Fiona Quinn" at bounding box center [435, 392] width 413 height 22
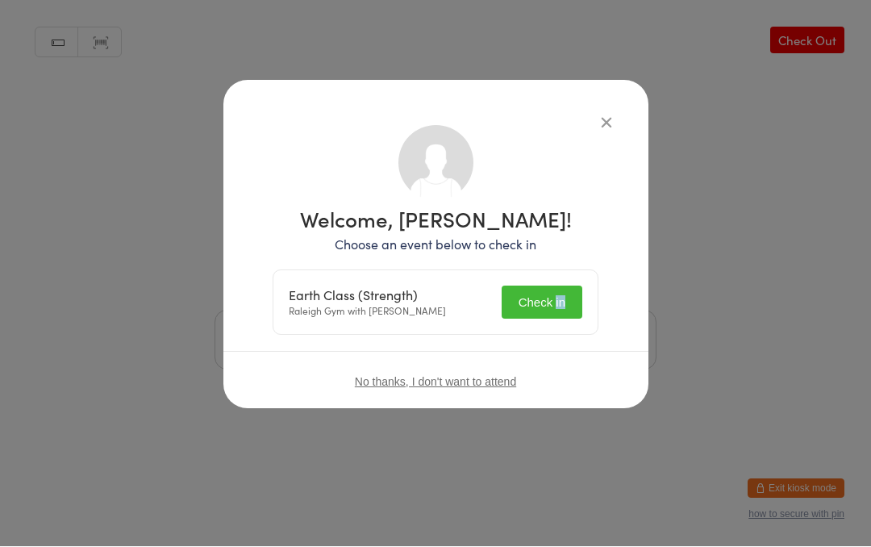
click at [727, 298] on div "Welcome, Fiona Quinn! Choose an event below to check in Earth Class (Strength) …" at bounding box center [435, 273] width 871 height 547
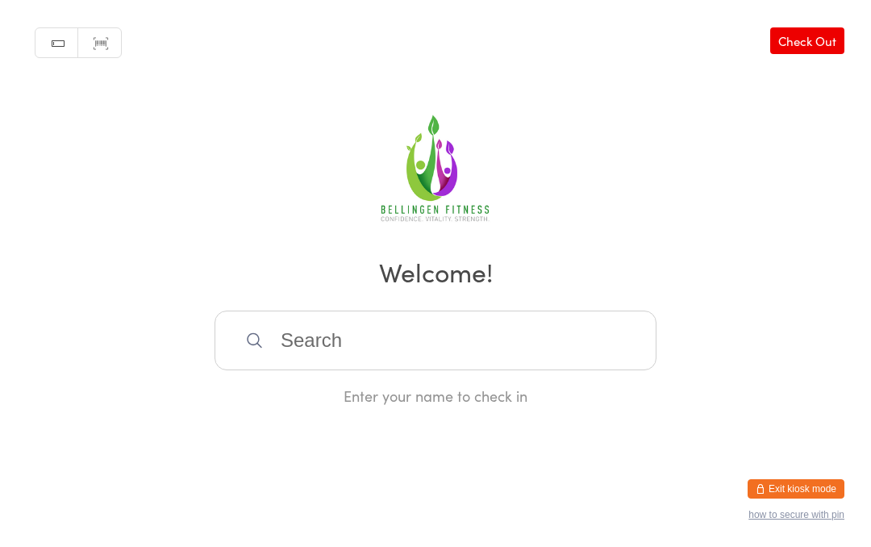
click at [402, 357] on input "search" at bounding box center [435, 340] width 442 height 60
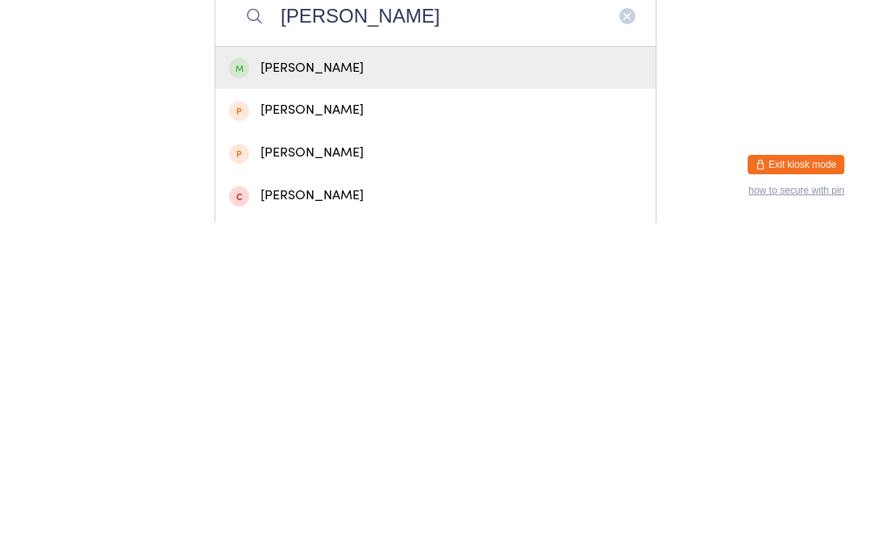
type input "Fiona"
click at [444, 381] on div "Fiona Quinn" at bounding box center [435, 392] width 413 height 22
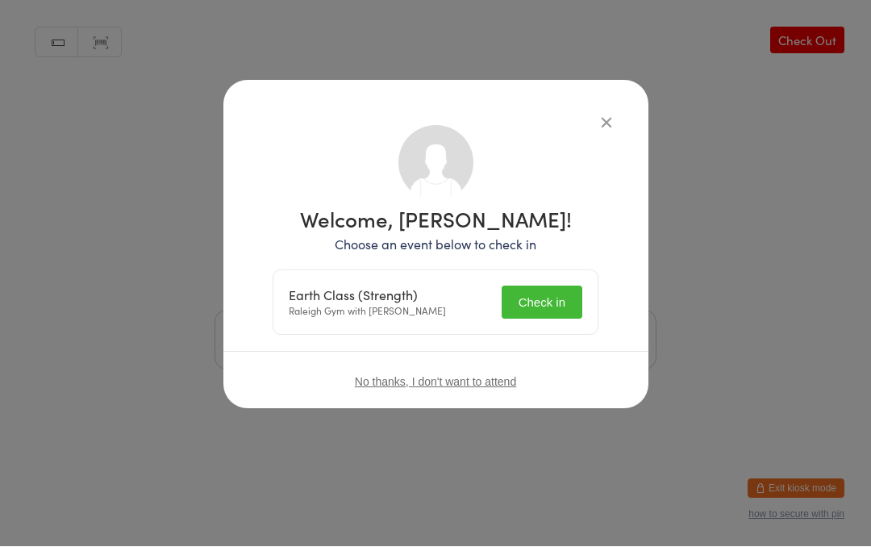
click at [551, 305] on button "Check in" at bounding box center [541, 302] width 81 height 33
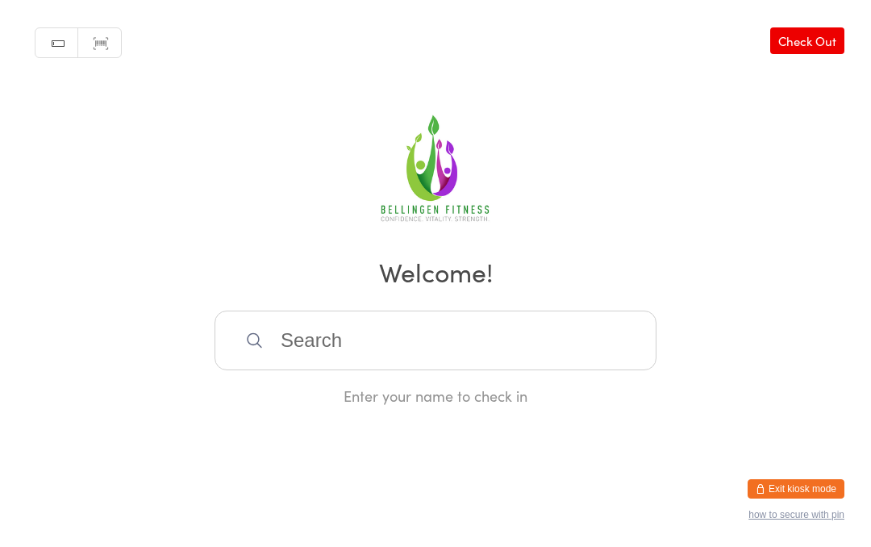
click at [400, 339] on input "search" at bounding box center [435, 340] width 442 height 60
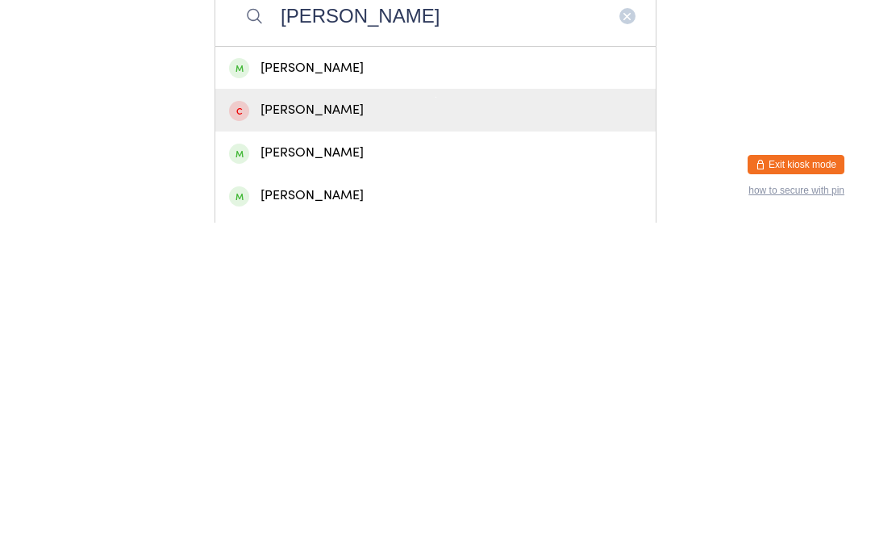
type input "[PERSON_NAME]"
click at [276, 423] on div "[PERSON_NAME]" at bounding box center [435, 434] width 413 height 22
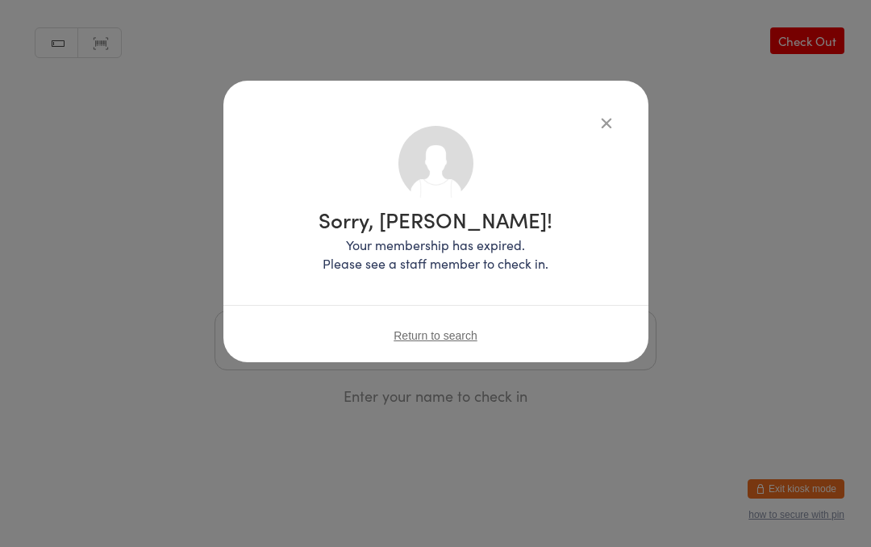
click at [777, 493] on div "Sorry, Kerry manson! Your membership has expired. Please see a staff member to …" at bounding box center [435, 273] width 871 height 547
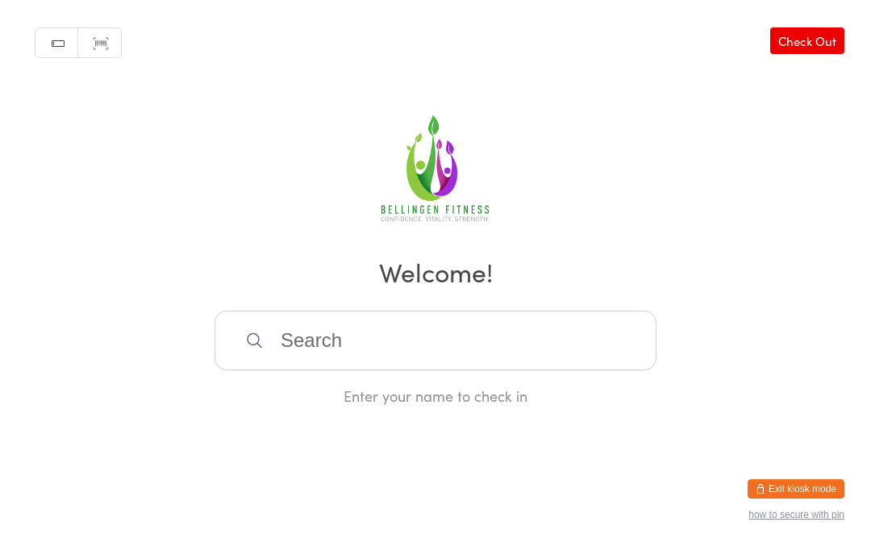
click at [288, 337] on input "search" at bounding box center [435, 340] width 442 height 60
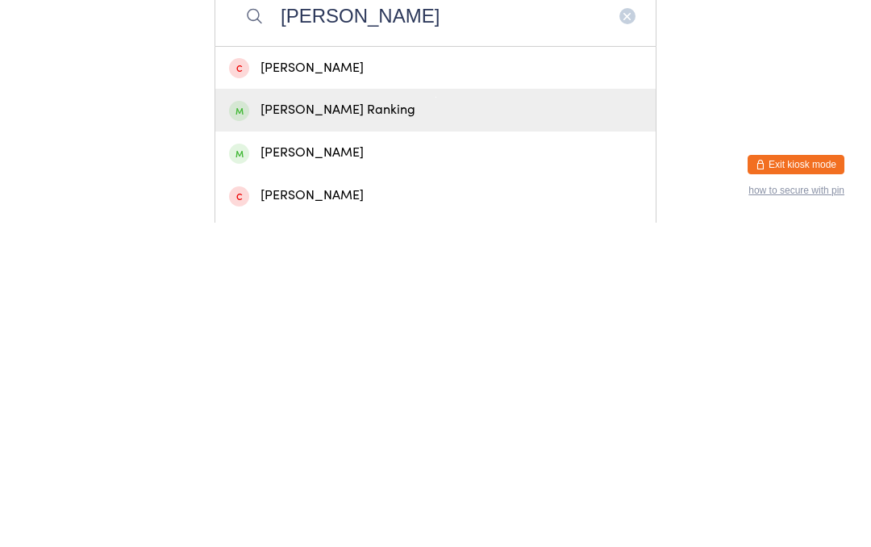
type input "Denise r"
click at [374, 423] on div "Denise Ranking" at bounding box center [435, 434] width 413 height 22
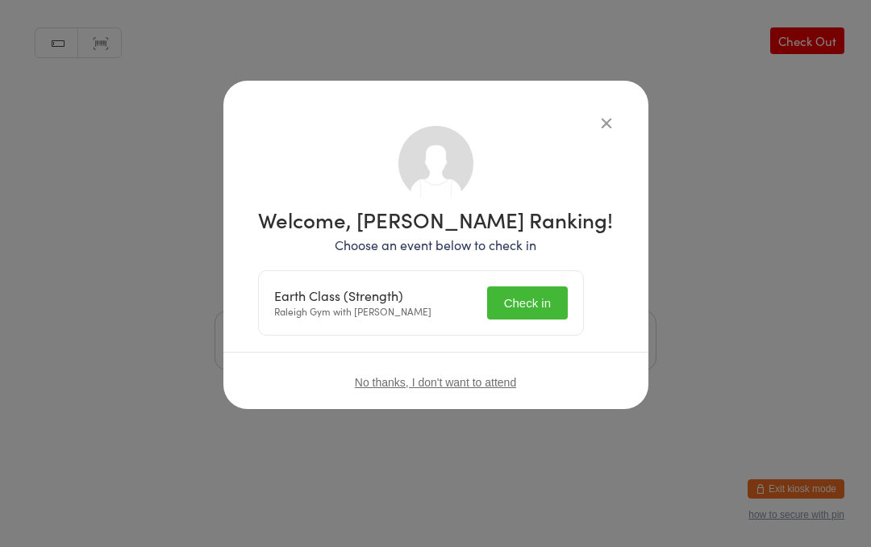
click at [546, 301] on button "Check in" at bounding box center [527, 302] width 81 height 33
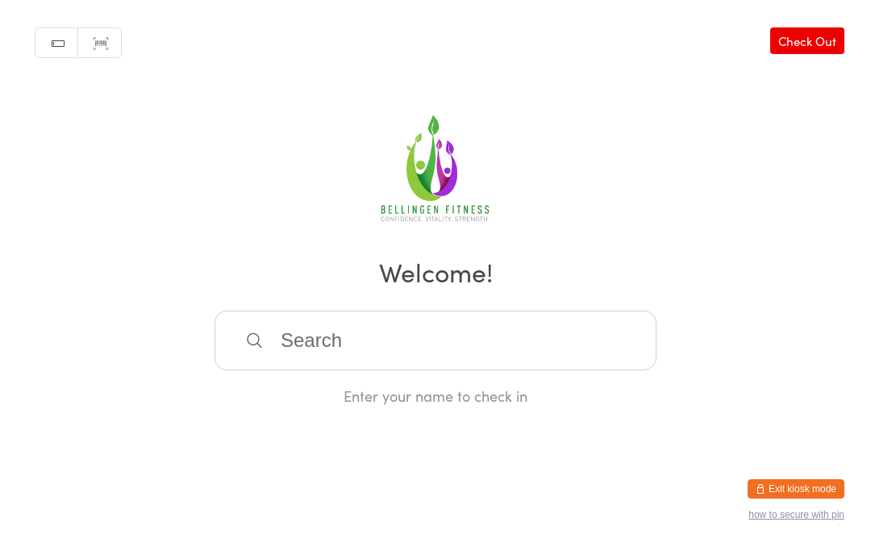
click at [394, 351] on input "search" at bounding box center [435, 340] width 442 height 60
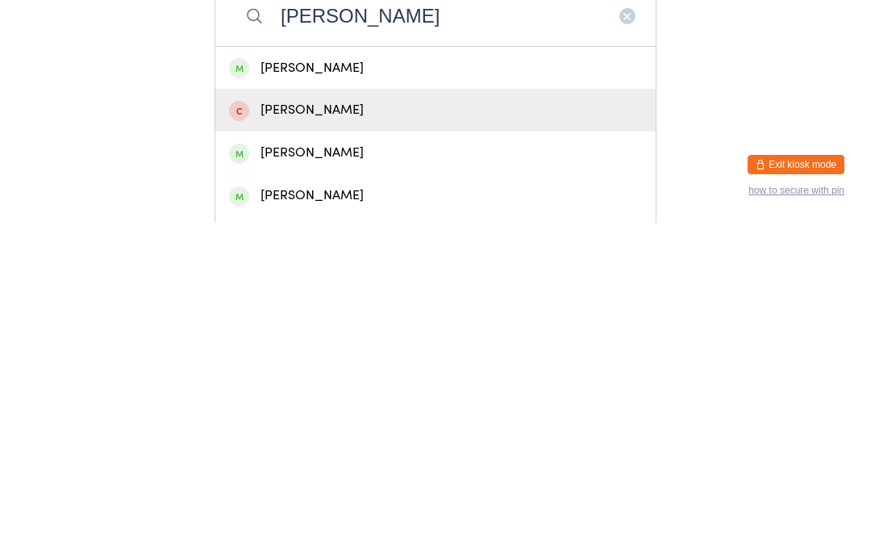
type input "[PERSON_NAME]"
click at [325, 423] on div "[PERSON_NAME]" at bounding box center [435, 434] width 413 height 22
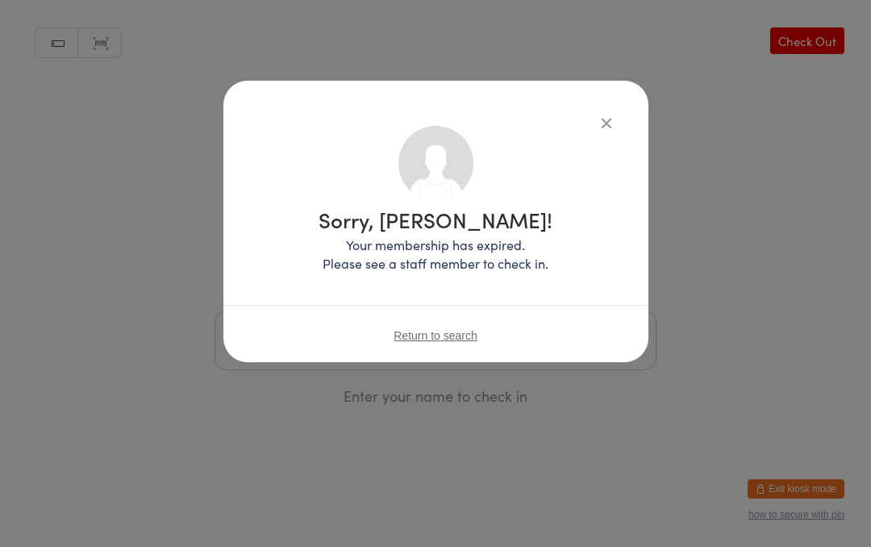
click at [842, 52] on div "Sorry, Kerry manson! Your membership has expired. Please see a staff member to …" at bounding box center [435, 273] width 871 height 547
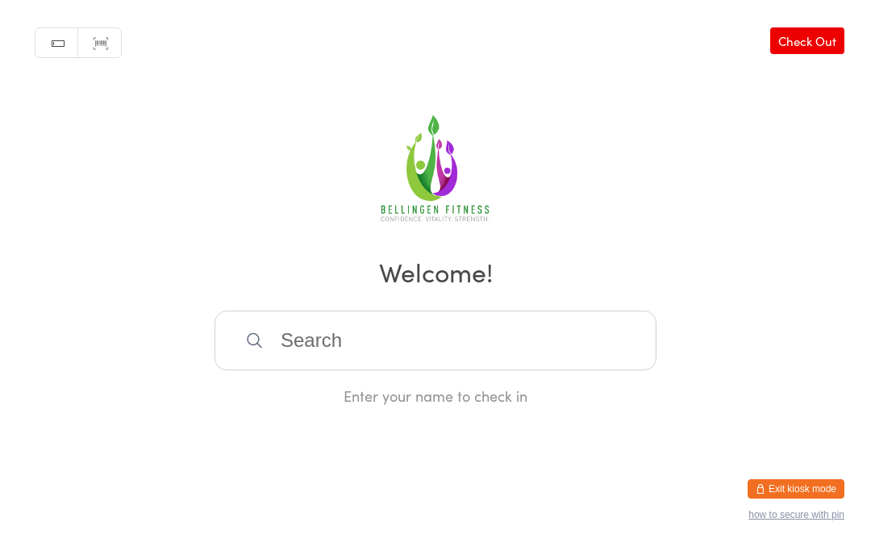
click at [405, 362] on input "search" at bounding box center [435, 340] width 442 height 60
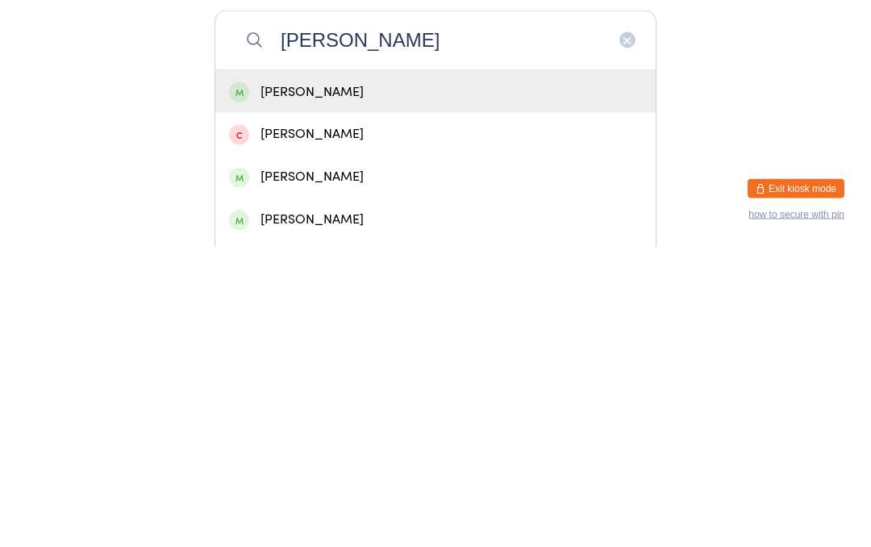
type input "[PERSON_NAME]"
click at [318, 509] on div "[PERSON_NAME]" at bounding box center [435, 520] width 413 height 22
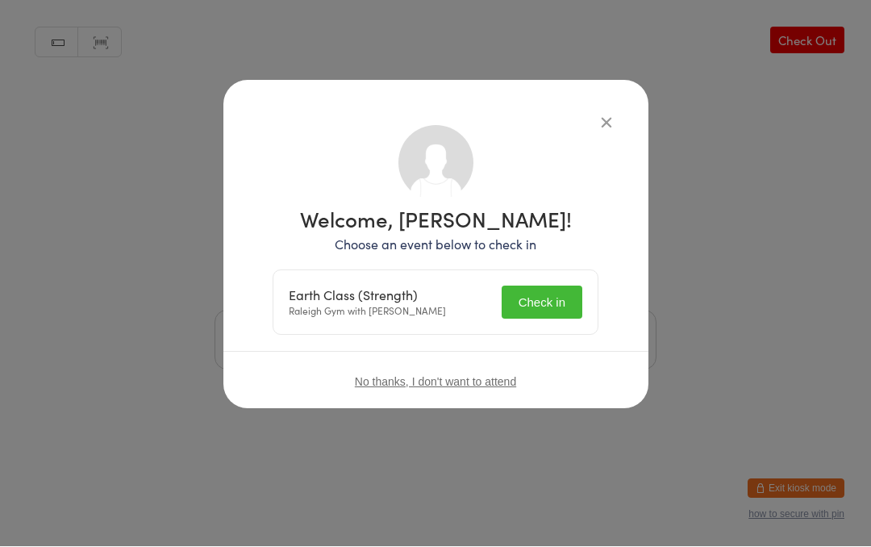
click at [553, 297] on button "Check in" at bounding box center [541, 302] width 81 height 33
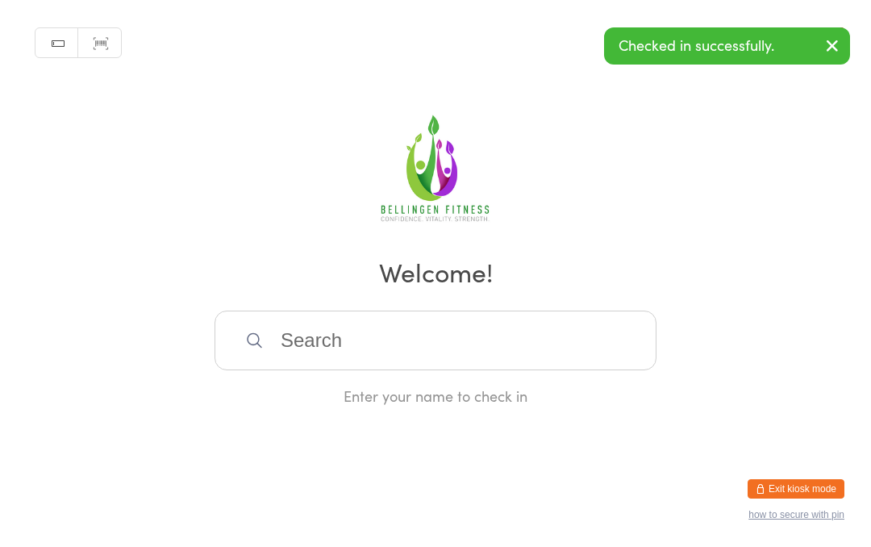
click at [309, 358] on input "search" at bounding box center [435, 340] width 442 height 60
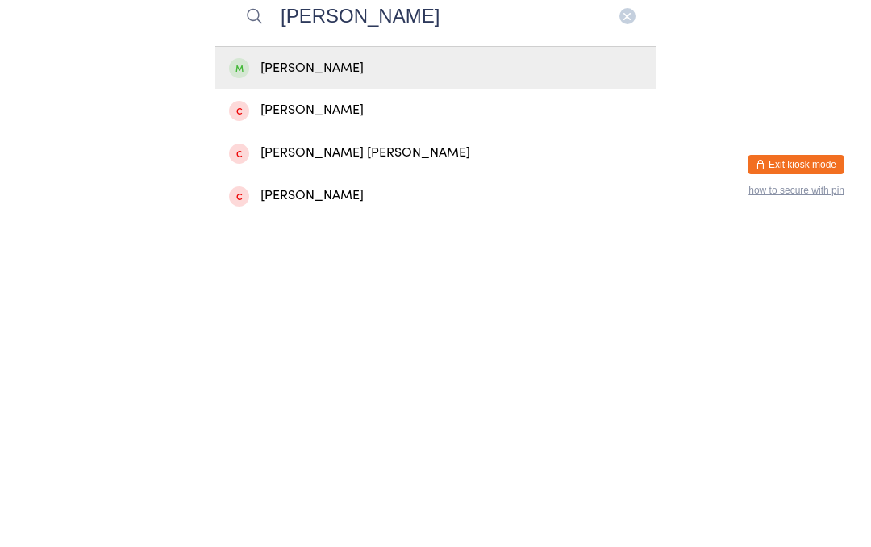
type input "[PERSON_NAME]"
click at [393, 381] on div "[PERSON_NAME]" at bounding box center [435, 392] width 413 height 22
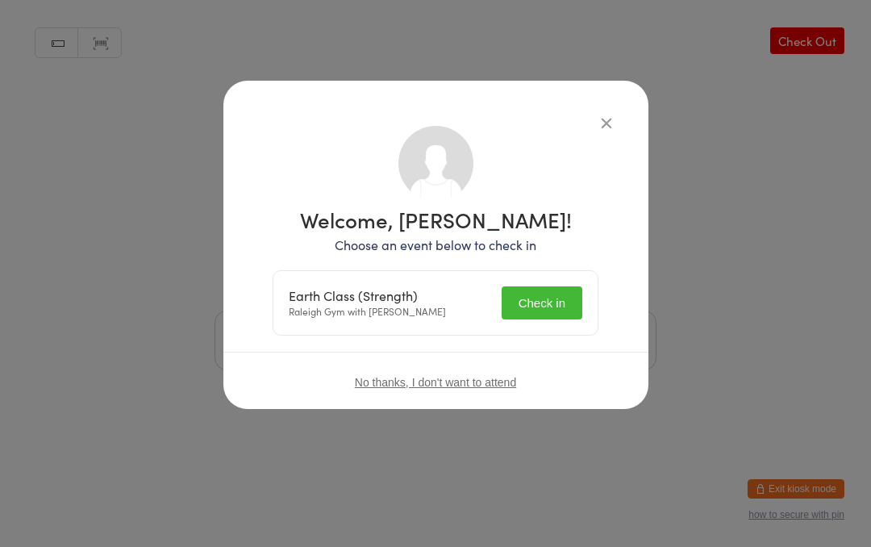
click at [539, 298] on button "Check in" at bounding box center [541, 302] width 81 height 33
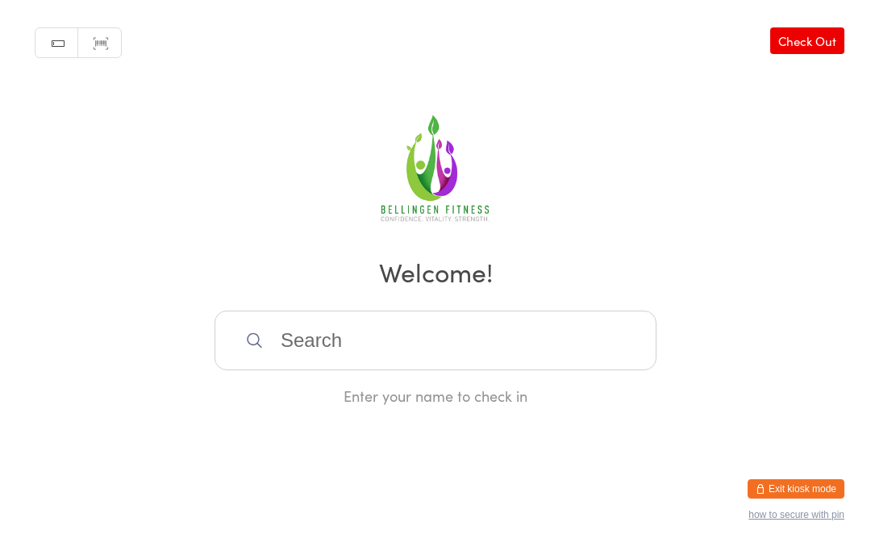
click at [333, 354] on input "search" at bounding box center [435, 340] width 442 height 60
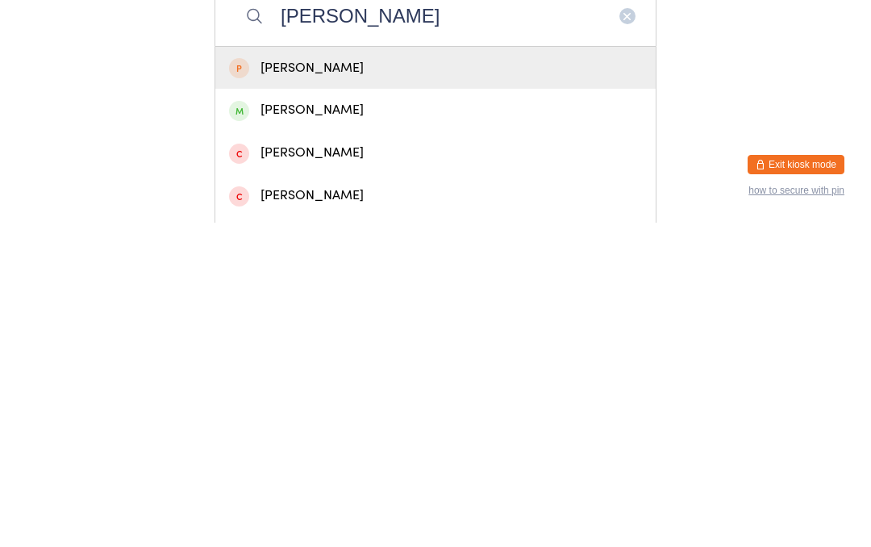
type input "Alex h"
click at [309, 423] on div "Alex Harken" at bounding box center [435, 434] width 413 height 22
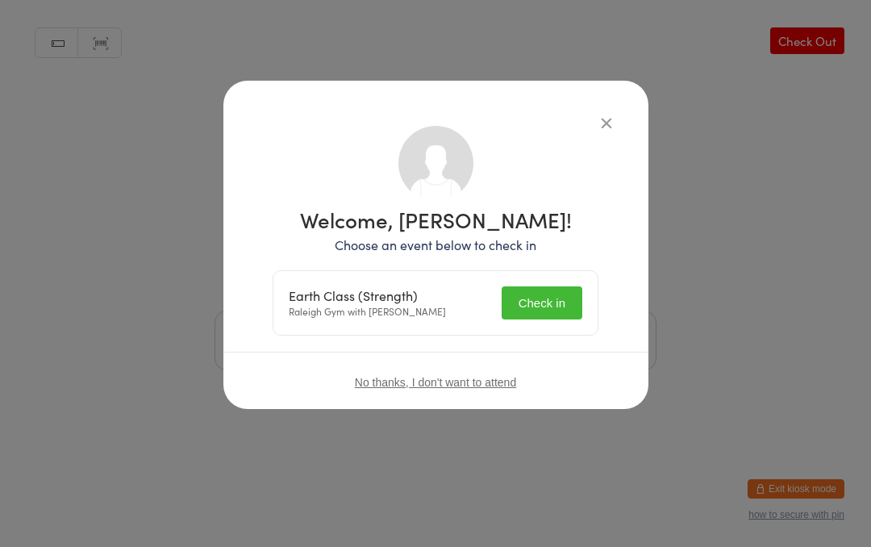
click at [539, 297] on button "Check in" at bounding box center [541, 302] width 81 height 33
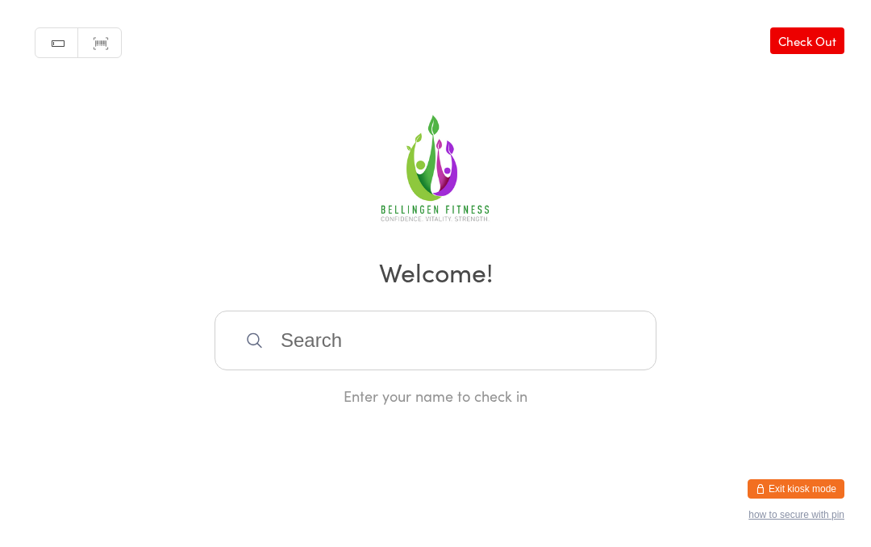
click at [516, 349] on input "search" at bounding box center [435, 340] width 442 height 60
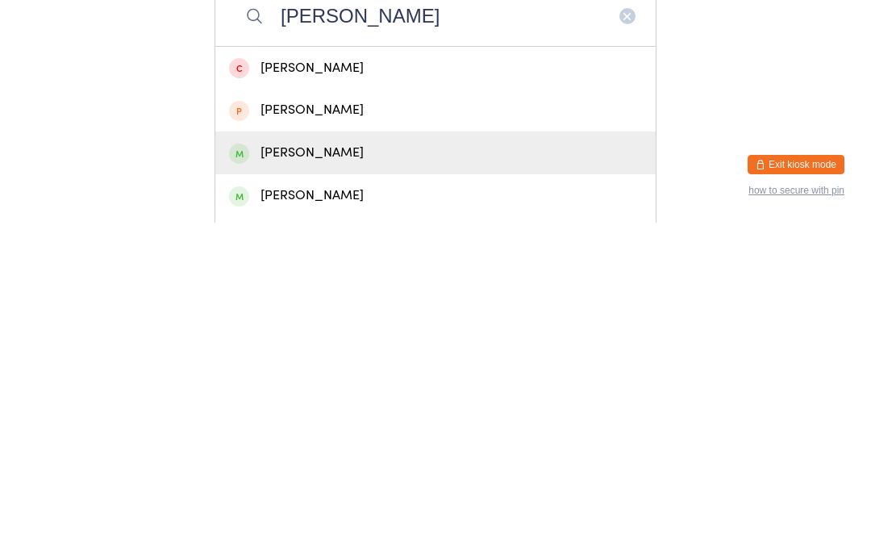
type input "Monique"
click at [359, 466] on div "Monique Rossmann" at bounding box center [435, 477] width 413 height 22
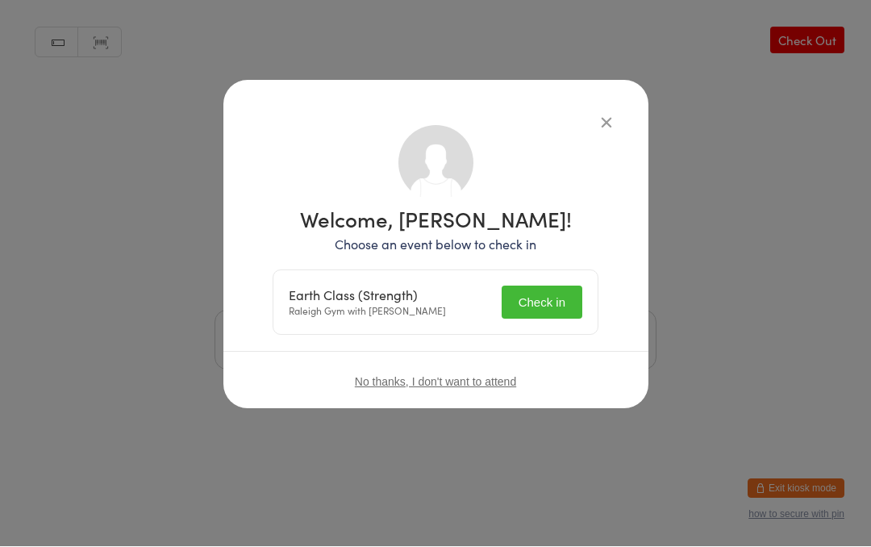
click at [559, 289] on button "Check in" at bounding box center [541, 302] width 81 height 33
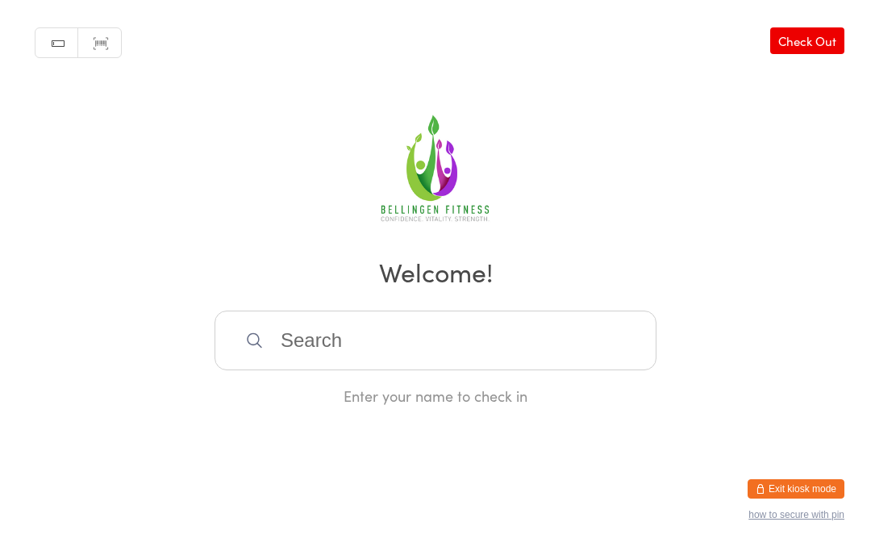
click at [362, 359] on input "search" at bounding box center [435, 340] width 442 height 60
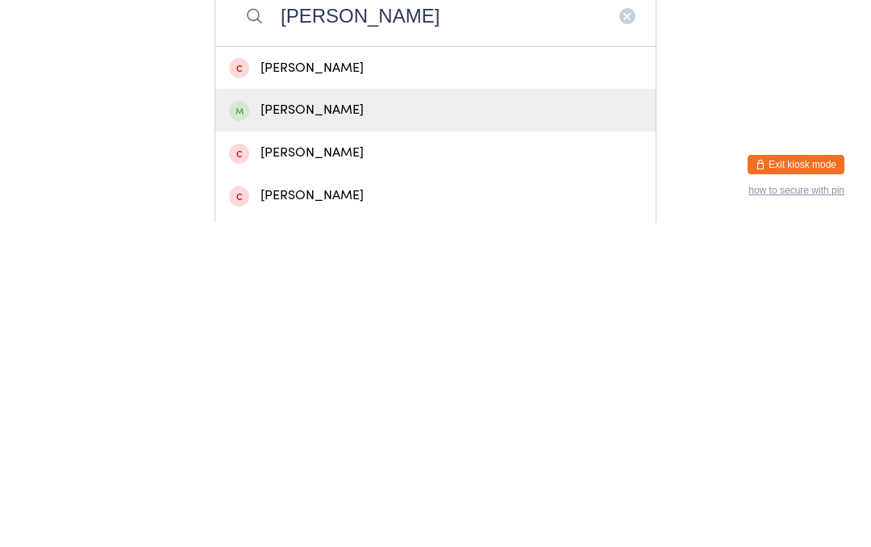
type input "Pam"
click at [315, 423] on div "Pam Kennedy" at bounding box center [435, 434] width 413 height 22
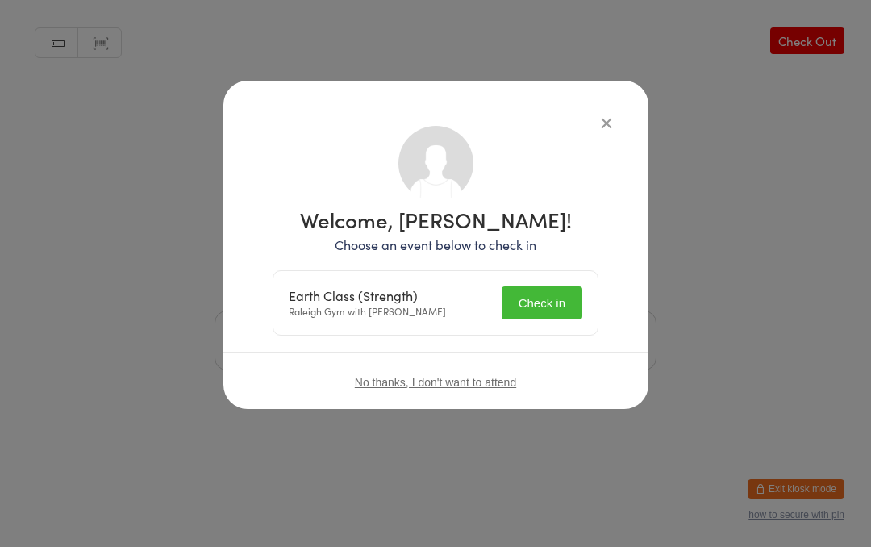
click at [547, 297] on button "Check in" at bounding box center [541, 302] width 81 height 33
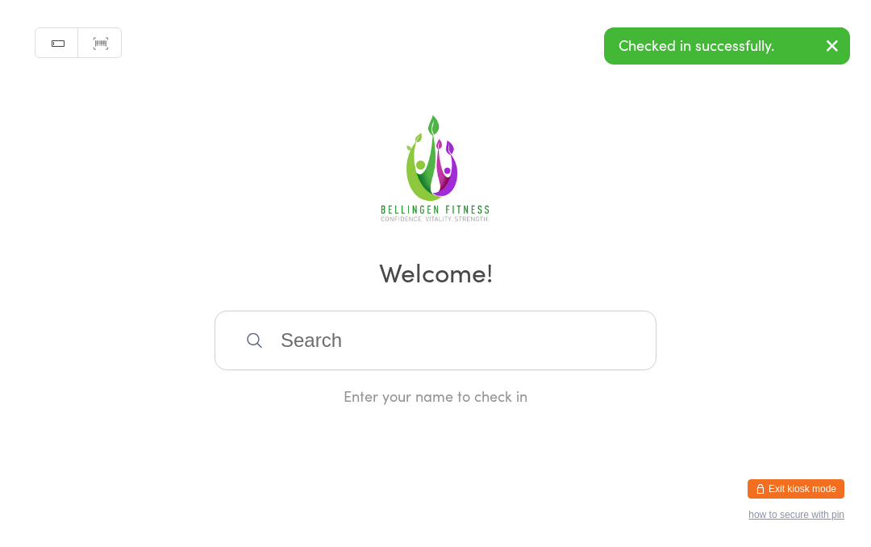
click at [314, 346] on input "search" at bounding box center [435, 340] width 442 height 60
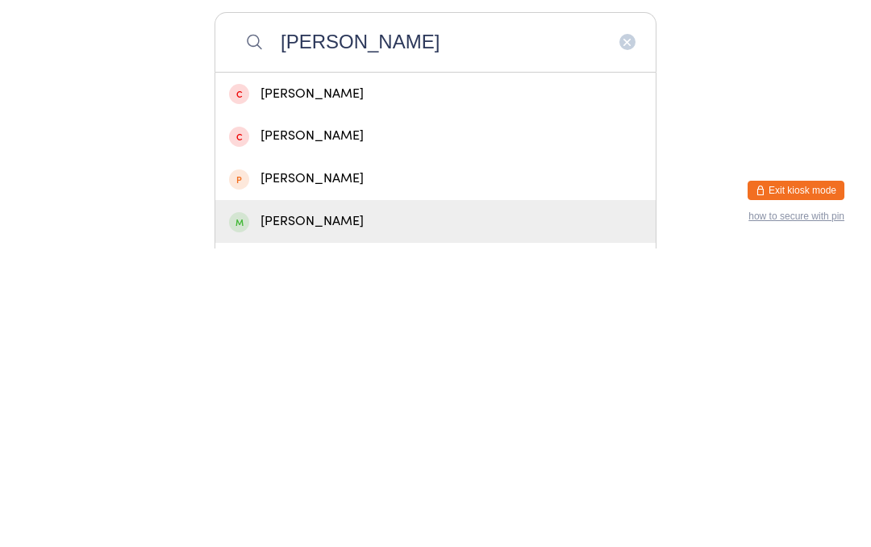
type input "Christopher"
click at [345, 509] on div "Christopher Porteous" at bounding box center [435, 520] width 413 height 22
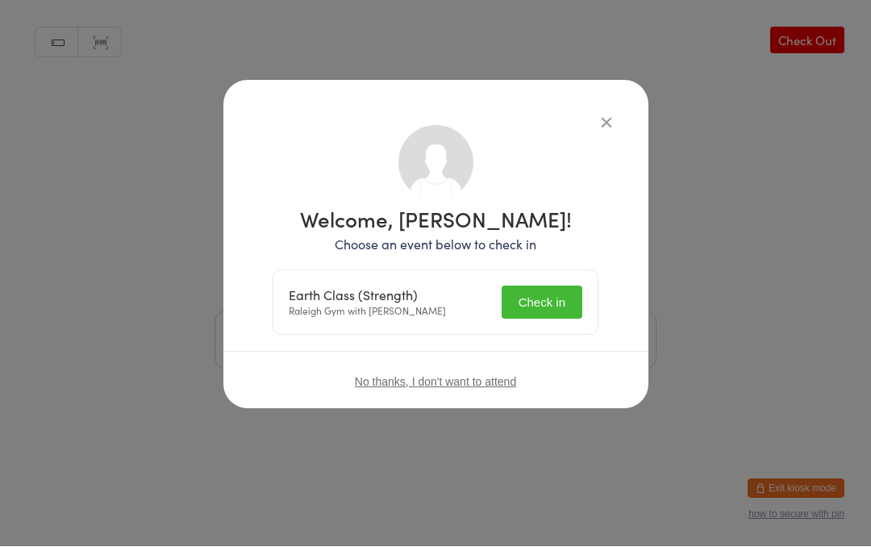
click at [540, 309] on button "Check in" at bounding box center [541, 302] width 81 height 33
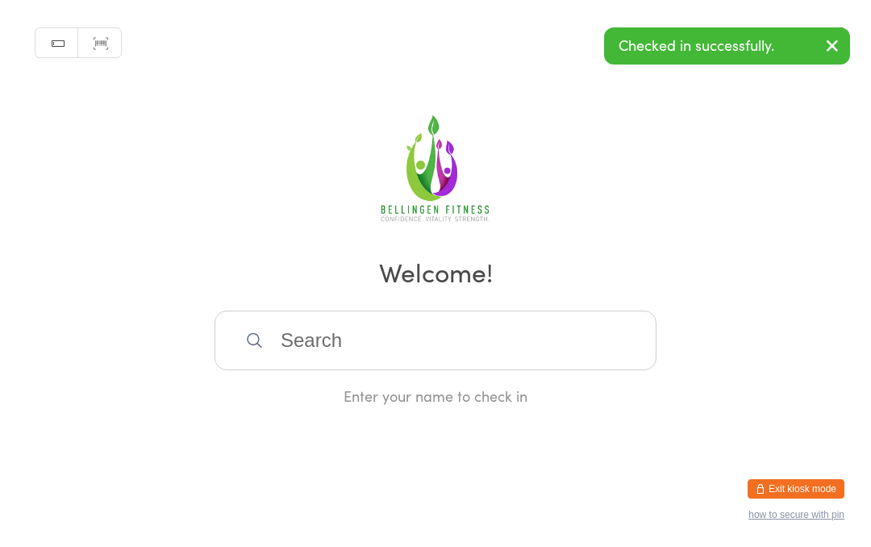
click at [465, 338] on input "search" at bounding box center [435, 340] width 442 height 60
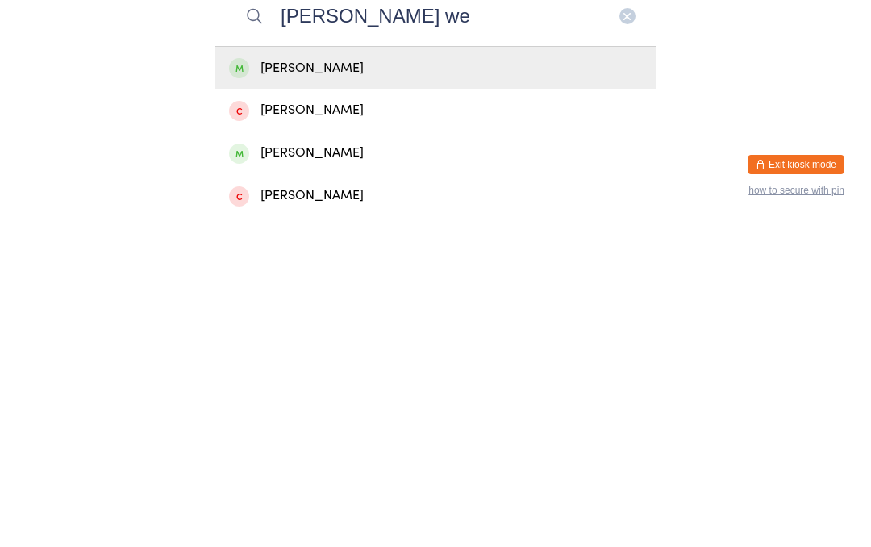
type input "Paula we"
click at [297, 381] on div "Paula Webb" at bounding box center [435, 392] width 413 height 22
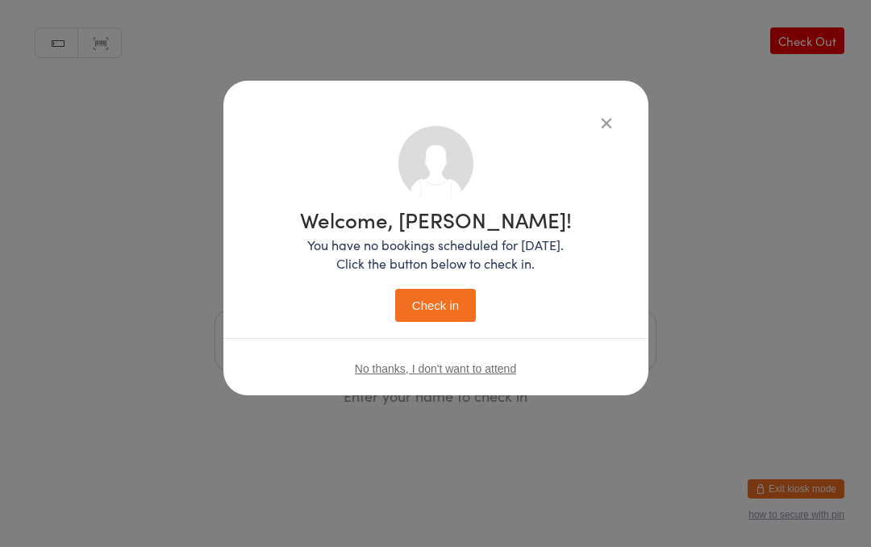
click at [455, 296] on button "Check in" at bounding box center [435, 305] width 81 height 33
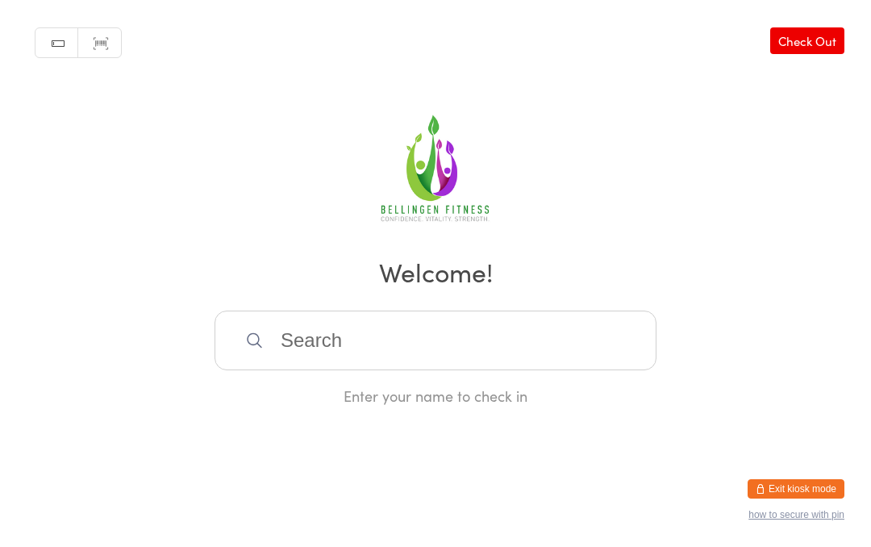
click at [303, 347] on input "search" at bounding box center [435, 340] width 442 height 60
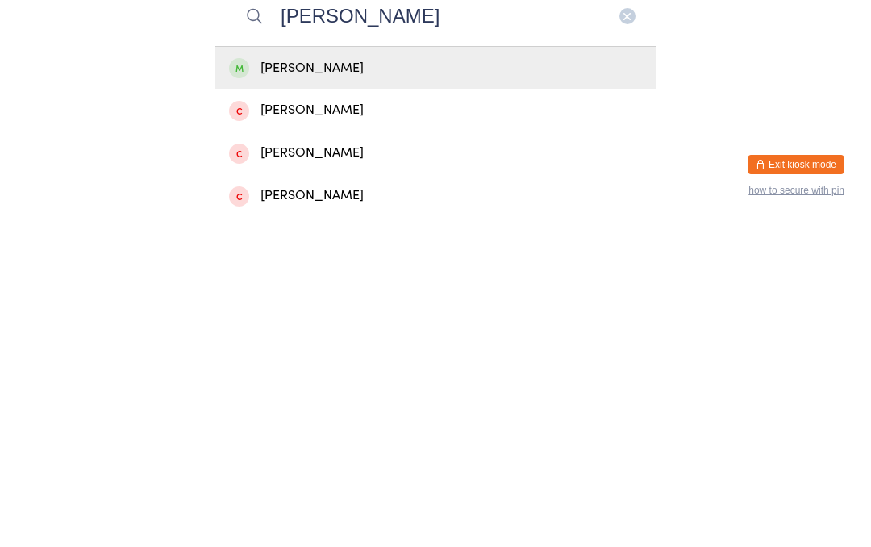
type input "Amanda vickler"
click at [462, 381] on div "Amanda Vockler" at bounding box center [435, 392] width 413 height 22
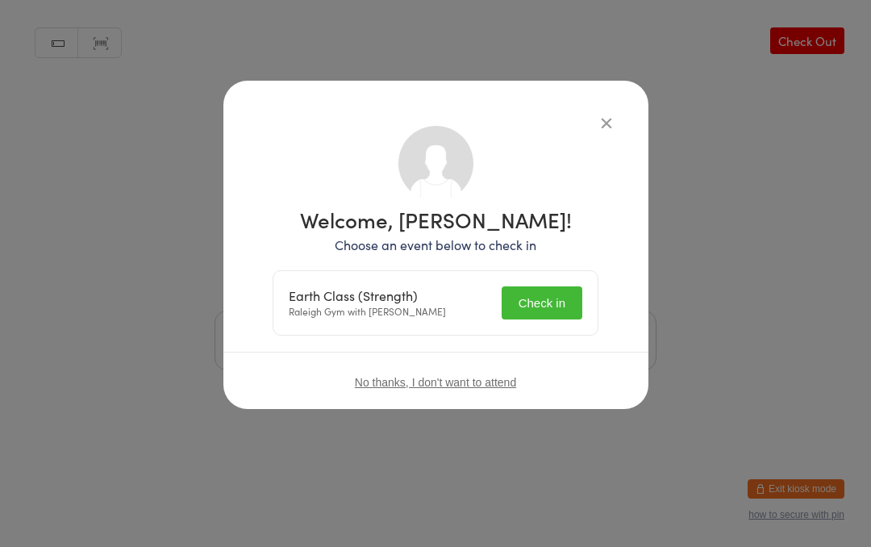
click at [544, 297] on button "Check in" at bounding box center [541, 302] width 81 height 33
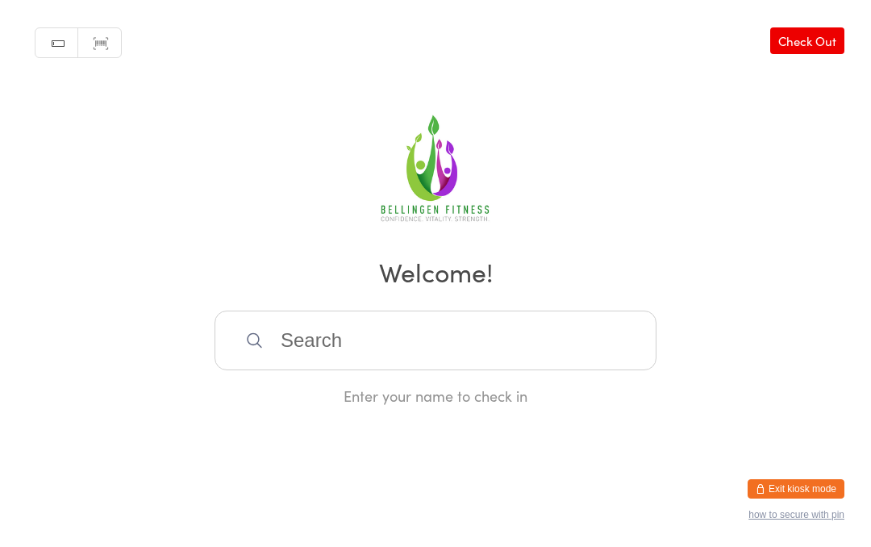
click at [418, 346] on input "search" at bounding box center [435, 340] width 442 height 60
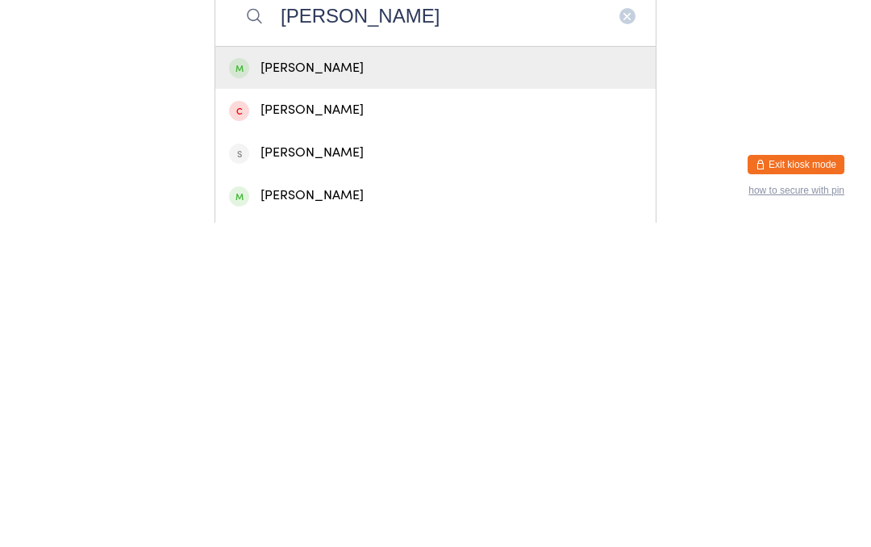
type input "Vicki"
click at [489, 381] on div "[PERSON_NAME]" at bounding box center [435, 392] width 413 height 22
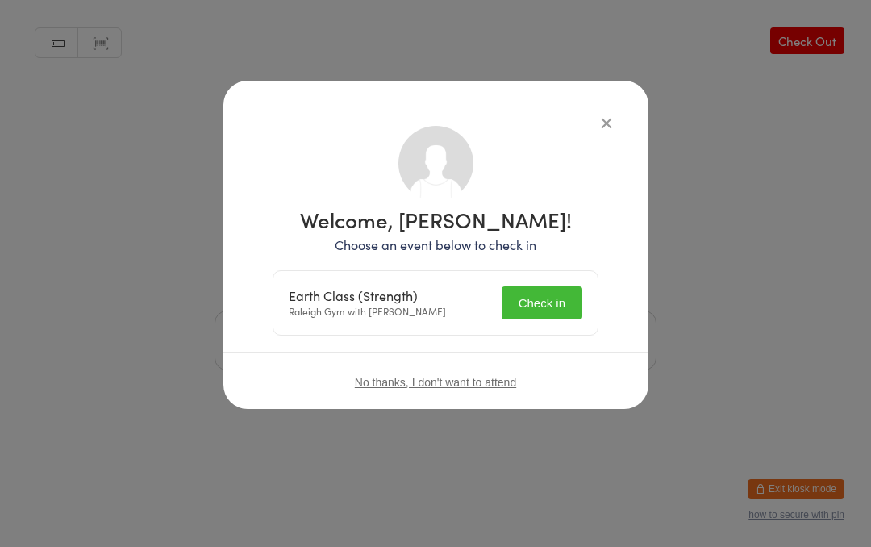
click at [559, 310] on button "Check in" at bounding box center [541, 302] width 81 height 33
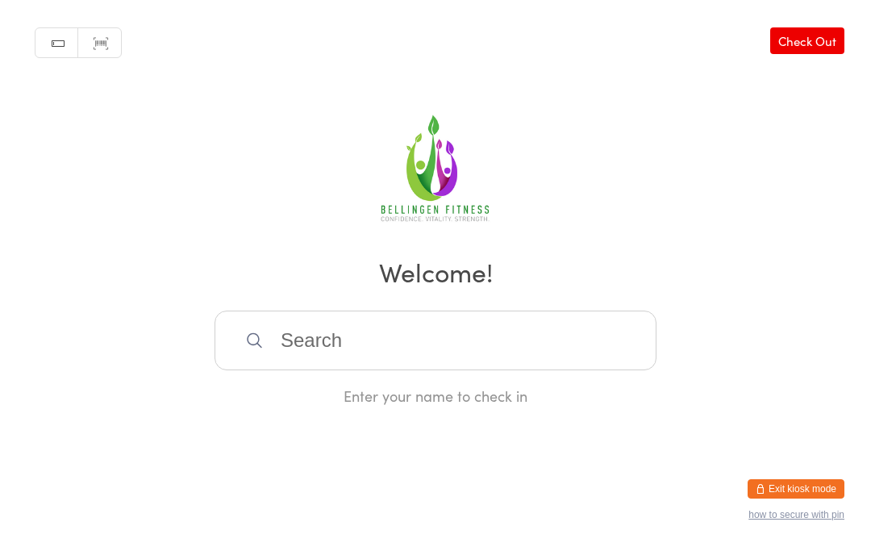
click at [355, 360] on input "search" at bounding box center [435, 340] width 442 height 60
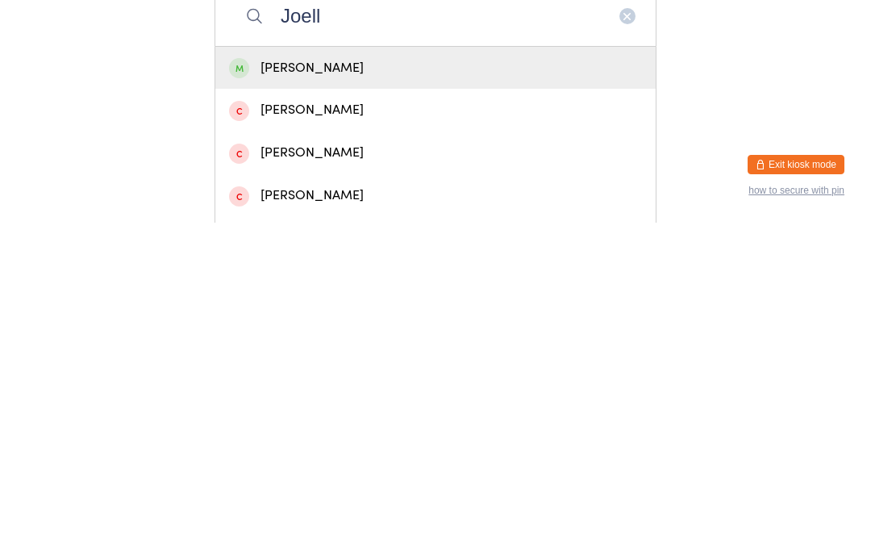
type input "Joell"
click at [335, 381] on div "Joelle Baudet" at bounding box center [435, 392] width 413 height 22
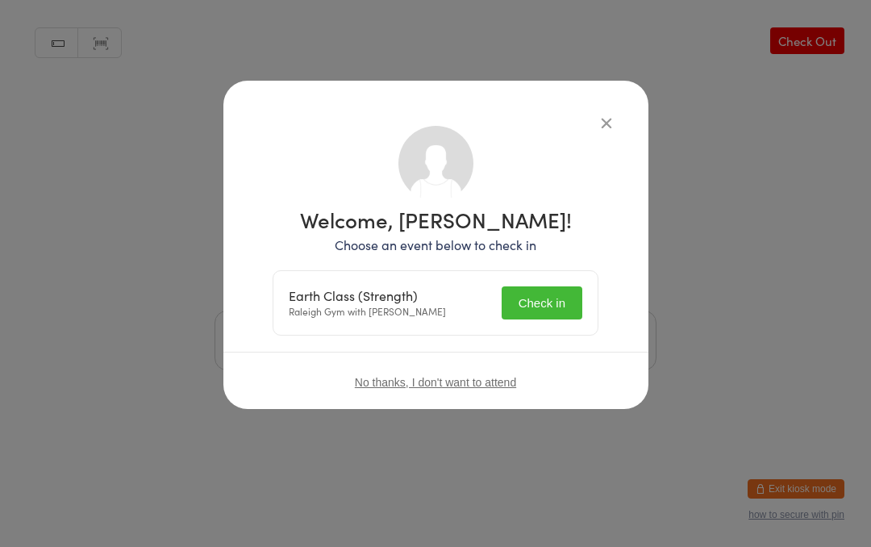
click at [548, 301] on button "Check in" at bounding box center [541, 302] width 81 height 33
